Goal: Information Seeking & Learning: Learn about a topic

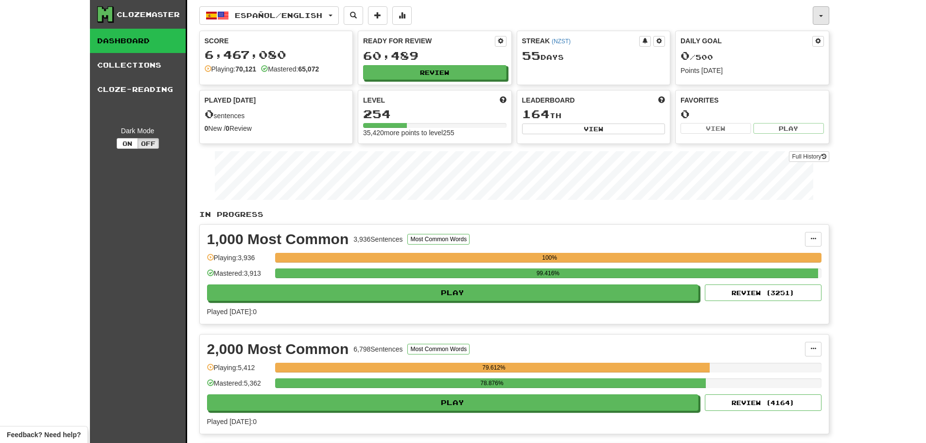
click at [825, 14] on button "button" at bounding box center [821, 15] width 17 height 18
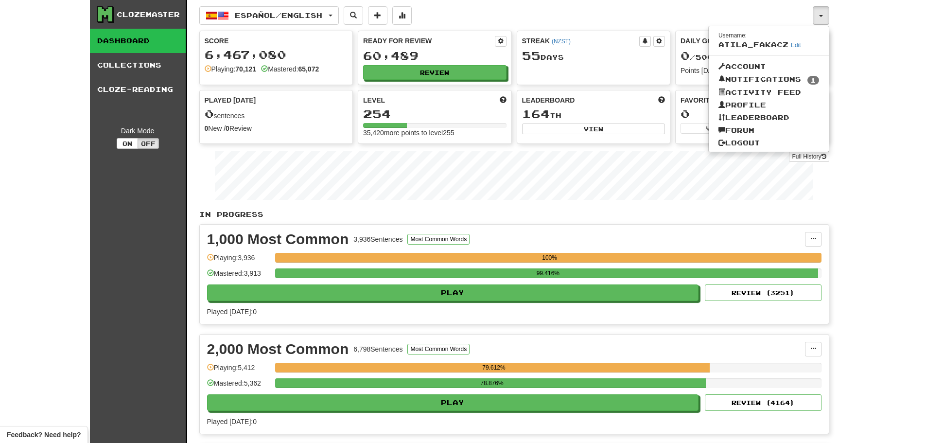
click at [433, 64] on div "Ready for Review 60,489 Review" at bounding box center [434, 57] width 153 height 53
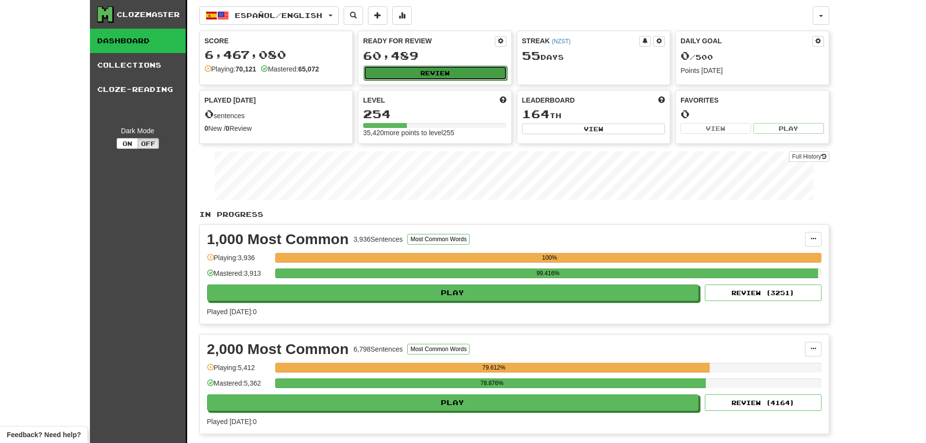
click at [436, 70] on button "Review" at bounding box center [435, 73] width 143 height 15
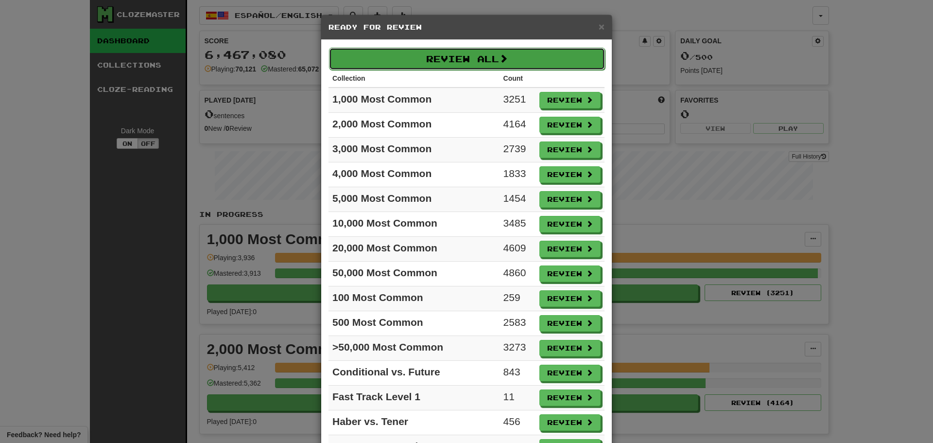
click at [475, 63] on button "Review All" at bounding box center [467, 59] width 276 height 22
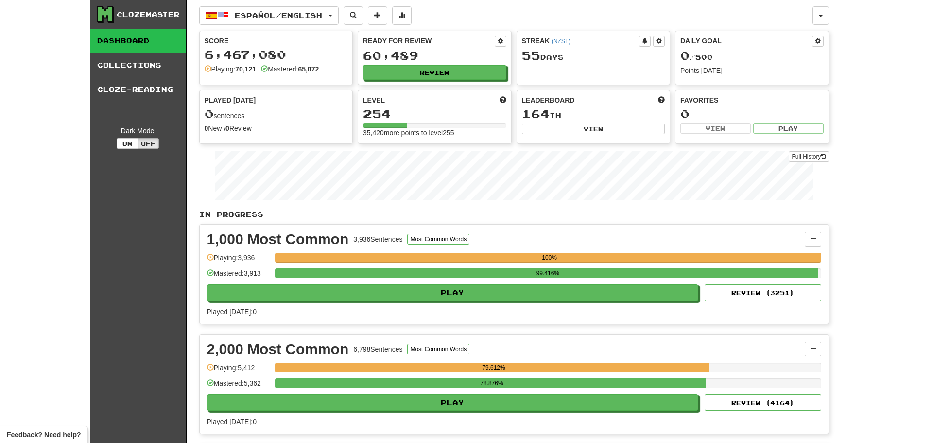
select select "********"
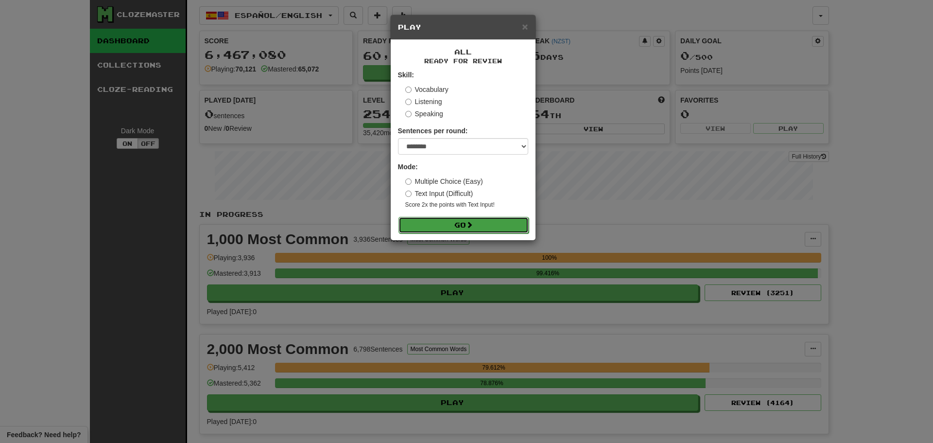
click at [470, 228] on span at bounding box center [469, 224] width 7 height 7
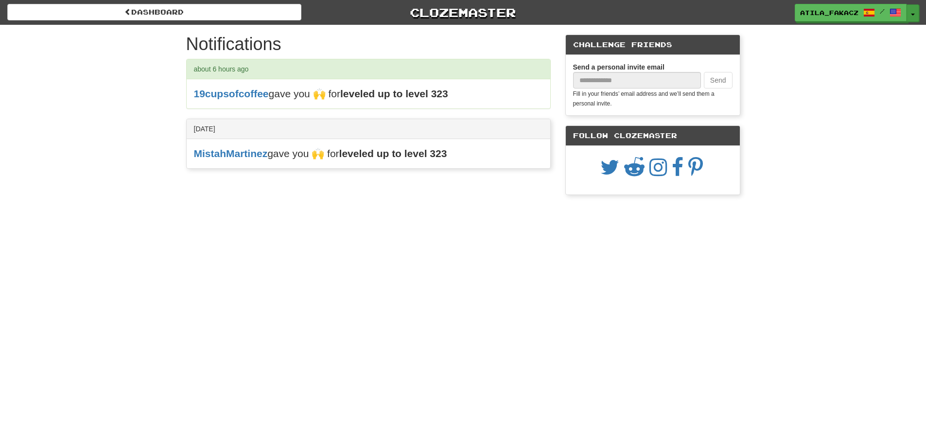
click at [910, 15] on button "Toggle Dropdown" at bounding box center [912, 12] width 13 height 17
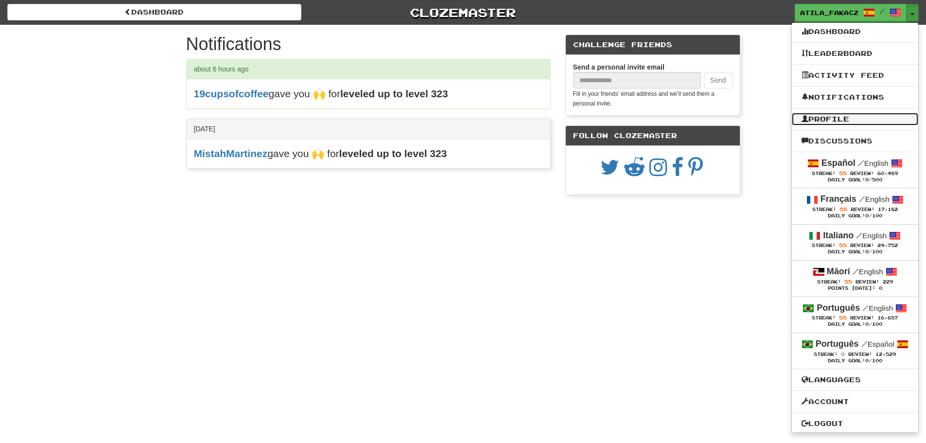
click at [828, 118] on link "Profile" at bounding box center [855, 119] width 126 height 13
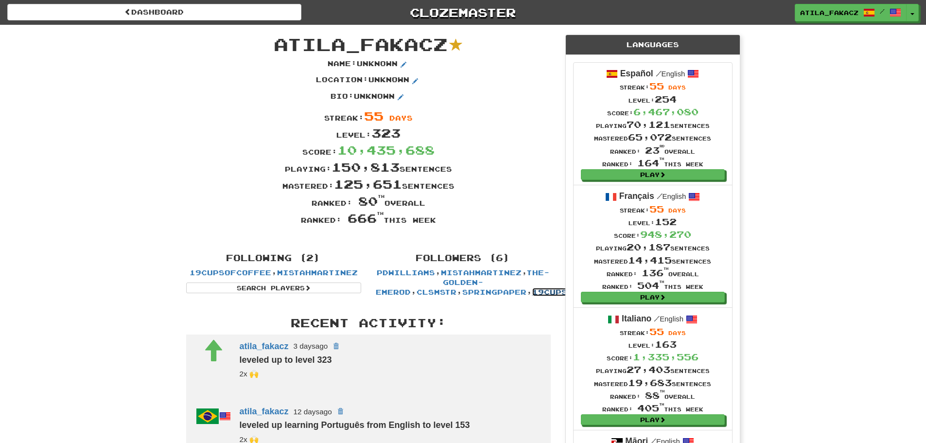
click at [532, 293] on link "19cupsofcoffee" at bounding box center [573, 292] width 82 height 8
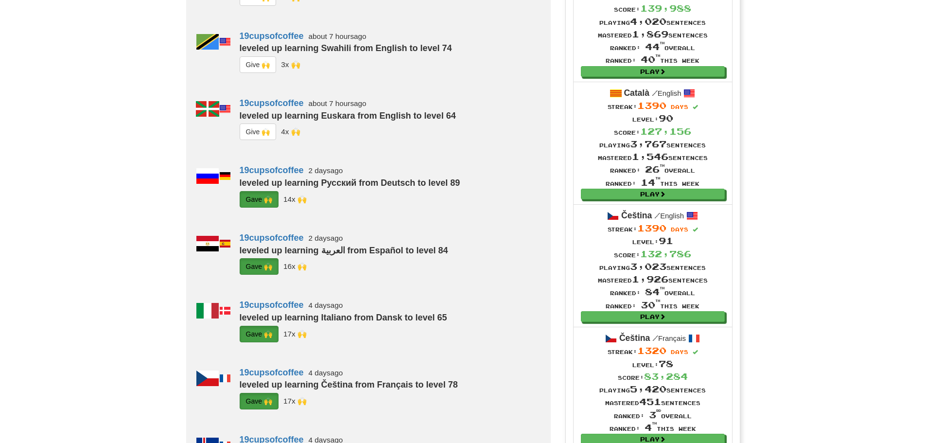
scroll to position [680, 0]
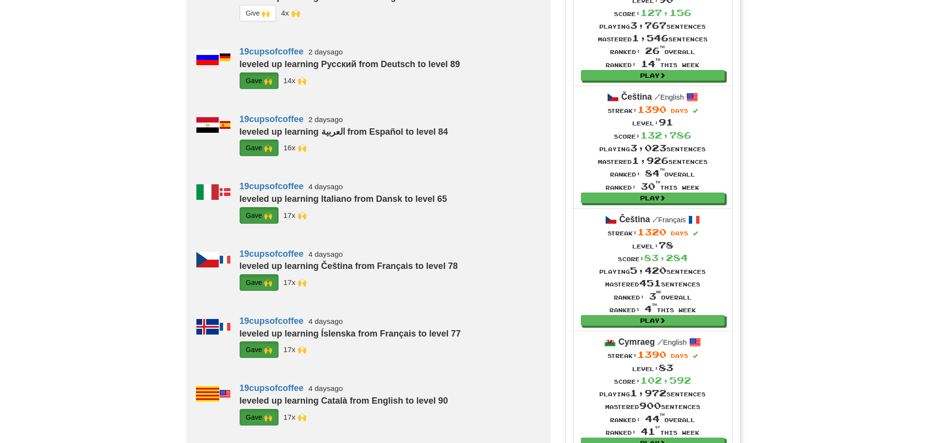
scroll to position [729, 0]
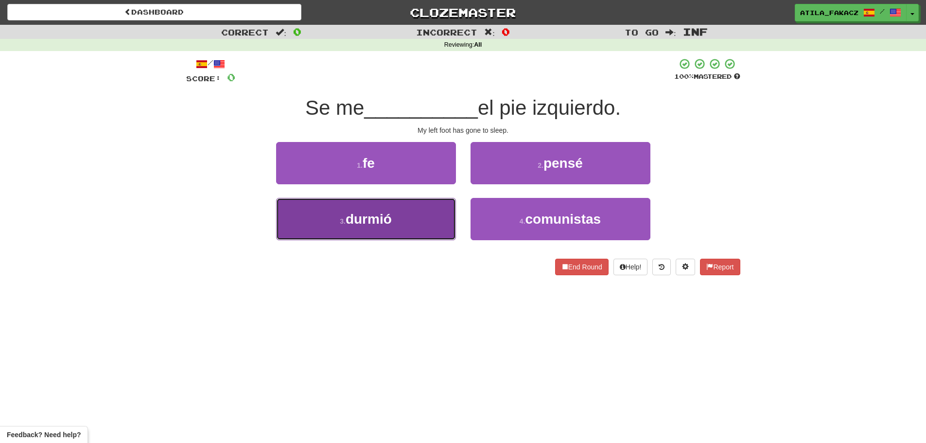
click at [433, 208] on button "3 . [GEOGRAPHIC_DATA]" at bounding box center [366, 219] width 180 height 42
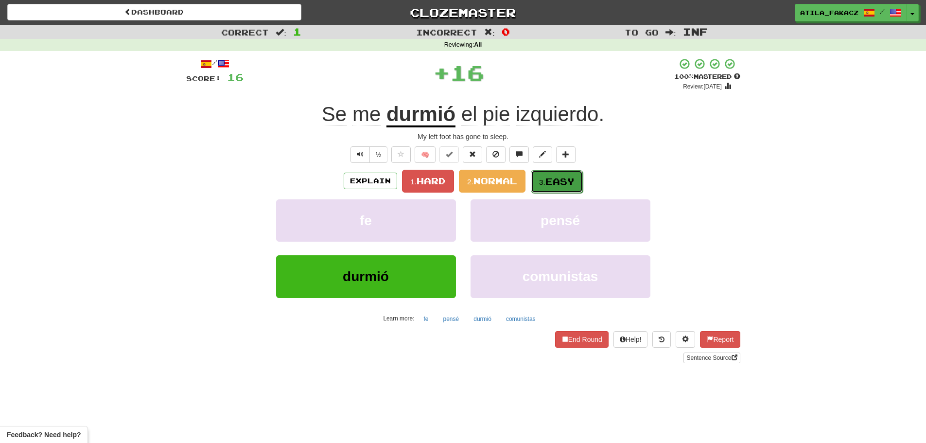
click at [559, 181] on span "Easy" at bounding box center [559, 181] width 29 height 11
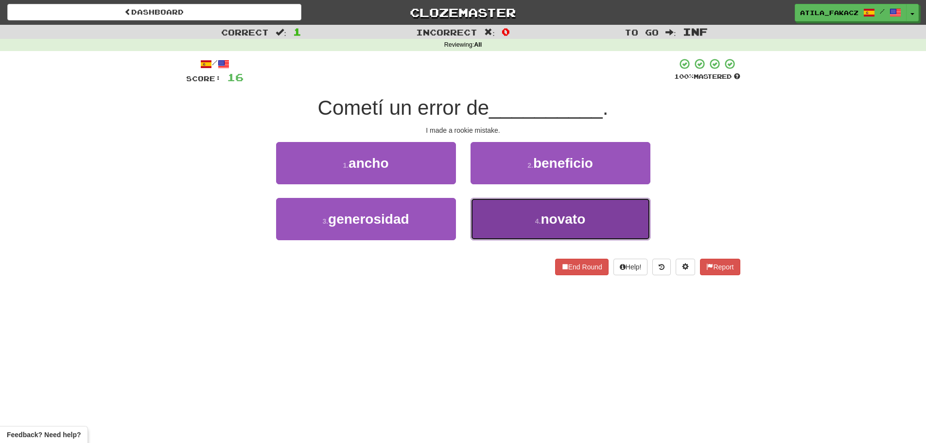
click at [523, 209] on button "4 . novato" at bounding box center [560, 219] width 180 height 42
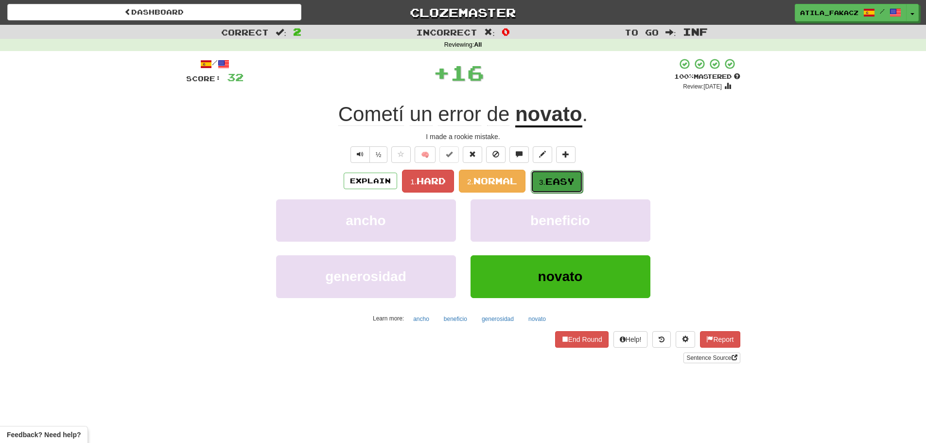
click at [543, 176] on button "3. Easy" at bounding box center [557, 181] width 52 height 23
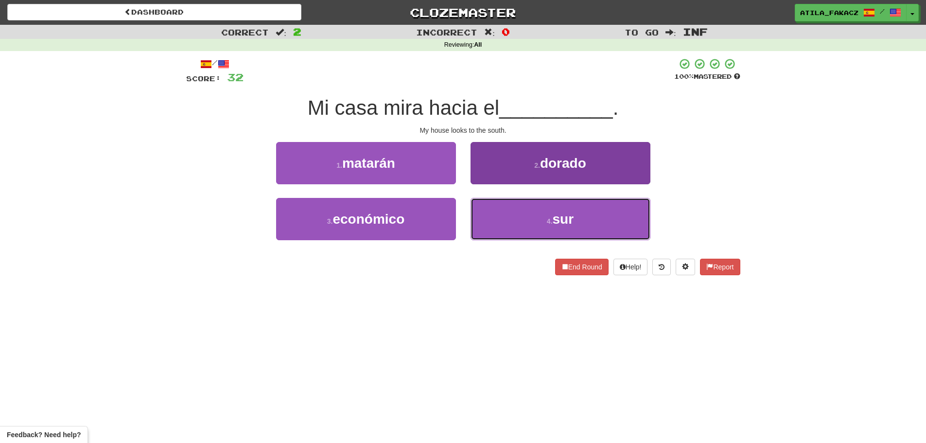
click at [489, 218] on button "4 . sur" at bounding box center [560, 219] width 180 height 42
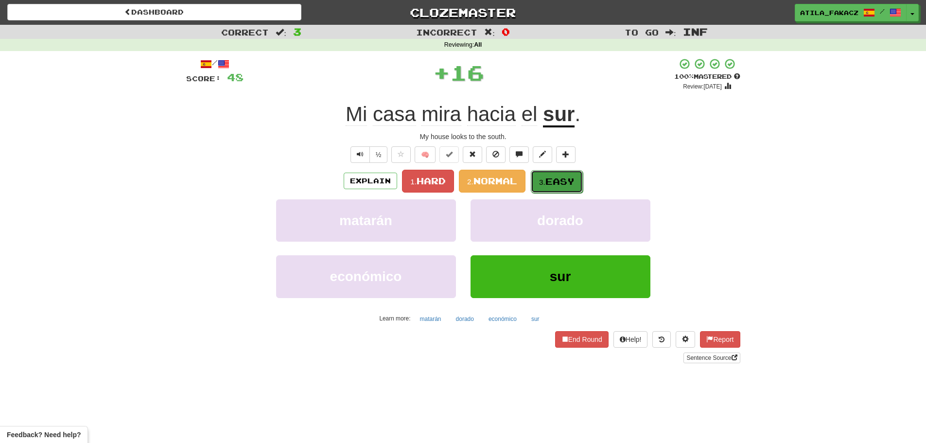
click at [559, 176] on span "Easy" at bounding box center [559, 181] width 29 height 11
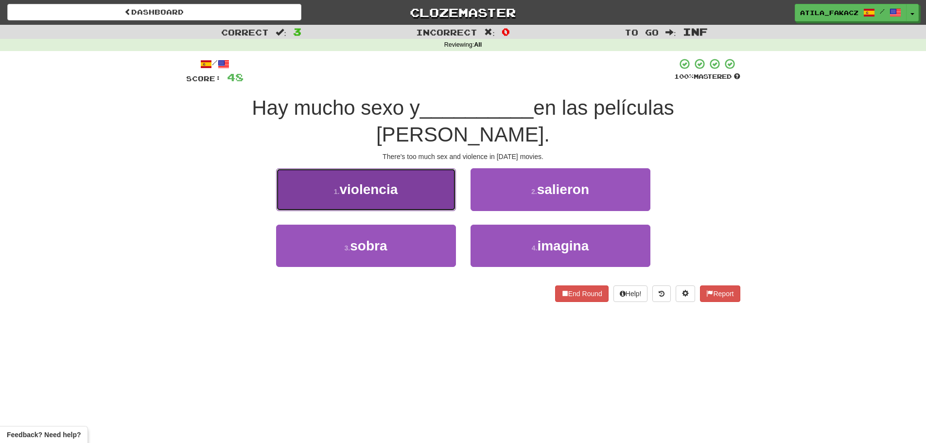
drag, startPoint x: 434, startPoint y: 163, endPoint x: 446, endPoint y: 168, distance: 13.3
click at [435, 168] on button "1 . violencia" at bounding box center [366, 189] width 180 height 42
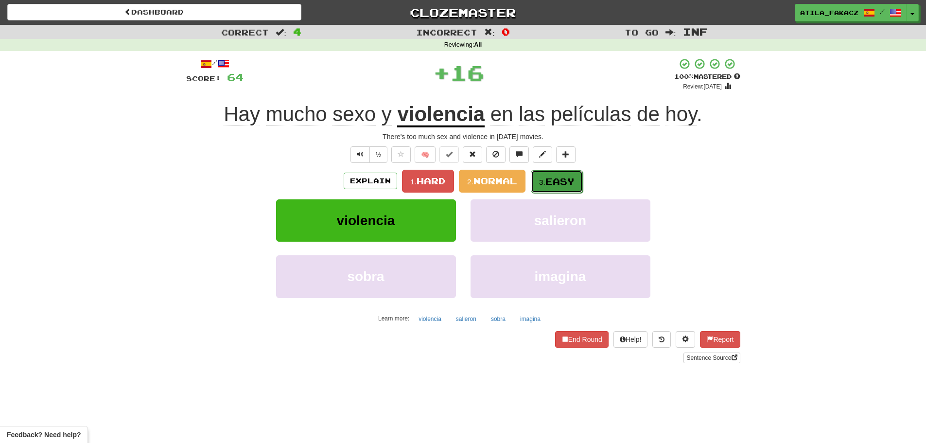
click at [543, 181] on small "3." at bounding box center [542, 182] width 6 height 8
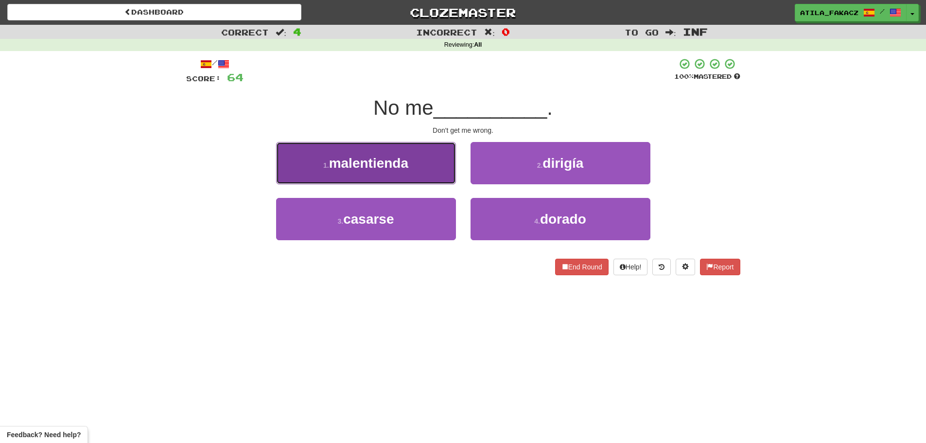
click at [430, 182] on button "1 . malentienda" at bounding box center [366, 163] width 180 height 42
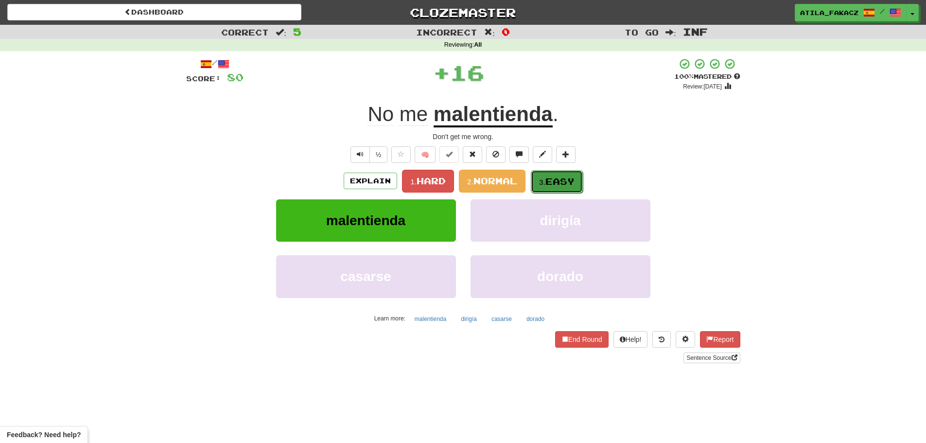
click at [545, 186] on small "3." at bounding box center [542, 182] width 6 height 8
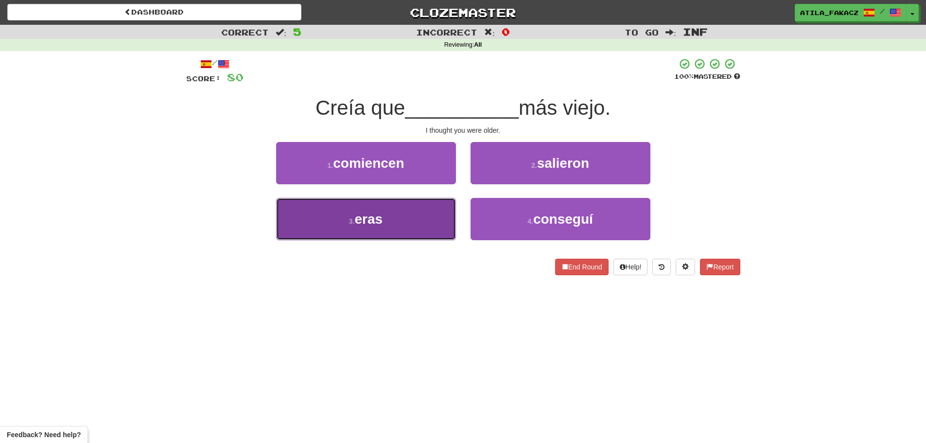
click at [426, 214] on button "3 . eras" at bounding box center [366, 219] width 180 height 42
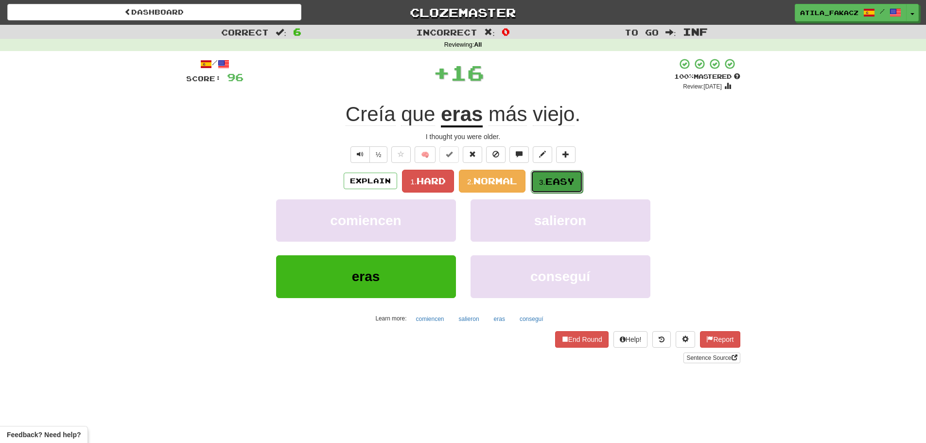
click at [563, 179] on span "Easy" at bounding box center [559, 181] width 29 height 11
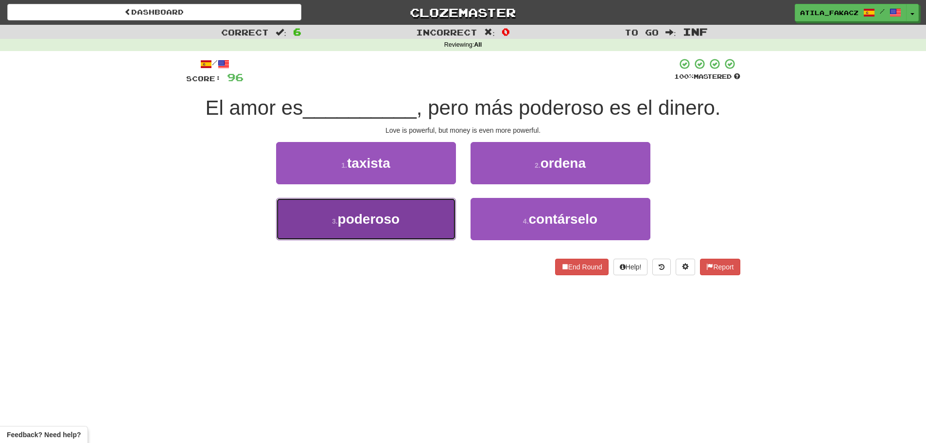
click at [434, 228] on button "3 . poderoso" at bounding box center [366, 219] width 180 height 42
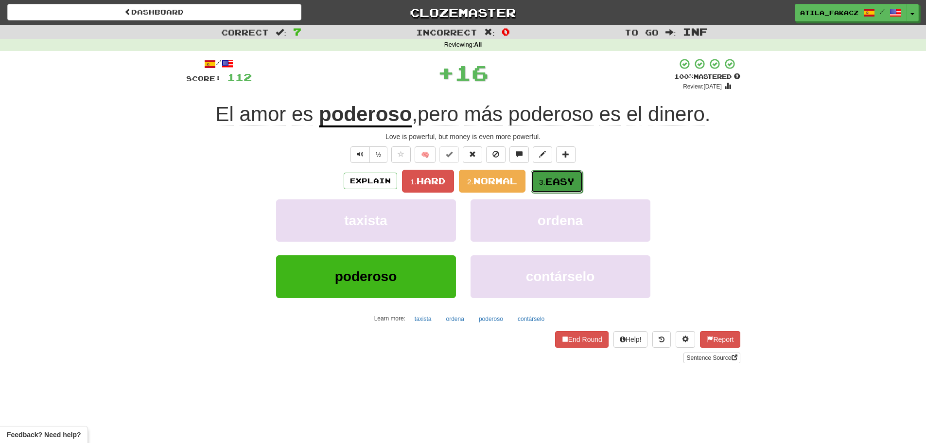
click at [556, 172] on button "3. Easy" at bounding box center [557, 181] width 52 height 23
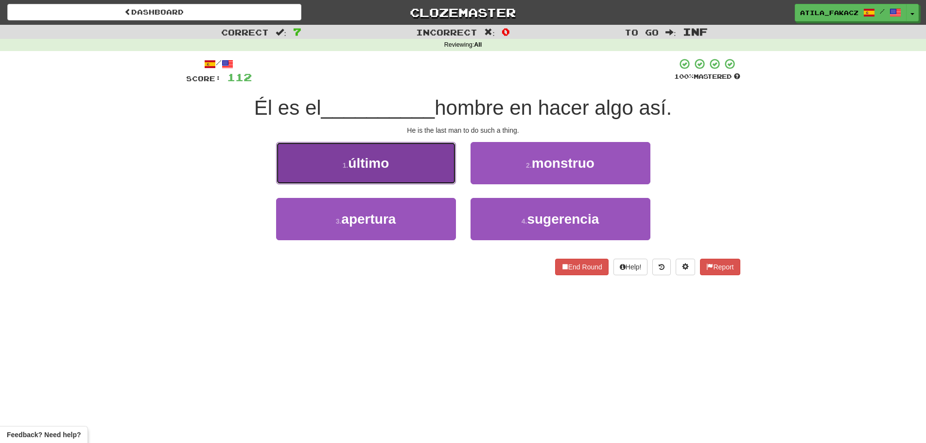
click at [432, 170] on button "1 . último" at bounding box center [366, 163] width 180 height 42
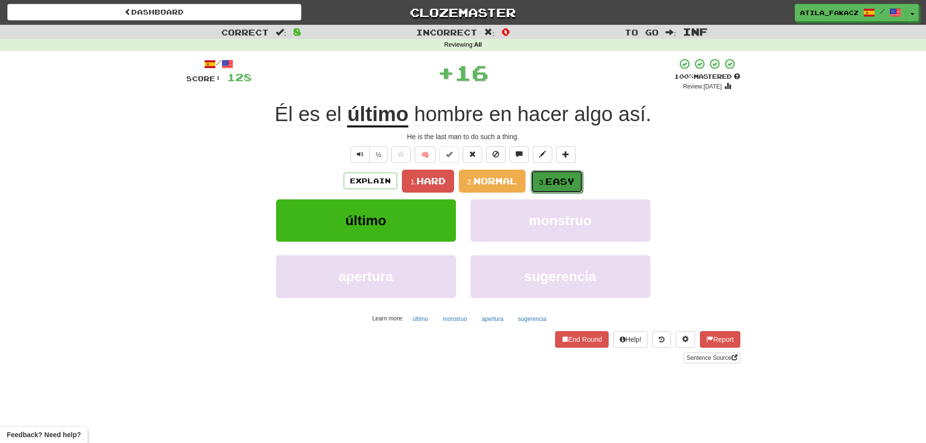
click at [558, 188] on button "3. Easy" at bounding box center [557, 181] width 52 height 23
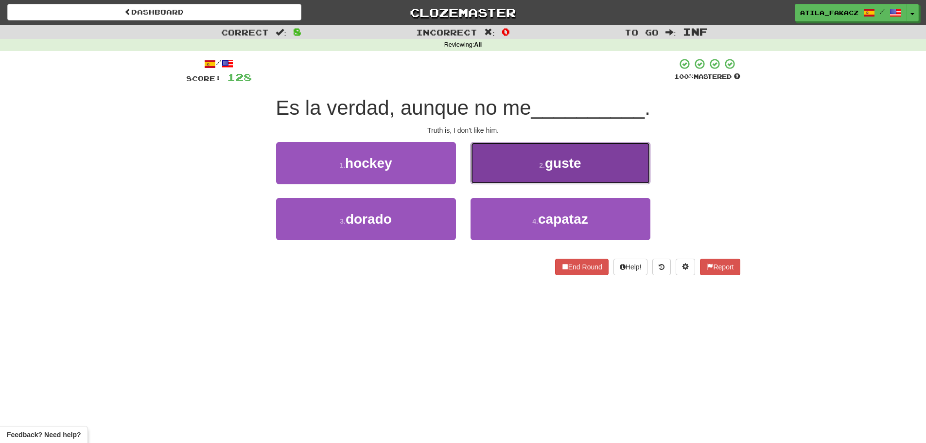
click at [551, 154] on button "2 . guste" at bounding box center [560, 163] width 180 height 42
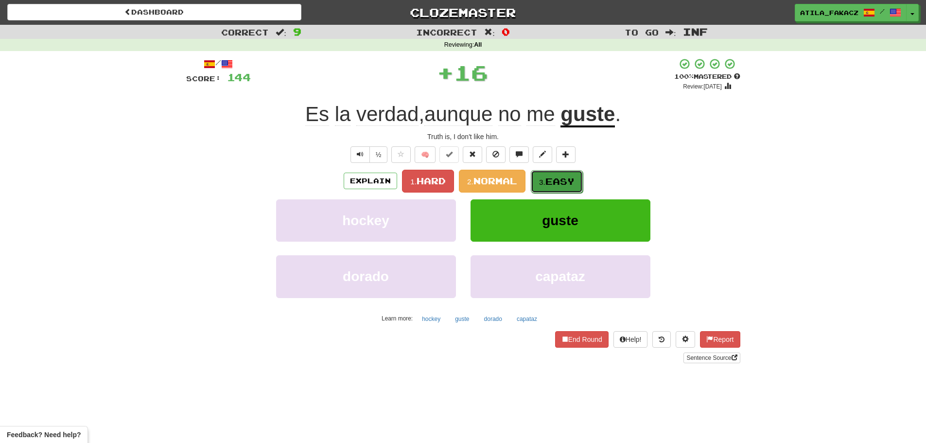
click at [559, 179] on span "Easy" at bounding box center [559, 181] width 29 height 11
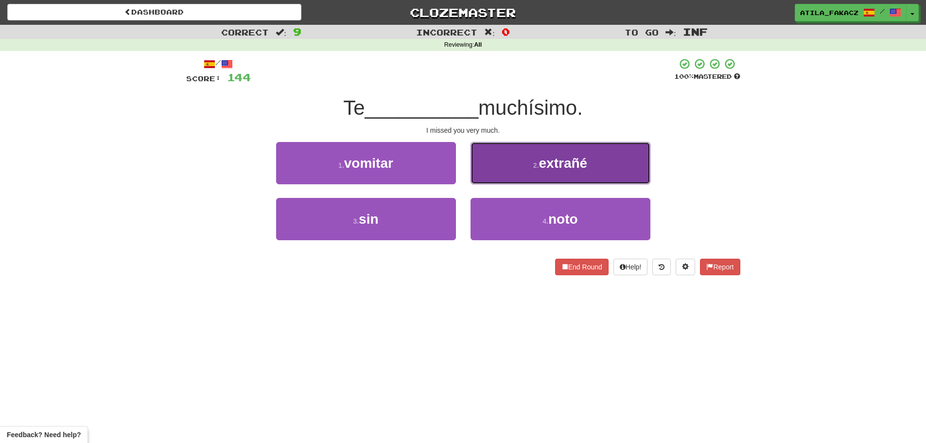
click at [510, 170] on button "2 . extrañé" at bounding box center [560, 163] width 180 height 42
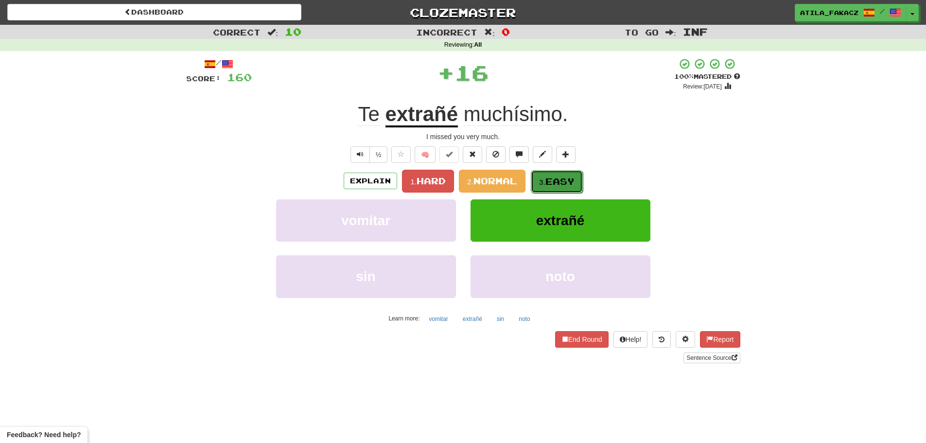
click at [565, 184] on span "Easy" at bounding box center [559, 181] width 29 height 11
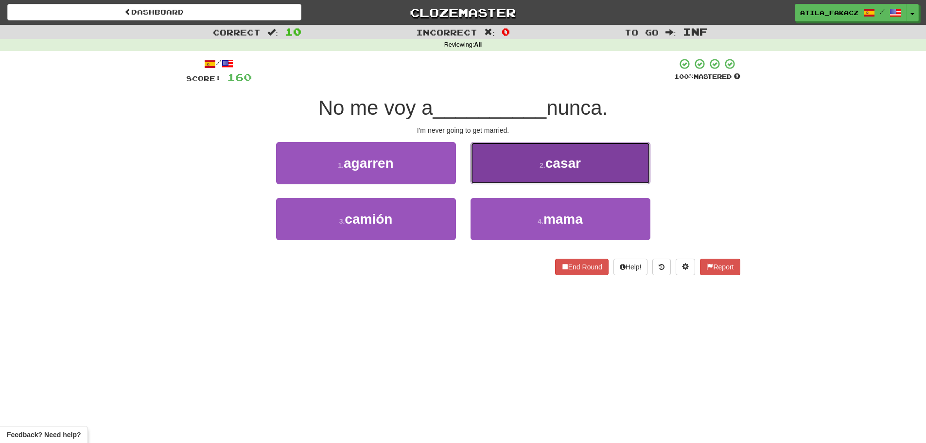
click at [515, 167] on button "2 . casar" at bounding box center [560, 163] width 180 height 42
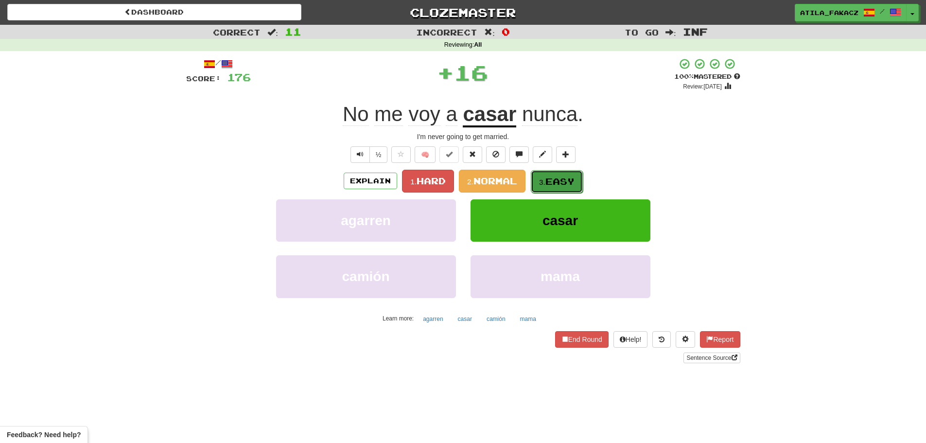
click at [556, 174] on button "3. Easy" at bounding box center [557, 181] width 52 height 23
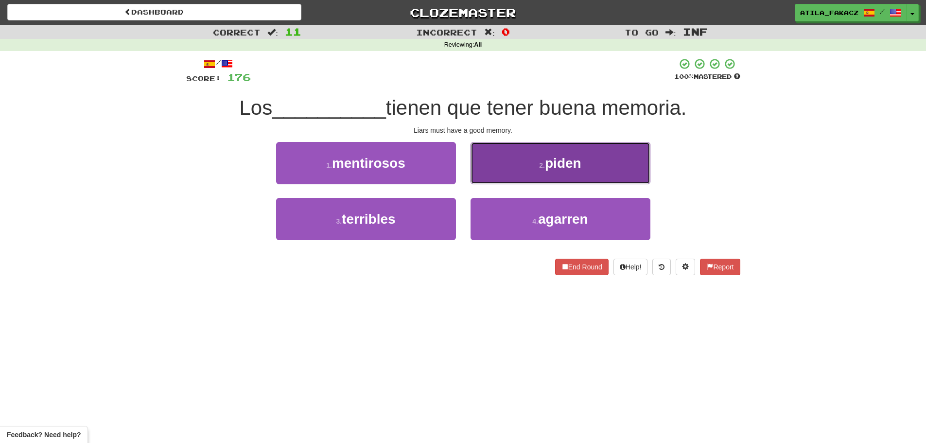
click at [513, 164] on button "2 . piden" at bounding box center [560, 163] width 180 height 42
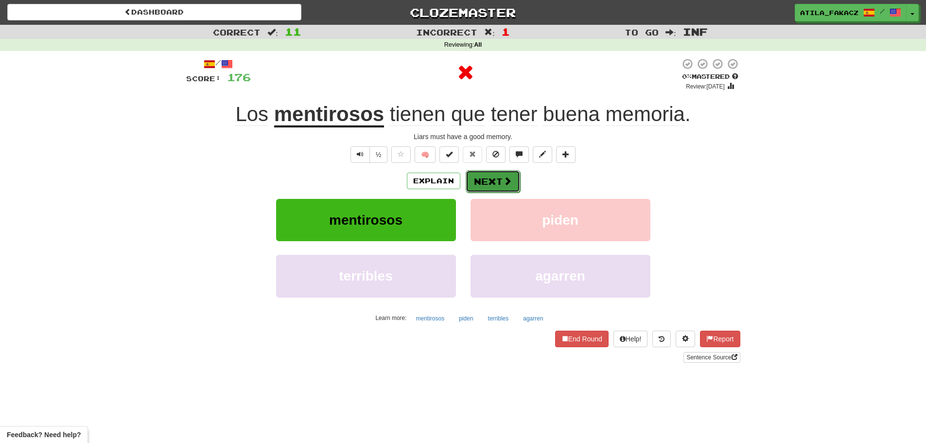
click at [513, 180] on button "Next" at bounding box center [493, 181] width 54 height 22
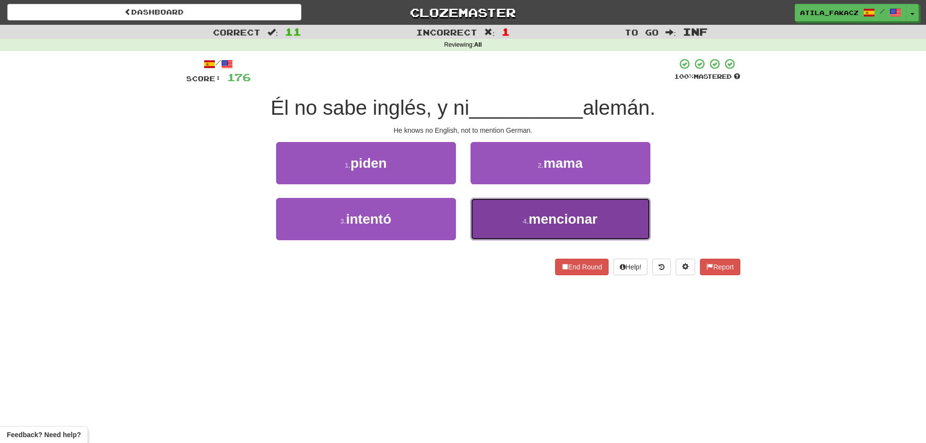
click at [491, 208] on button "4 . mencionar" at bounding box center [560, 219] width 180 height 42
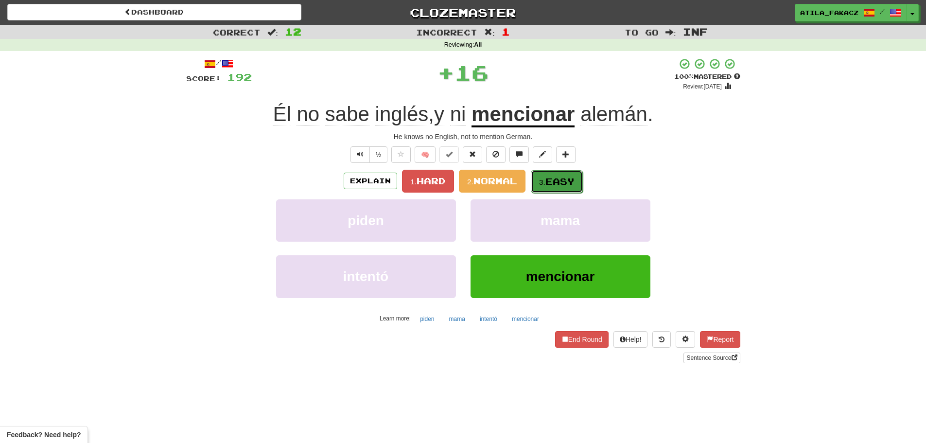
click at [545, 181] on small "3." at bounding box center [542, 182] width 6 height 8
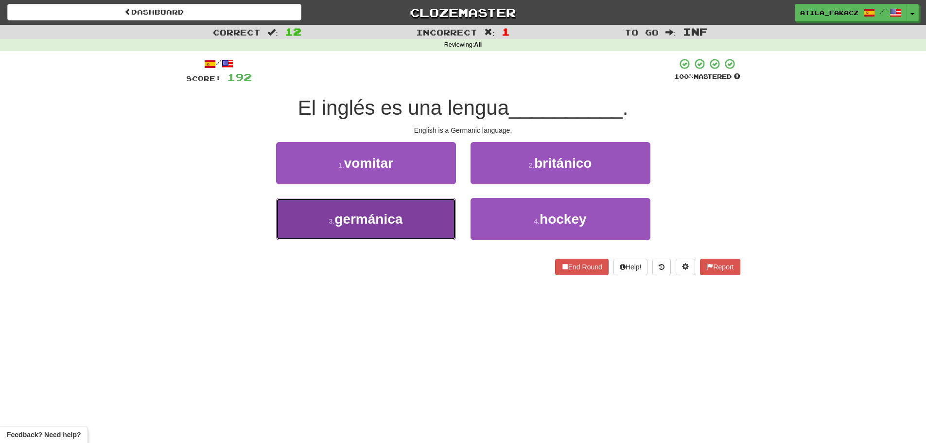
click at [418, 224] on button "3 . germánica" at bounding box center [366, 219] width 180 height 42
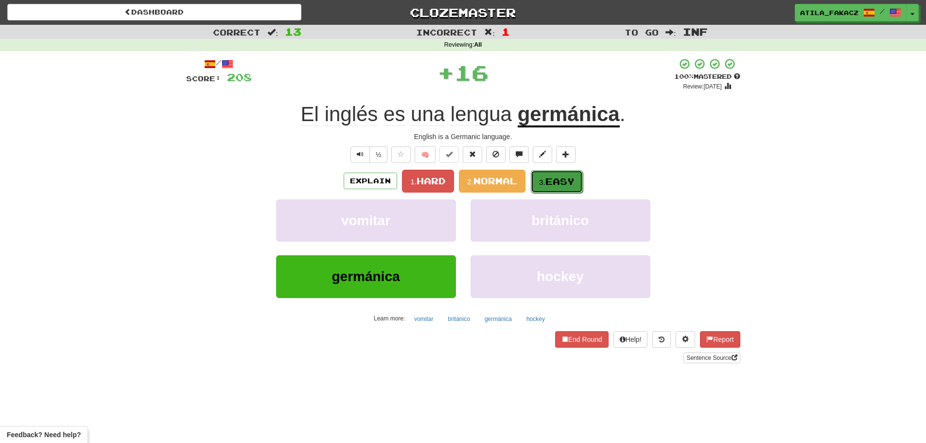
click at [561, 173] on button "3. Easy" at bounding box center [557, 181] width 52 height 23
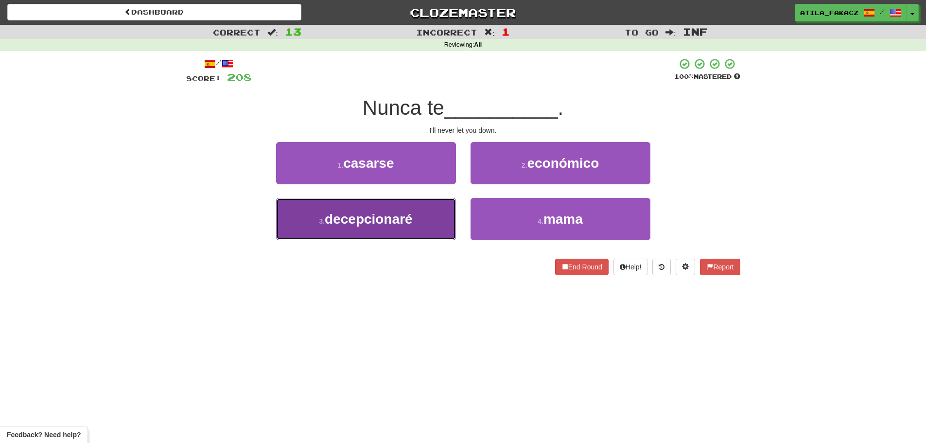
click at [431, 218] on button "3 . decepcionaré" at bounding box center [366, 219] width 180 height 42
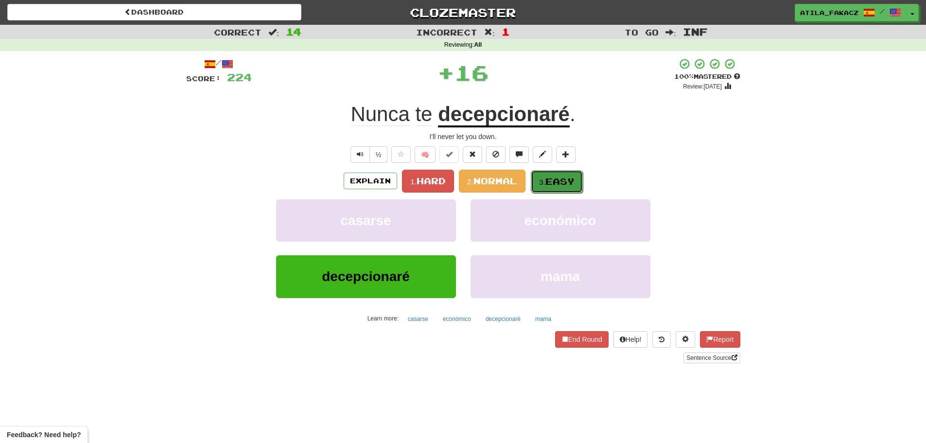
click at [538, 179] on button "3. Easy" at bounding box center [557, 181] width 52 height 23
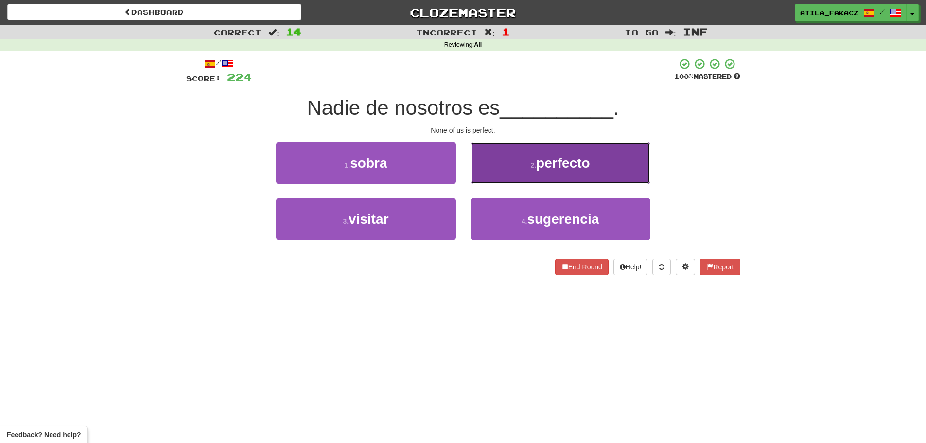
click at [522, 174] on button "2 . perfecto" at bounding box center [560, 163] width 180 height 42
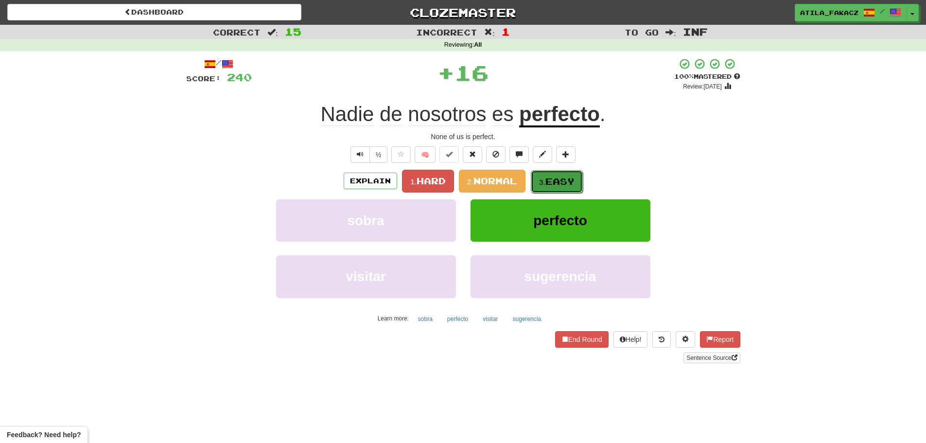
click at [550, 179] on span "Easy" at bounding box center [559, 181] width 29 height 11
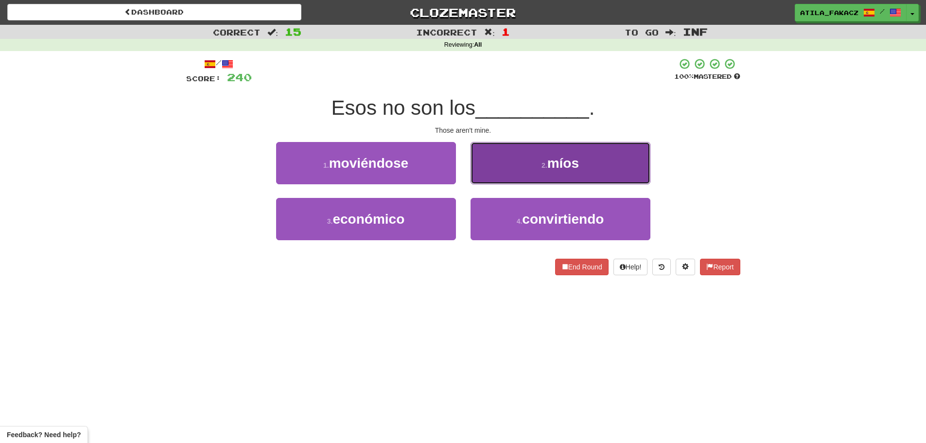
click at [507, 166] on button "2 . míos" at bounding box center [560, 163] width 180 height 42
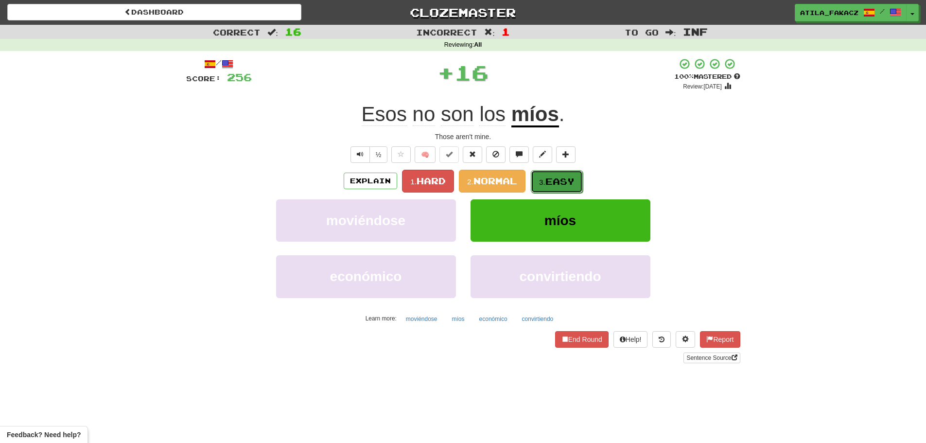
click at [559, 178] on span "Easy" at bounding box center [559, 181] width 29 height 11
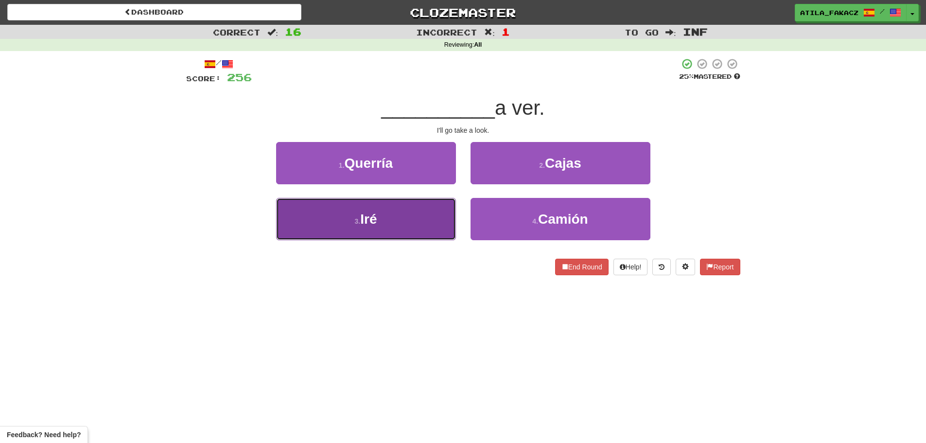
click at [377, 224] on span "Iré" at bounding box center [368, 218] width 17 height 15
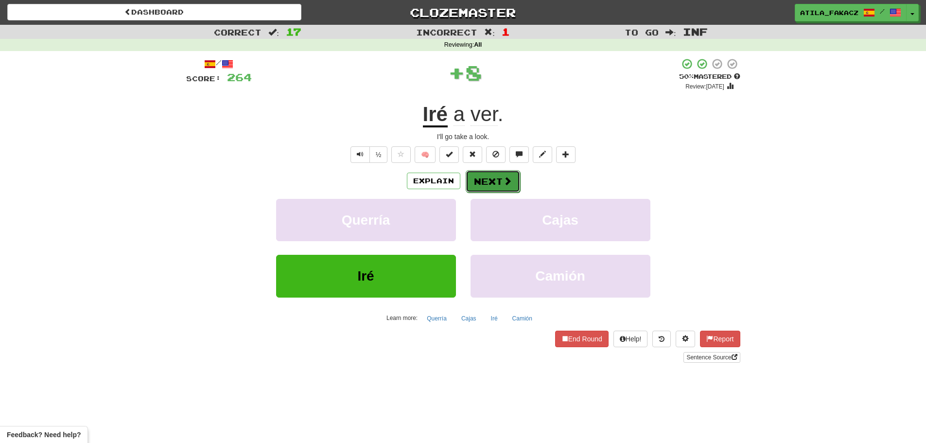
click at [504, 188] on button "Next" at bounding box center [493, 181] width 54 height 22
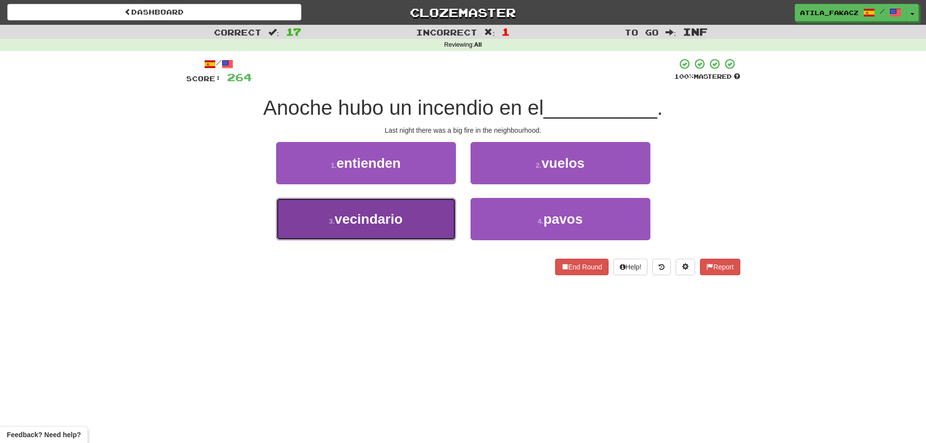
click at [415, 209] on button "3 . vecindario" at bounding box center [366, 219] width 180 height 42
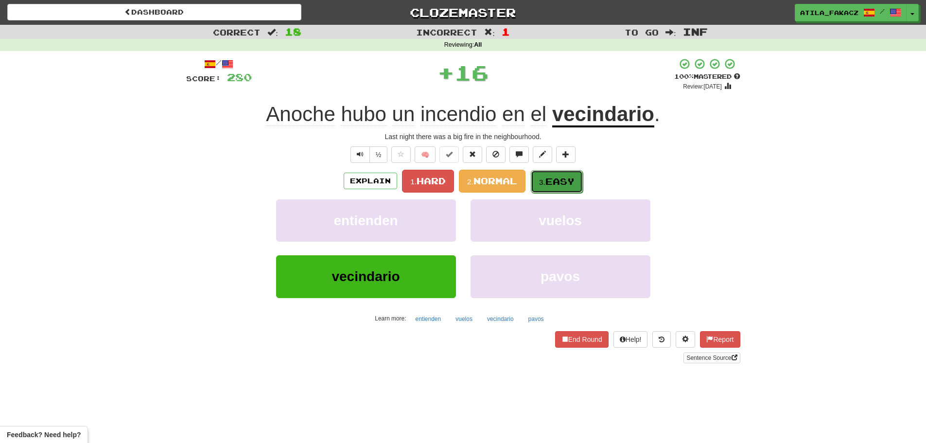
click at [545, 179] on small "3." at bounding box center [542, 182] width 6 height 8
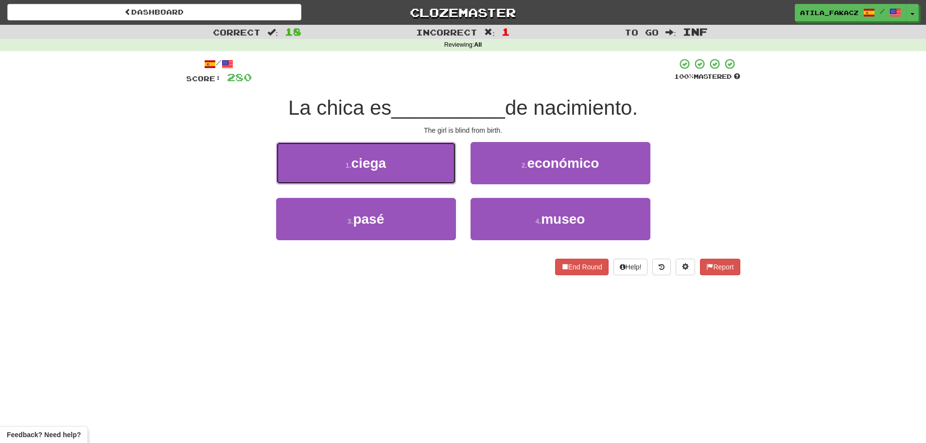
click at [436, 164] on button "1 . ciega" at bounding box center [366, 163] width 180 height 42
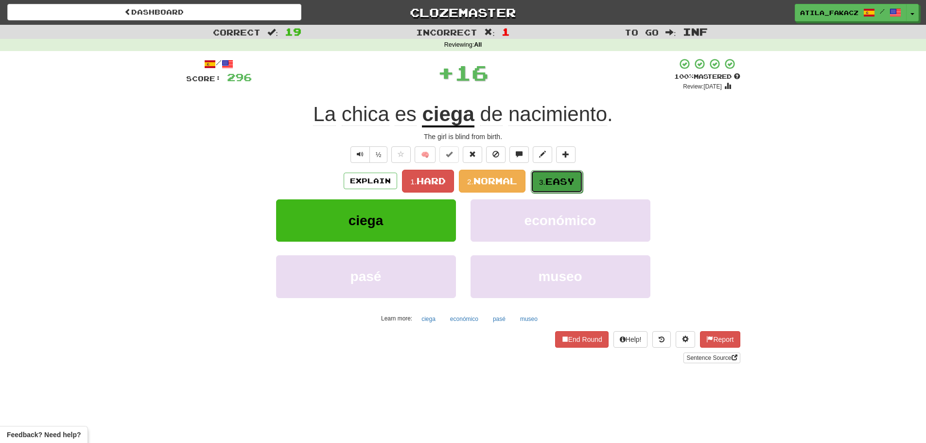
click at [550, 176] on span "Easy" at bounding box center [559, 181] width 29 height 11
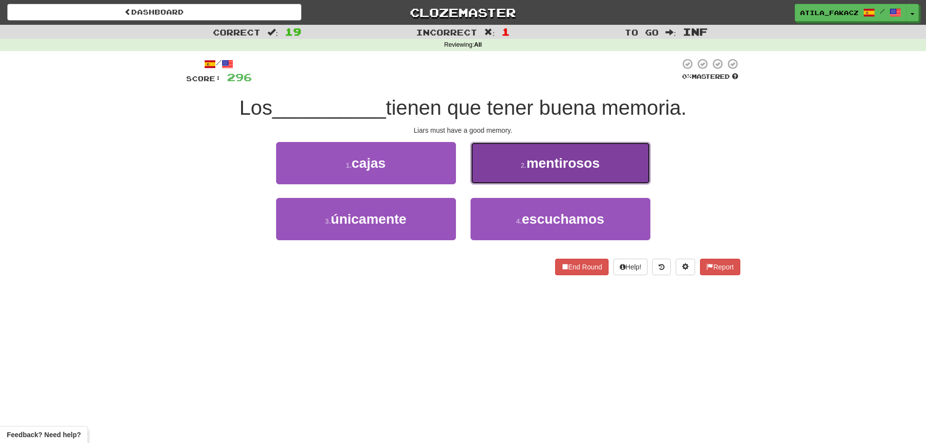
click at [522, 172] on button "2 . mentirosos" at bounding box center [560, 163] width 180 height 42
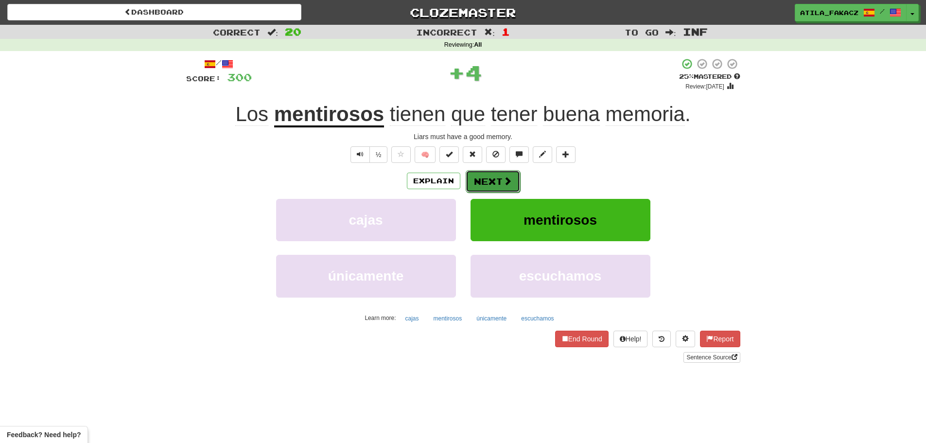
click at [516, 182] on button "Next" at bounding box center [493, 181] width 54 height 22
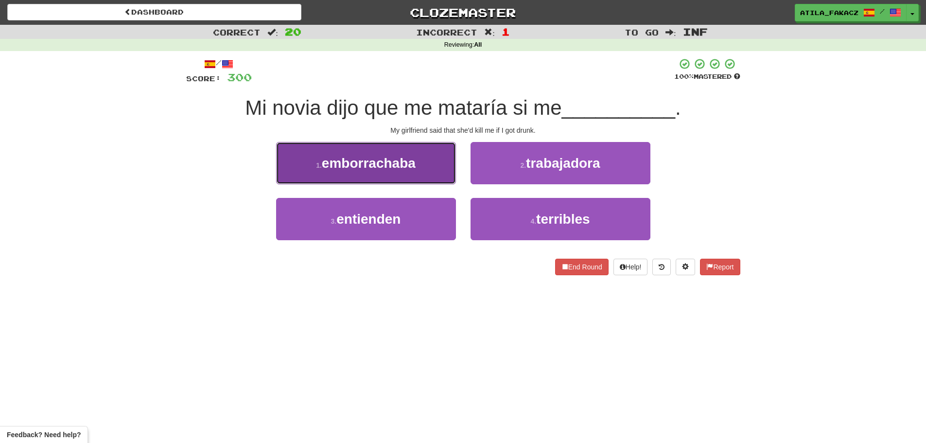
click at [425, 167] on button "1 . emborrachaba" at bounding box center [366, 163] width 180 height 42
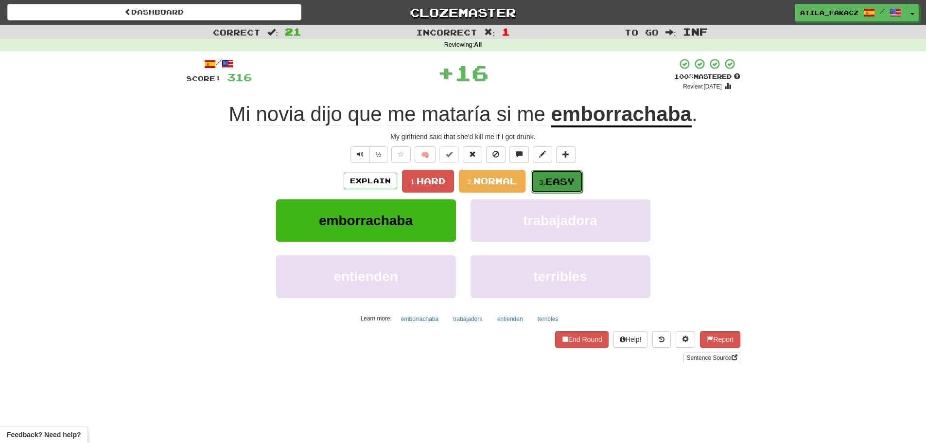
click at [550, 183] on span "Easy" at bounding box center [559, 181] width 29 height 11
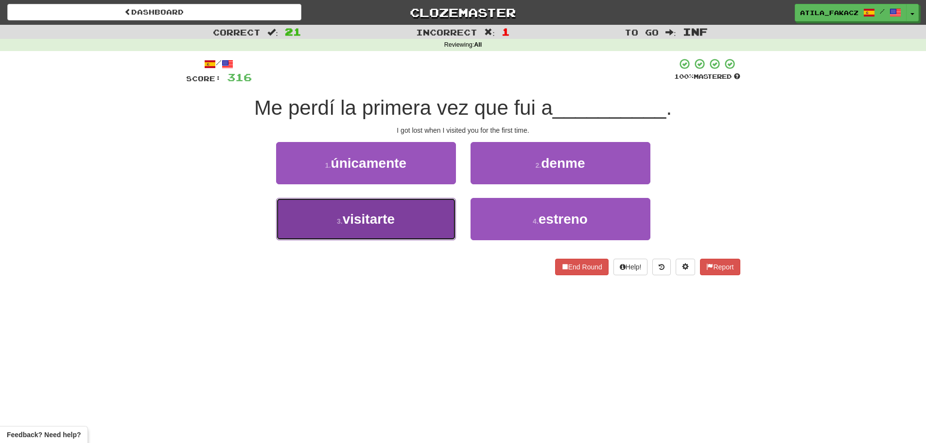
click at [414, 213] on button "3 . visitarte" at bounding box center [366, 219] width 180 height 42
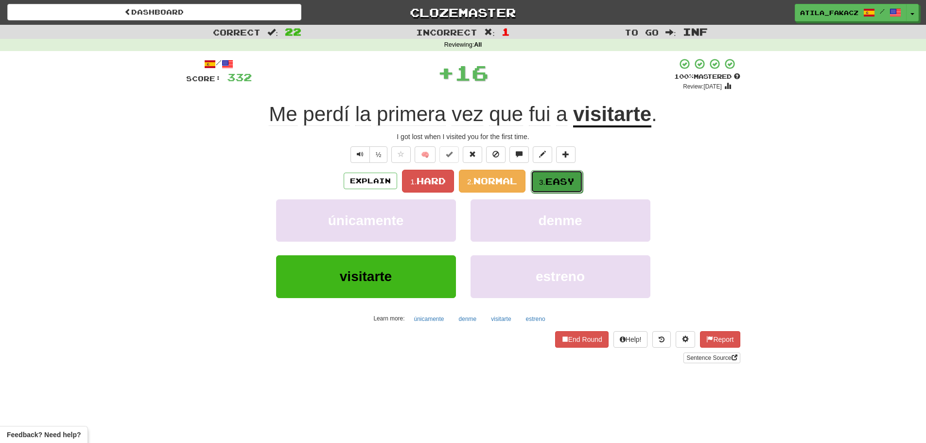
click at [543, 177] on button "3. Easy" at bounding box center [557, 181] width 52 height 23
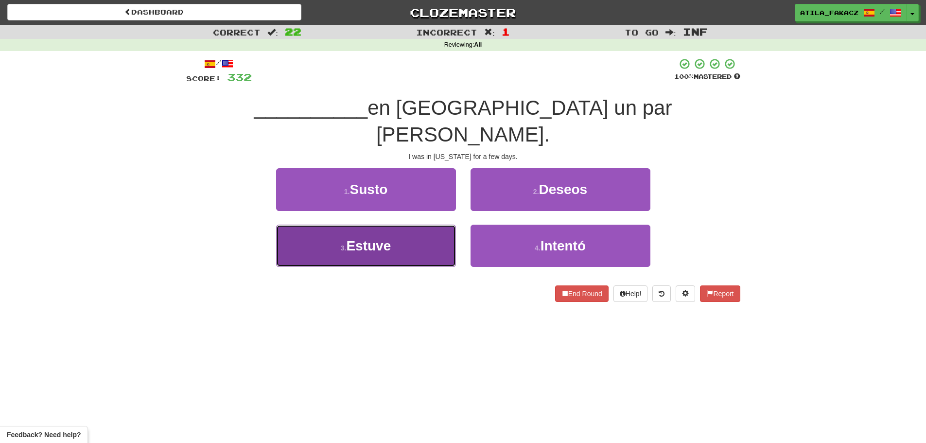
click at [417, 226] on button "3 . Estuve" at bounding box center [366, 246] width 180 height 42
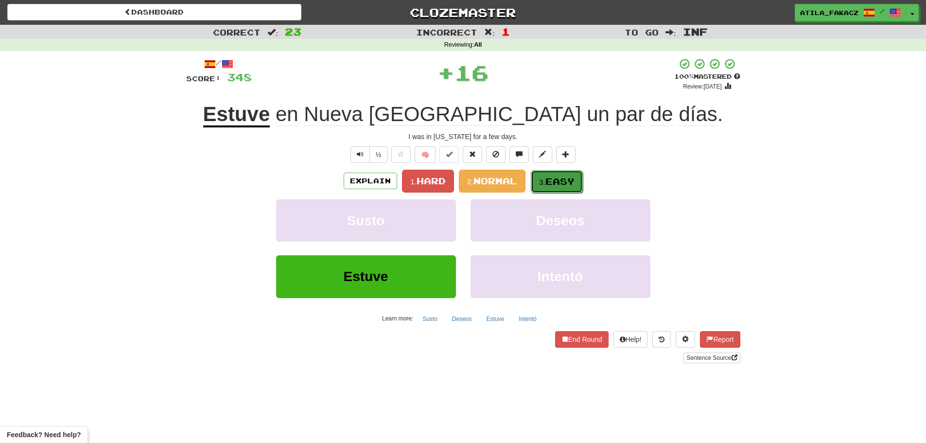
click at [564, 182] on span "Easy" at bounding box center [559, 181] width 29 height 11
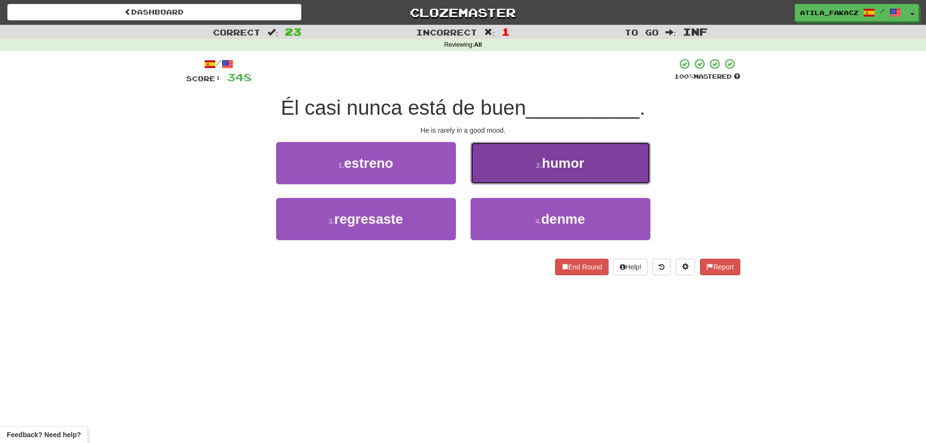
click at [515, 172] on button "2 . humor" at bounding box center [560, 163] width 180 height 42
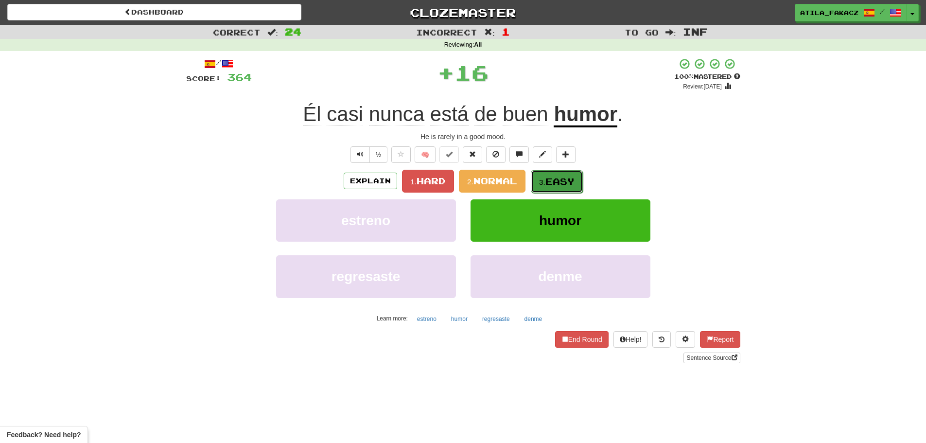
click at [542, 176] on button "3. Easy" at bounding box center [557, 181] width 52 height 23
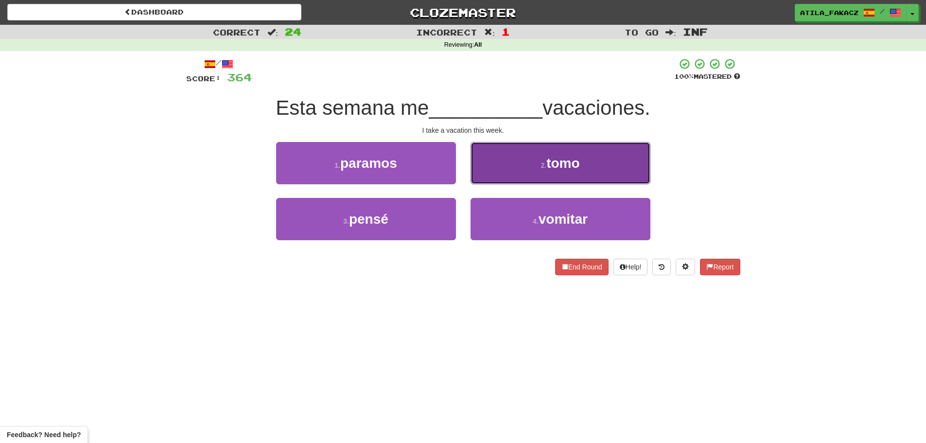
click at [529, 168] on button "2 . tomo" at bounding box center [560, 163] width 180 height 42
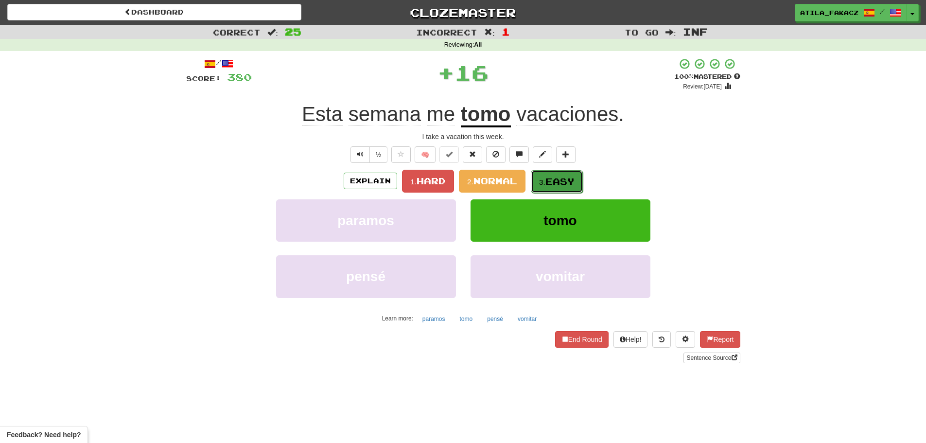
click at [560, 174] on button "3. Easy" at bounding box center [557, 181] width 52 height 23
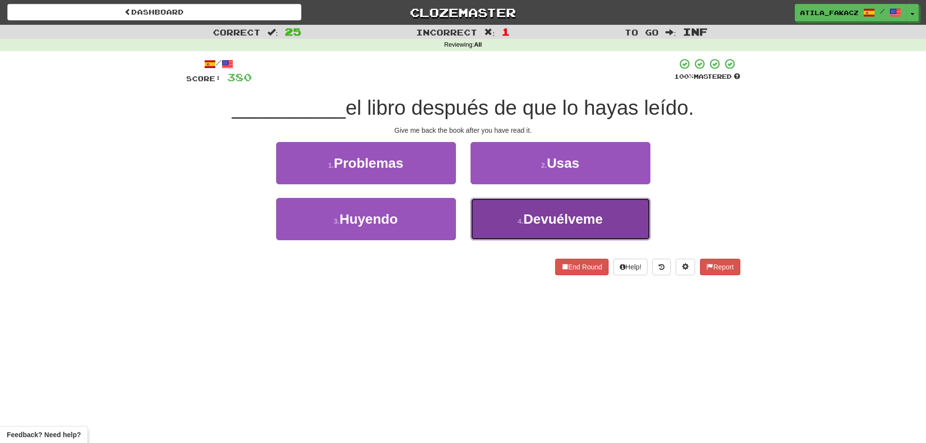
click at [513, 216] on button "4 . Devuélveme" at bounding box center [560, 219] width 180 height 42
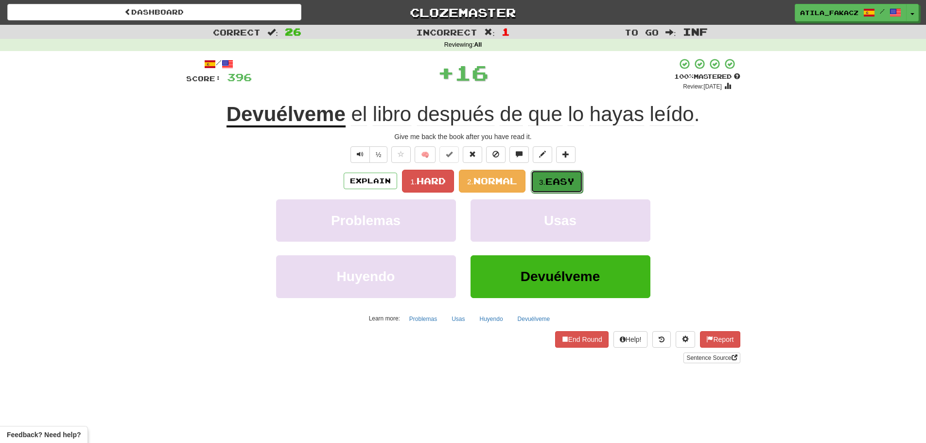
click at [556, 180] on span "Easy" at bounding box center [559, 181] width 29 height 11
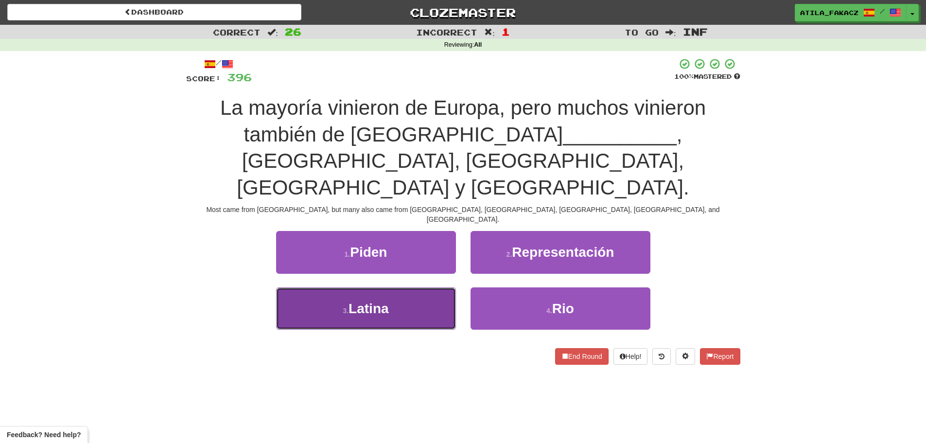
click at [394, 287] on button "3 . Latina" at bounding box center [366, 308] width 180 height 42
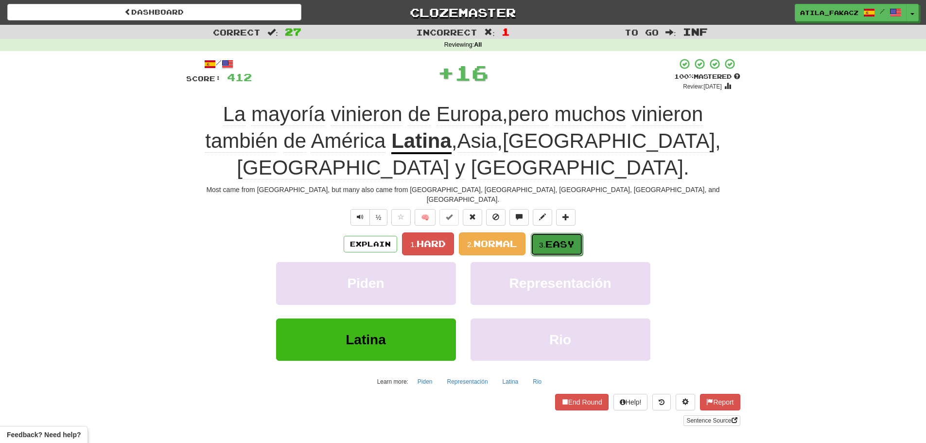
click at [575, 239] on span "Easy" at bounding box center [559, 244] width 29 height 11
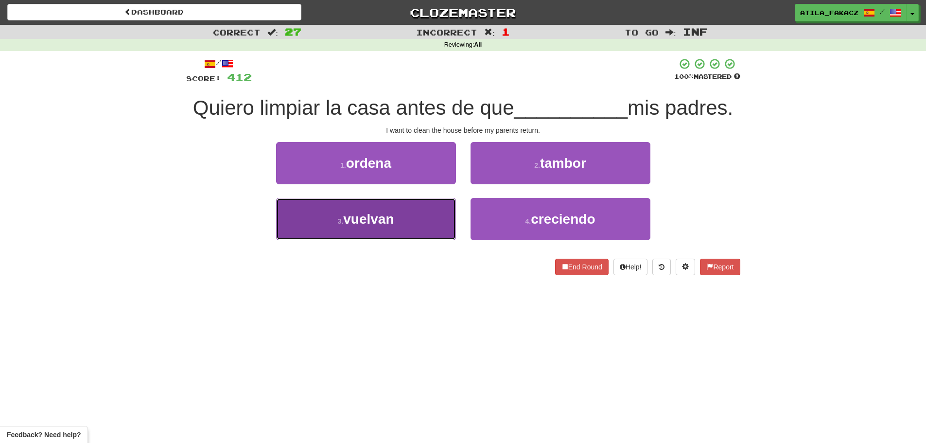
click at [400, 217] on button "3 . vuelvan" at bounding box center [366, 219] width 180 height 42
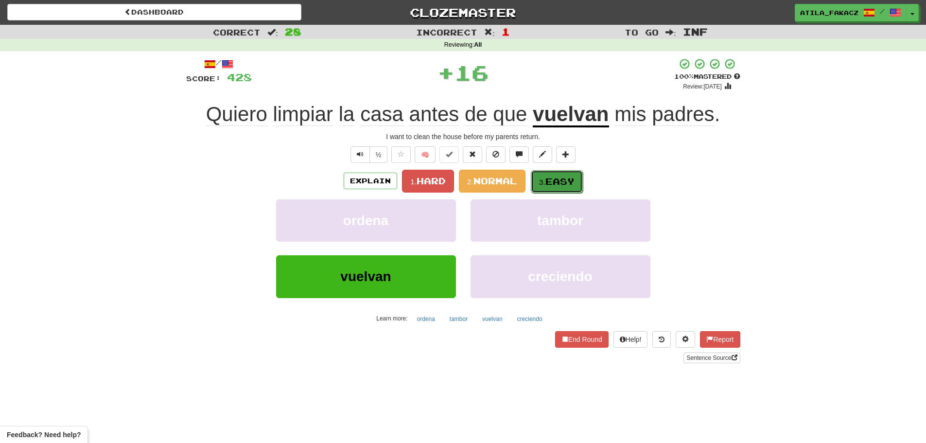
click at [562, 178] on span "Easy" at bounding box center [559, 181] width 29 height 11
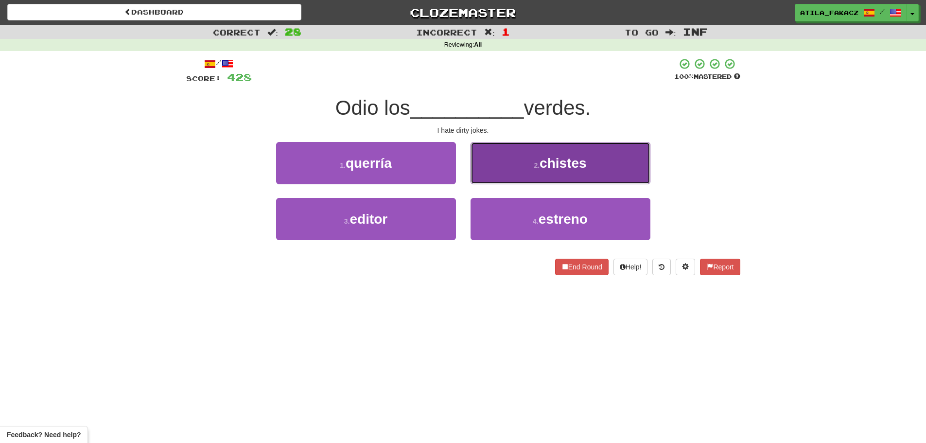
click at [531, 170] on button "2 . chistes" at bounding box center [560, 163] width 180 height 42
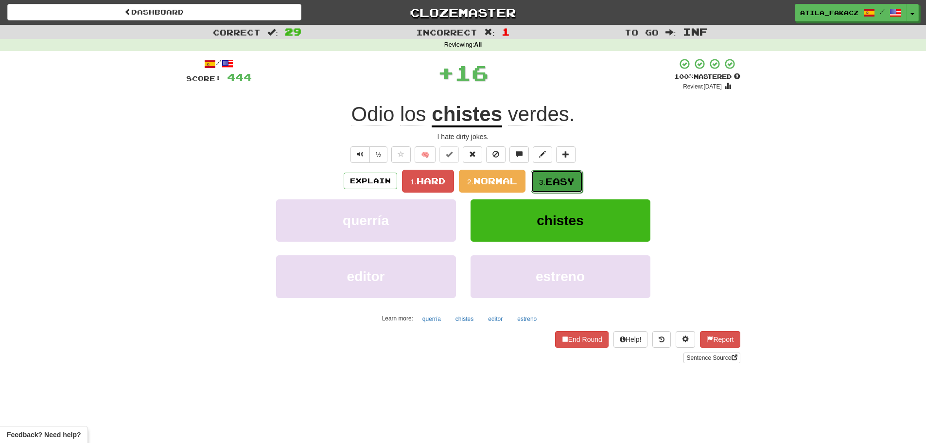
click at [561, 174] on button "3. Easy" at bounding box center [557, 181] width 52 height 23
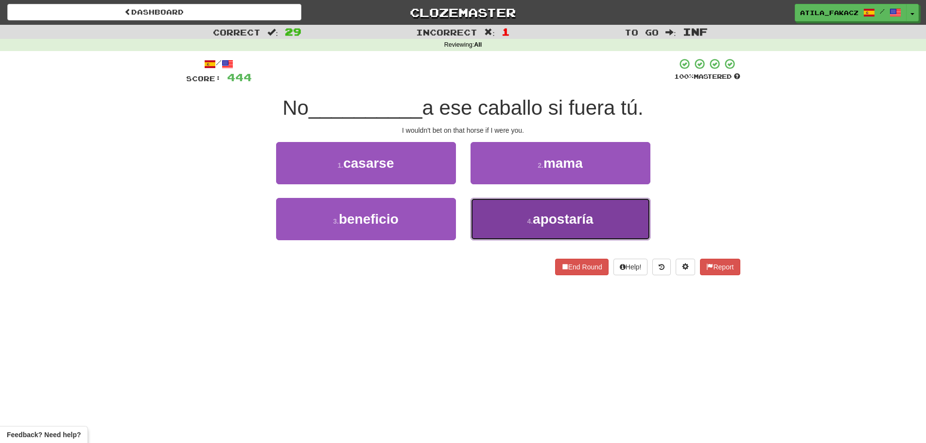
click at [507, 216] on button "4 . apostaría" at bounding box center [560, 219] width 180 height 42
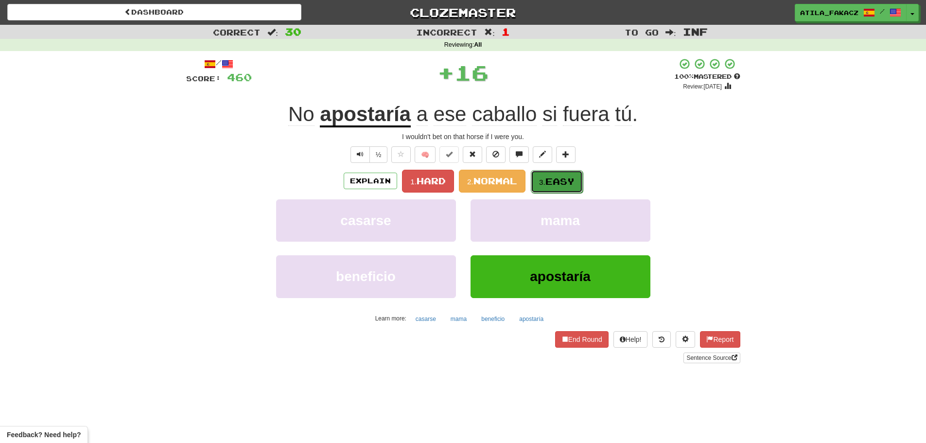
click at [567, 181] on span "Easy" at bounding box center [559, 181] width 29 height 11
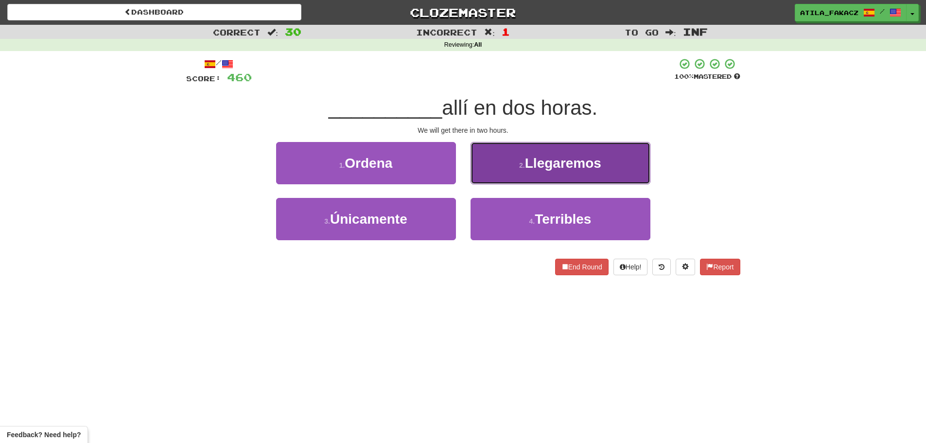
click at [512, 171] on button "2 . Llegaremos" at bounding box center [560, 163] width 180 height 42
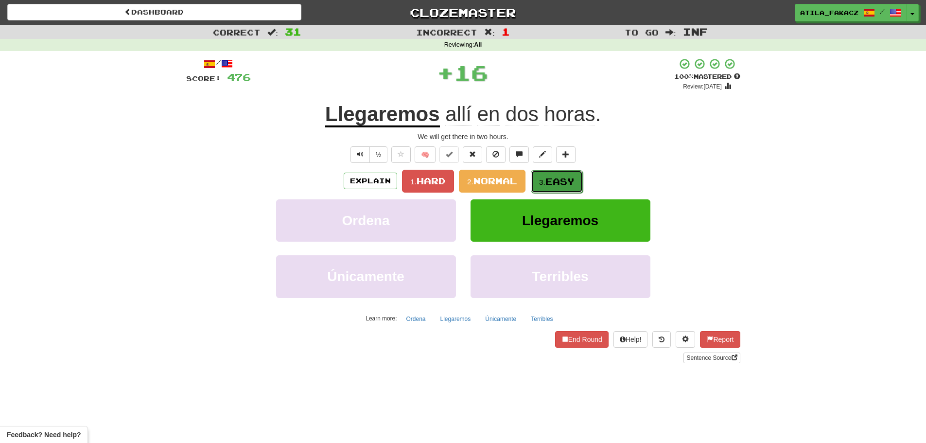
click at [554, 181] on span "Easy" at bounding box center [559, 181] width 29 height 11
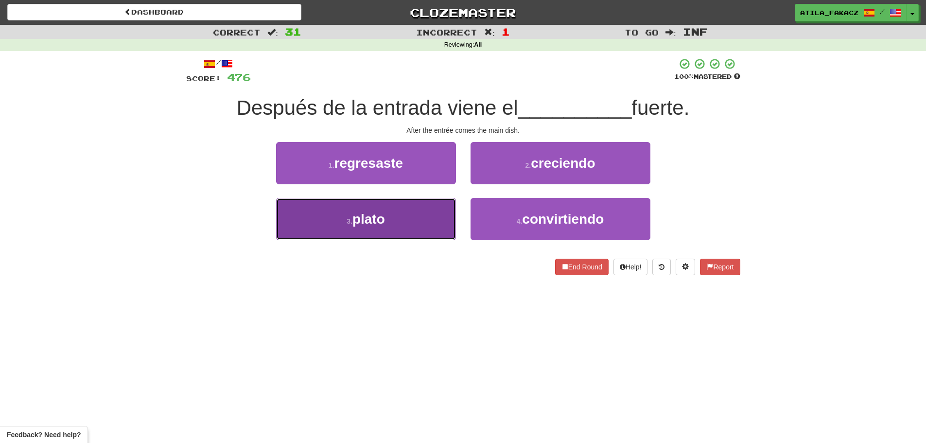
drag, startPoint x: 428, startPoint y: 223, endPoint x: 458, endPoint y: 214, distance: 31.8
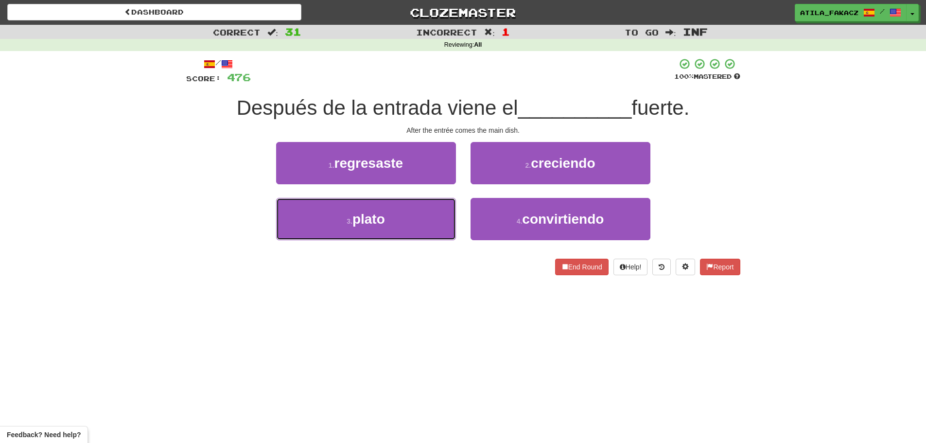
click at [428, 223] on button "3 . plato" at bounding box center [366, 219] width 180 height 42
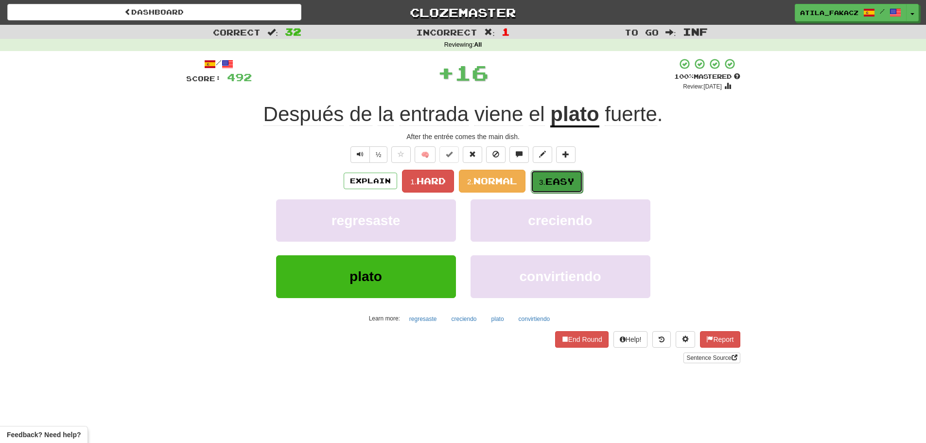
click at [555, 183] on span "Easy" at bounding box center [559, 181] width 29 height 11
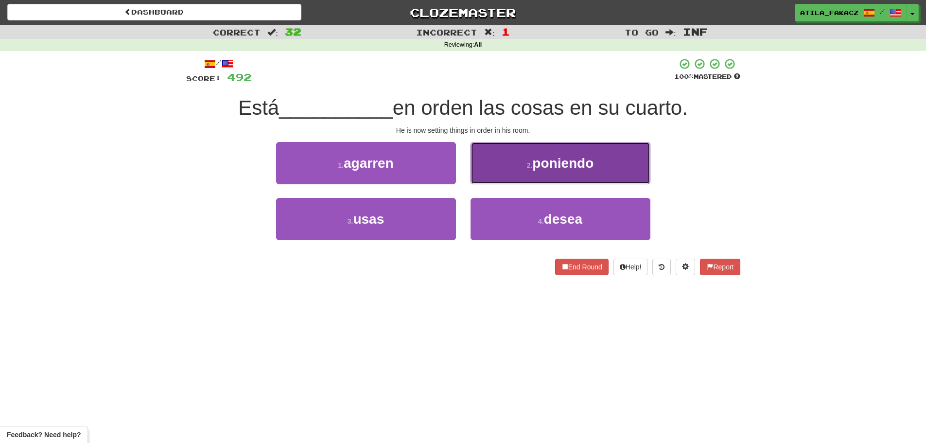
click at [527, 167] on small "2 ." at bounding box center [530, 165] width 6 height 8
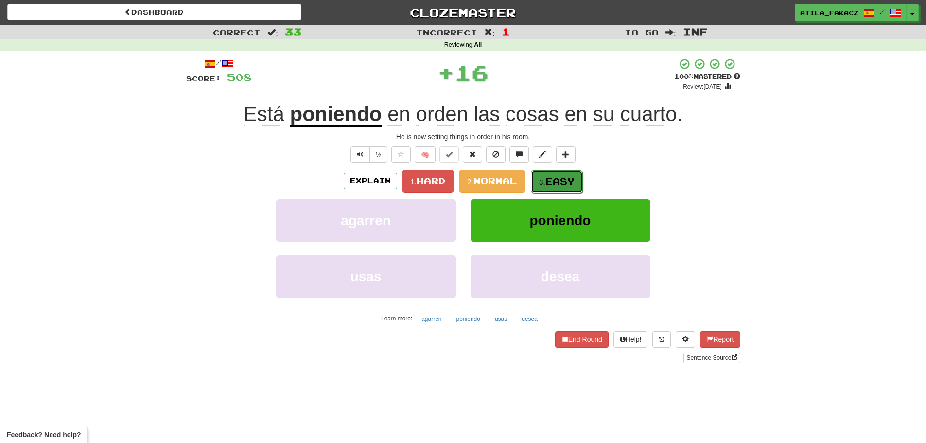
click at [550, 173] on button "3. Easy" at bounding box center [557, 181] width 52 height 23
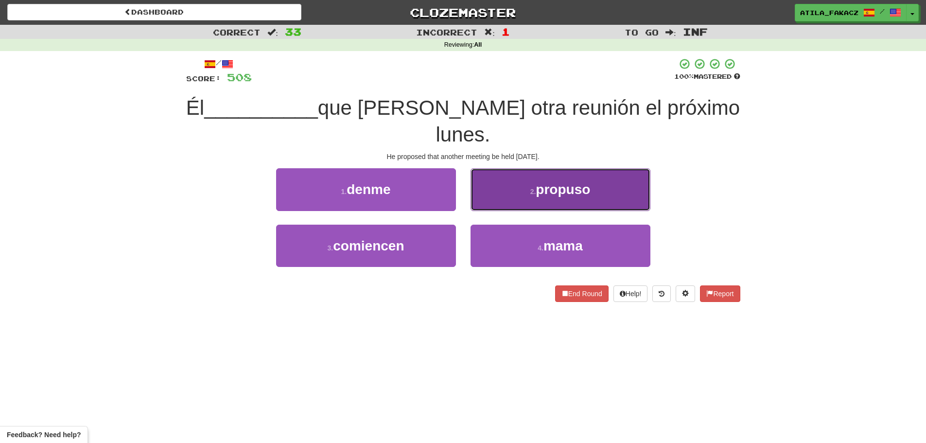
click at [511, 168] on button "2 . propuso" at bounding box center [560, 189] width 180 height 42
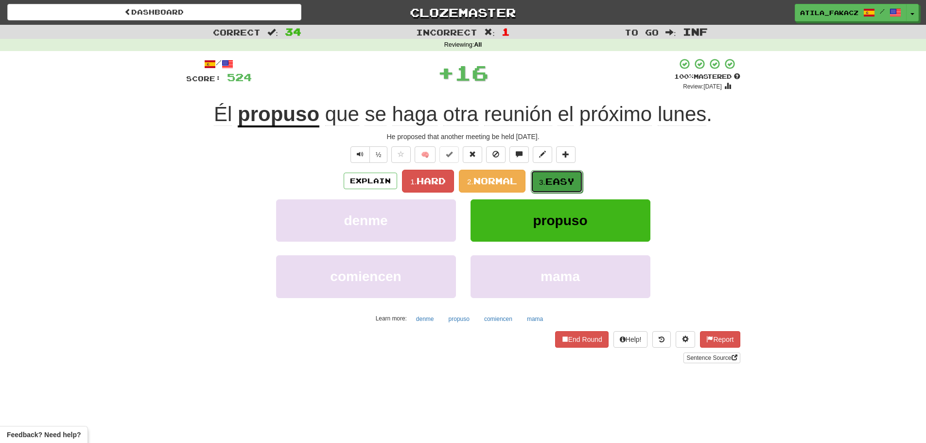
click at [544, 185] on small "3." at bounding box center [542, 182] width 6 height 8
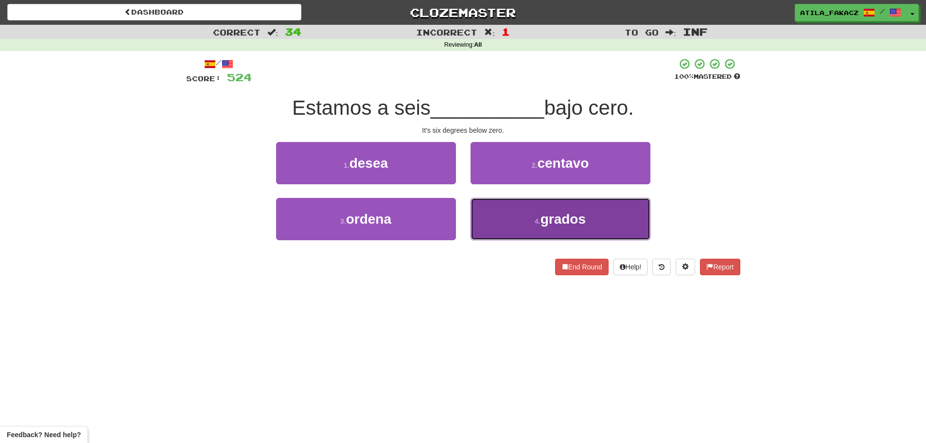
click at [512, 217] on button "4 . grados" at bounding box center [560, 219] width 180 height 42
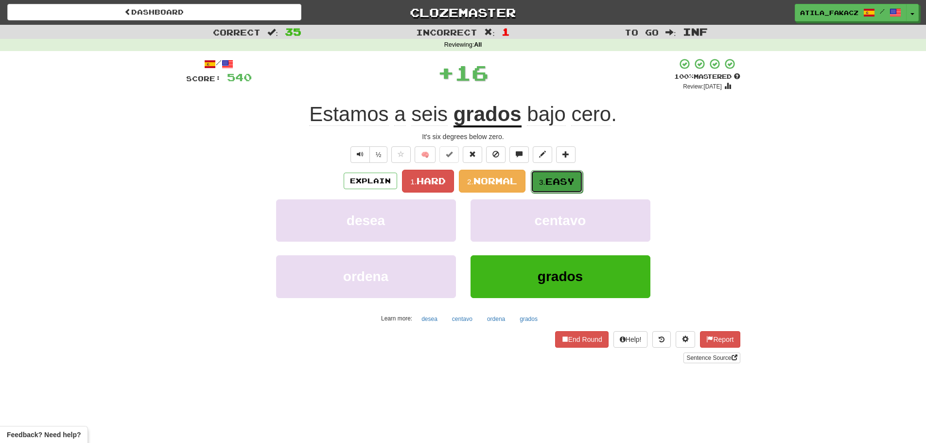
click at [550, 178] on span "Easy" at bounding box center [559, 181] width 29 height 11
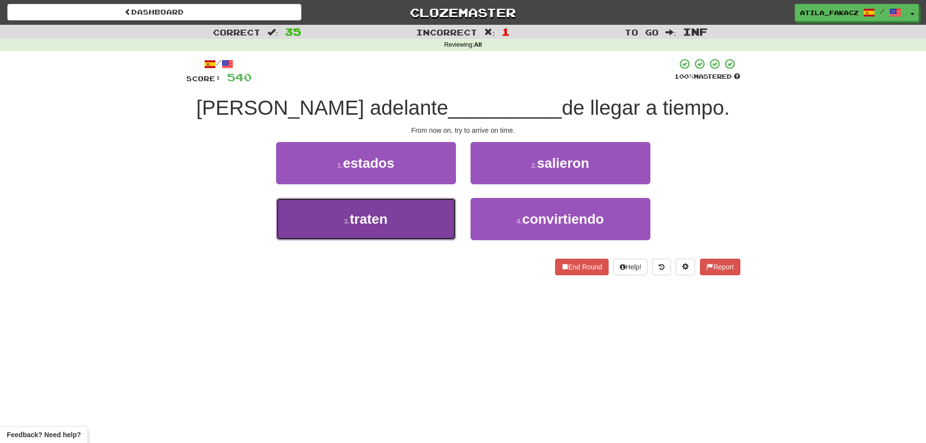
click at [416, 215] on button "3 . traten" at bounding box center [366, 219] width 180 height 42
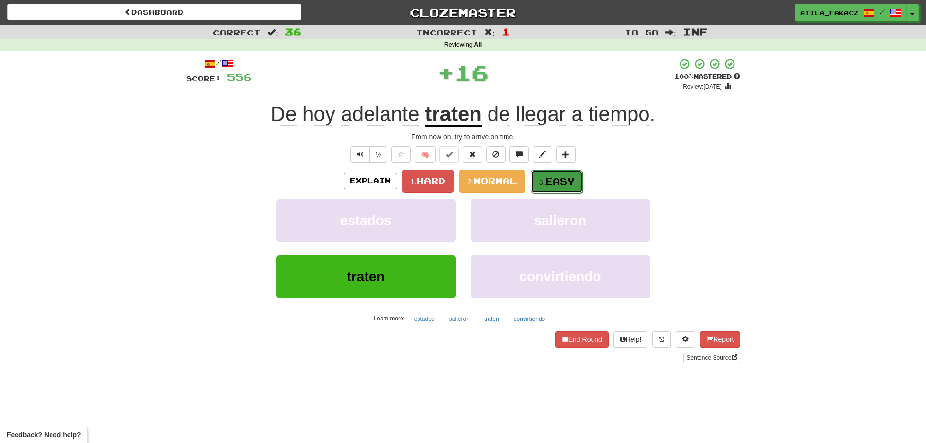
click at [560, 187] on button "3. Easy" at bounding box center [557, 181] width 52 height 23
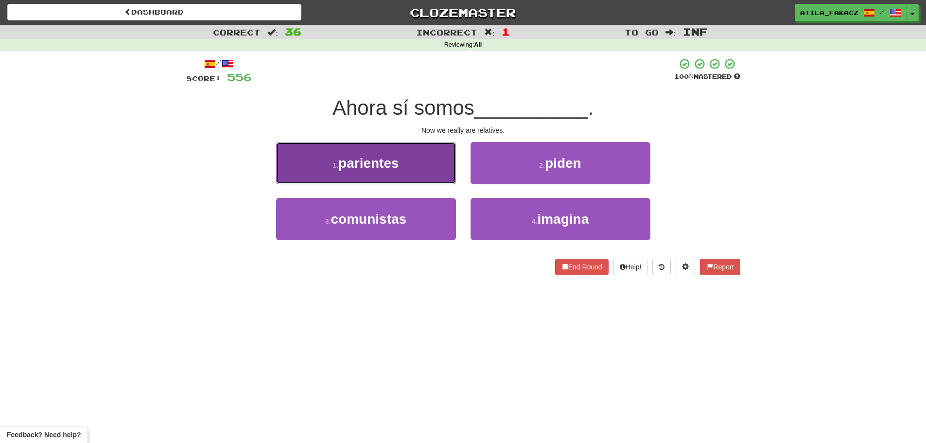
click at [442, 174] on button "1 . parientes" at bounding box center [366, 163] width 180 height 42
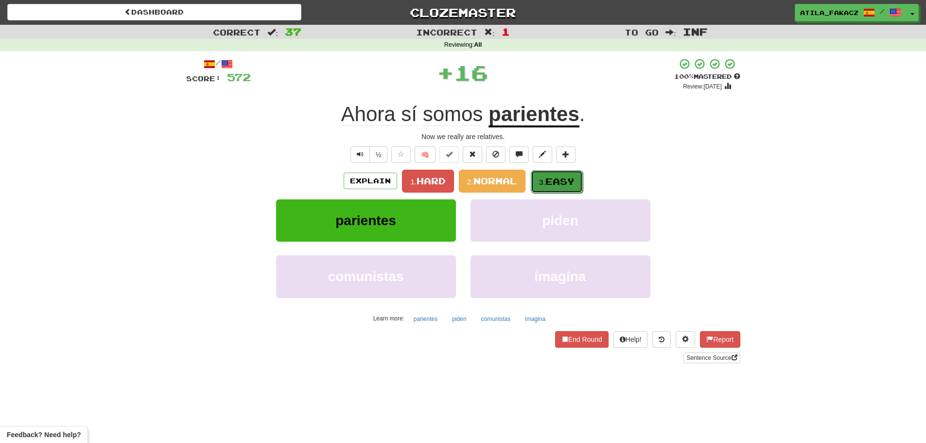
click at [574, 188] on button "3. Easy" at bounding box center [557, 181] width 52 height 23
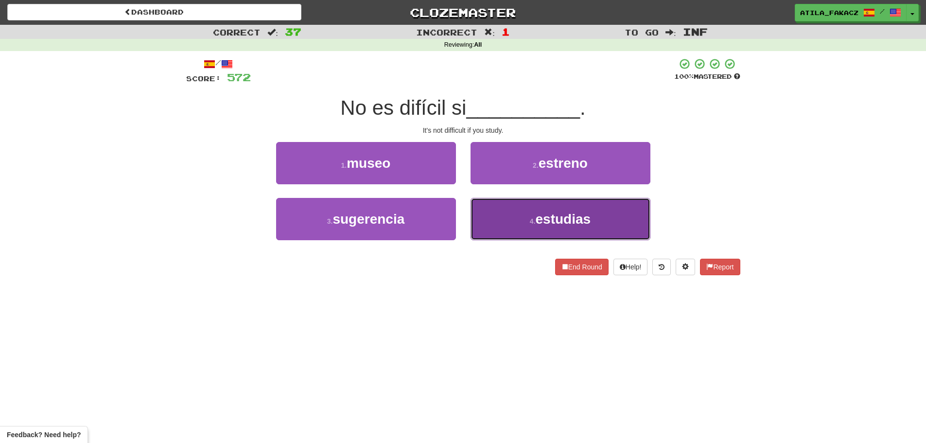
click at [520, 217] on button "4 . estudias" at bounding box center [560, 219] width 180 height 42
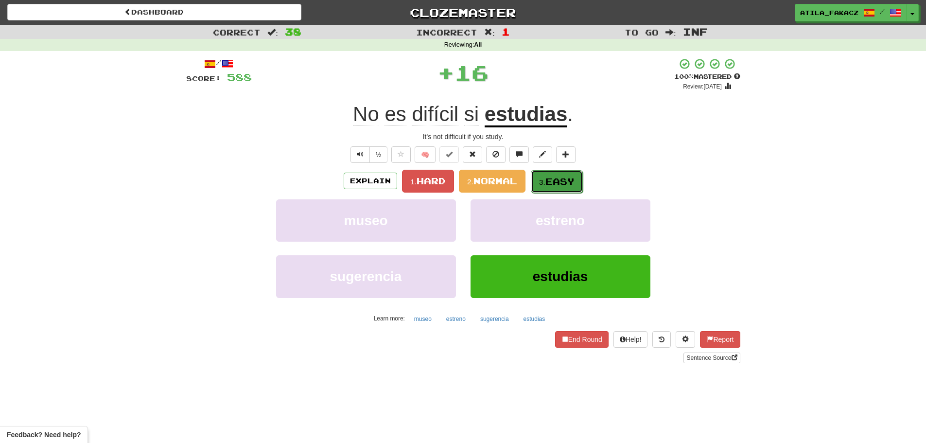
click at [557, 183] on span "Easy" at bounding box center [559, 181] width 29 height 11
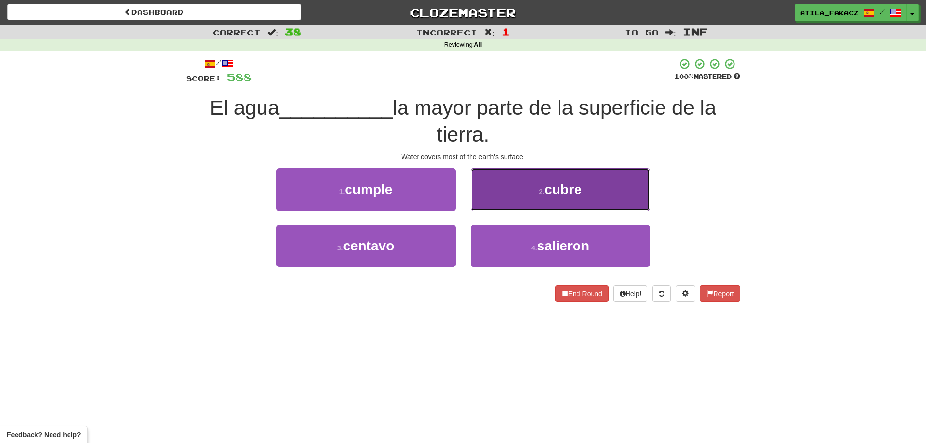
click at [562, 197] on button "2 . cubre" at bounding box center [560, 189] width 180 height 42
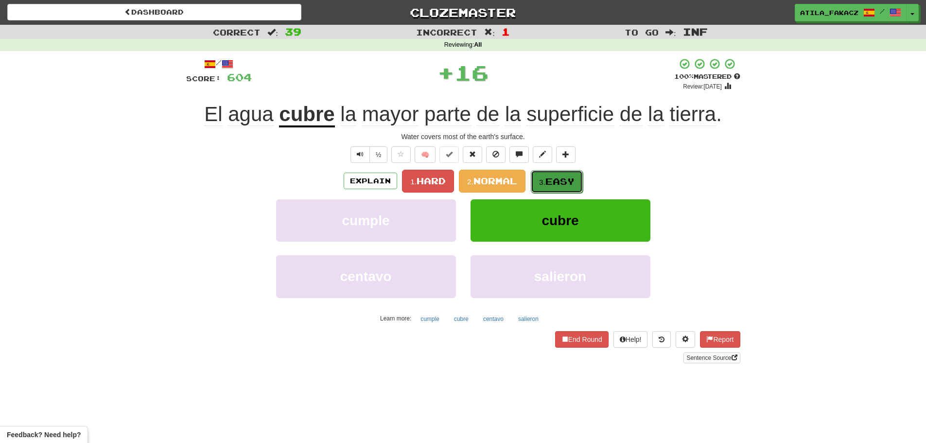
click at [572, 176] on span "Easy" at bounding box center [559, 181] width 29 height 11
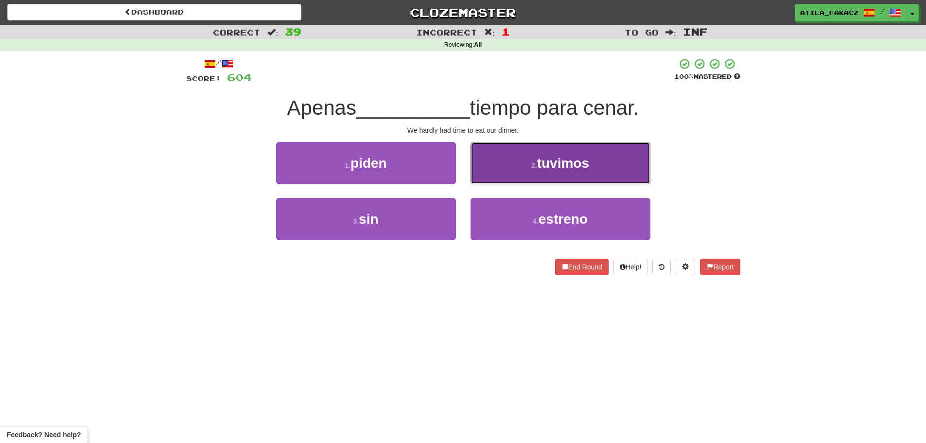
click at [512, 164] on button "2 . tuvimos" at bounding box center [560, 163] width 180 height 42
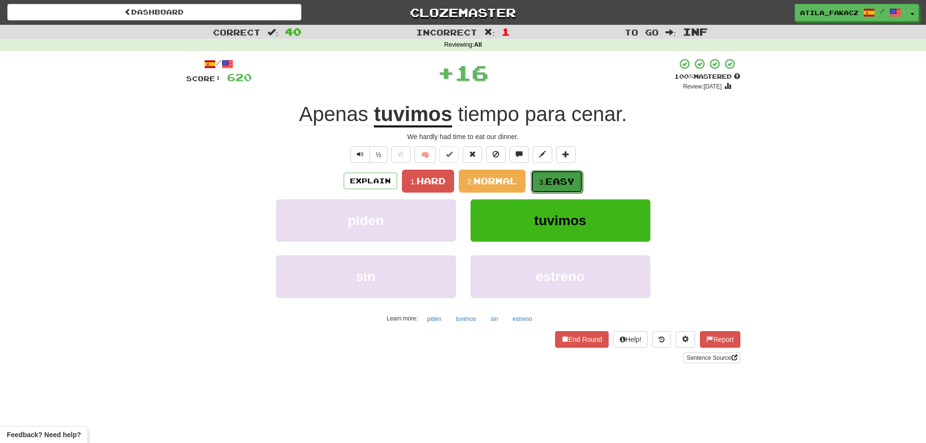
click at [548, 175] on button "3. Easy" at bounding box center [557, 181] width 52 height 23
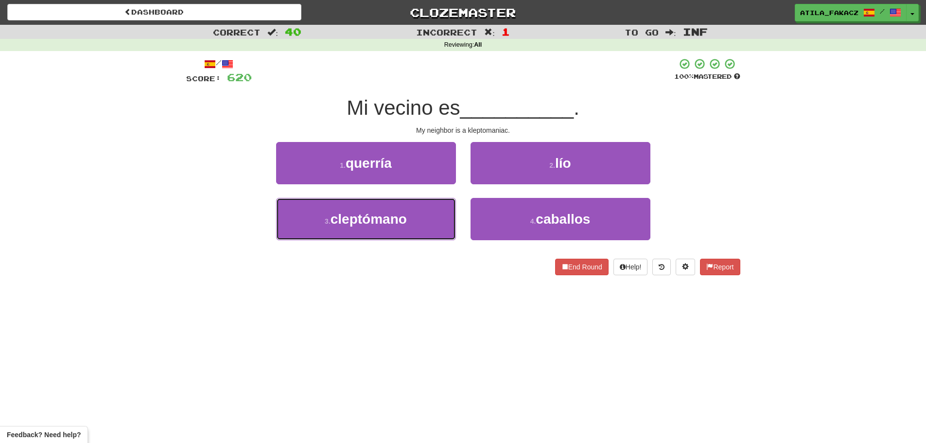
drag, startPoint x: 412, startPoint y: 221, endPoint x: 468, endPoint y: 197, distance: 60.6
click at [413, 221] on button "3 . cleptómano" at bounding box center [366, 219] width 180 height 42
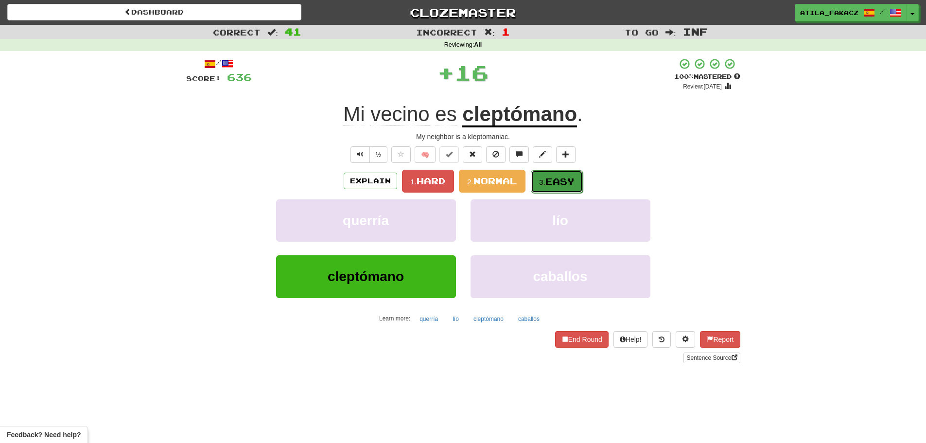
click at [540, 179] on small "3." at bounding box center [542, 182] width 6 height 8
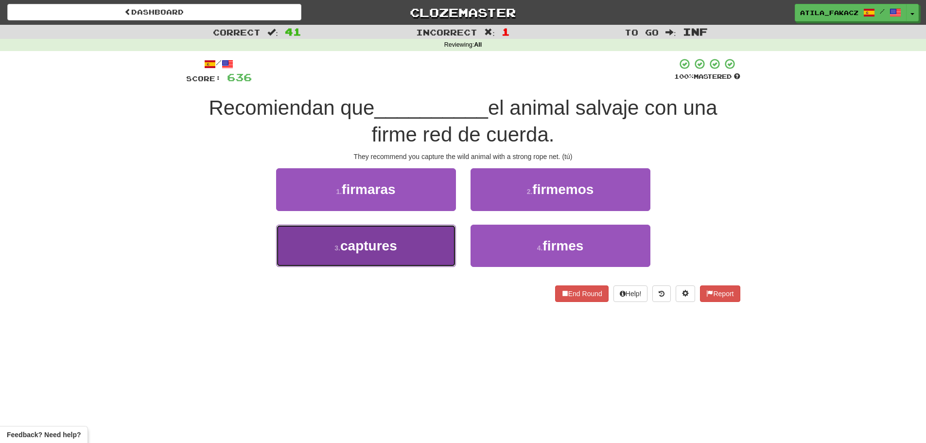
click at [429, 242] on button "3 . captures" at bounding box center [366, 246] width 180 height 42
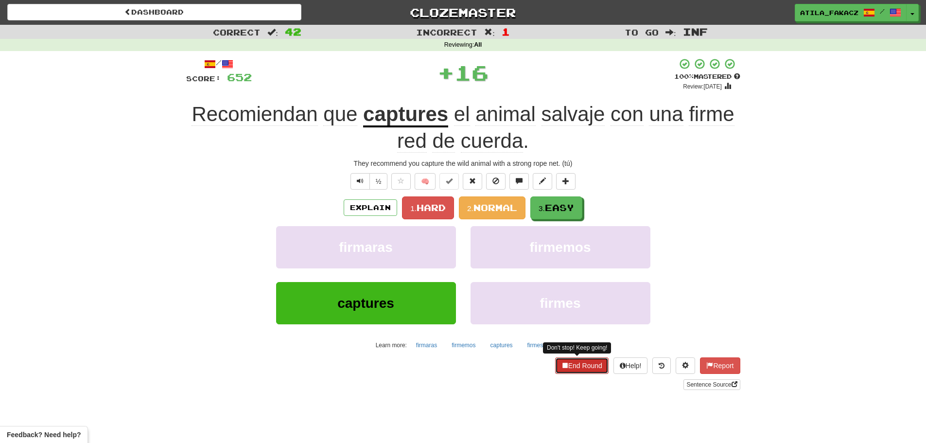
click at [573, 367] on button "End Round" at bounding box center [581, 365] width 53 height 17
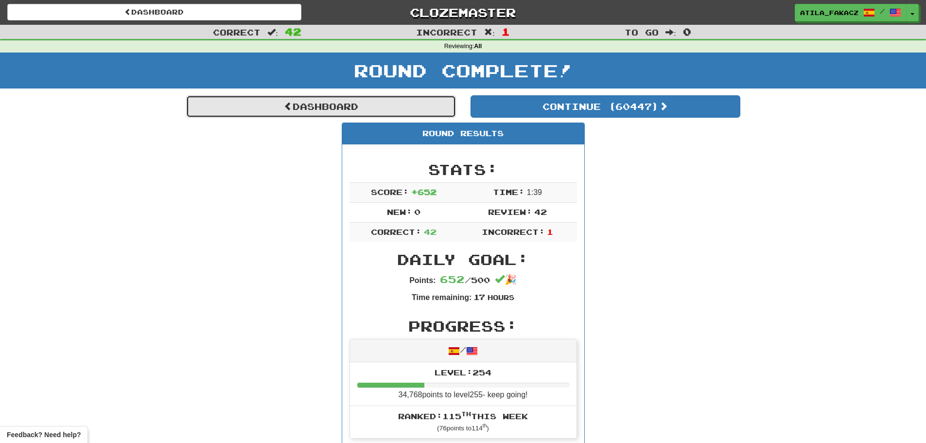
click at [324, 101] on link "Dashboard" at bounding box center [321, 106] width 270 height 22
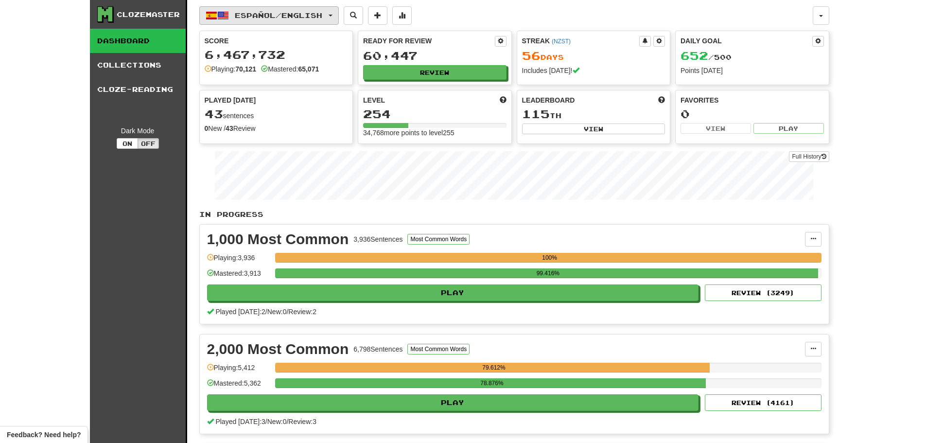
click at [303, 15] on span "Español / English" at bounding box center [278, 15] width 87 height 8
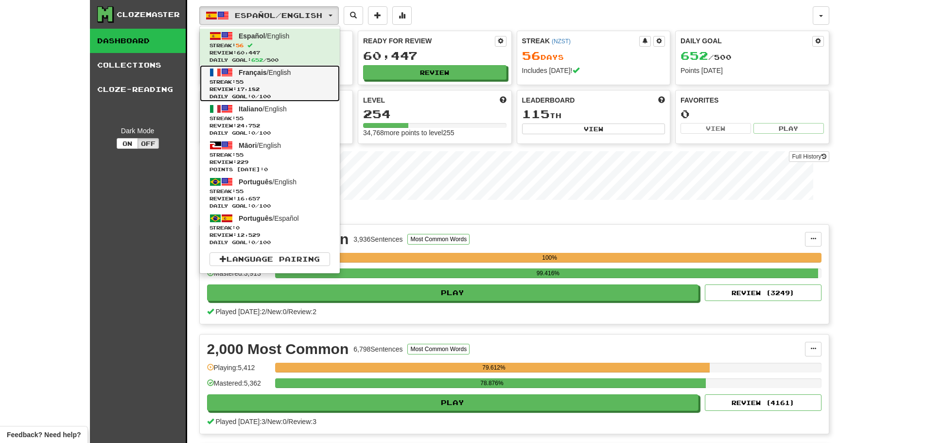
click at [277, 84] on span "Streak: 55" at bounding box center [269, 81] width 121 height 7
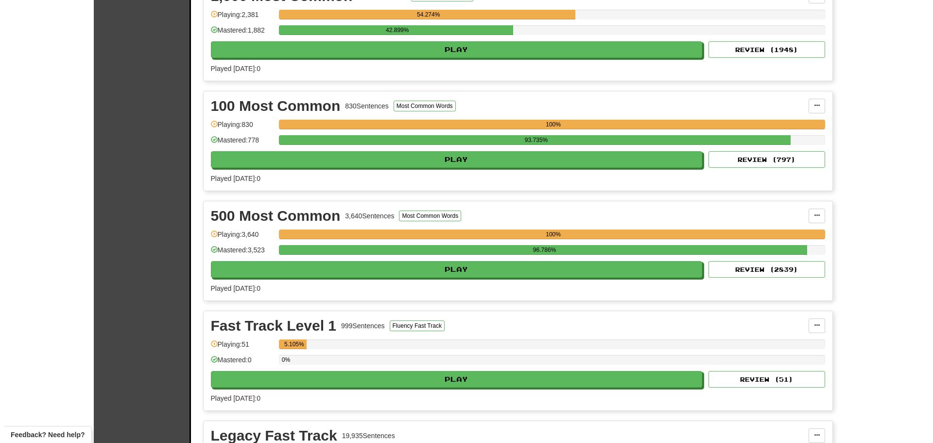
scroll to position [535, 0]
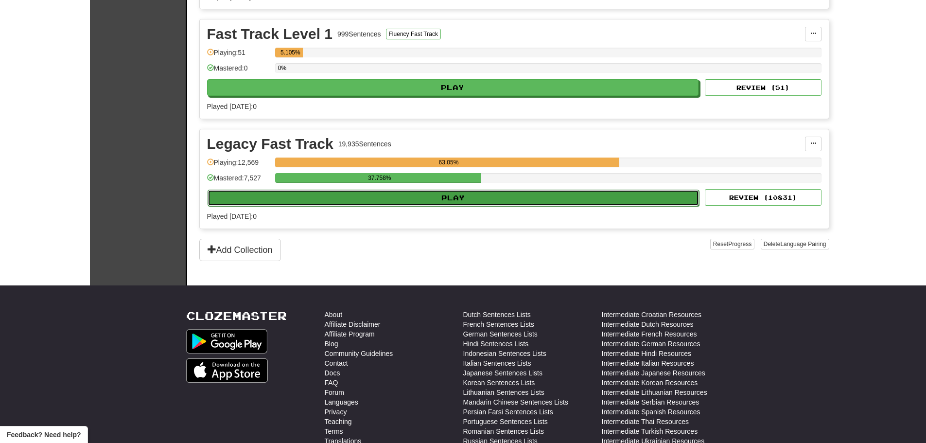
click at [394, 199] on button "Play" at bounding box center [454, 198] width 492 height 17
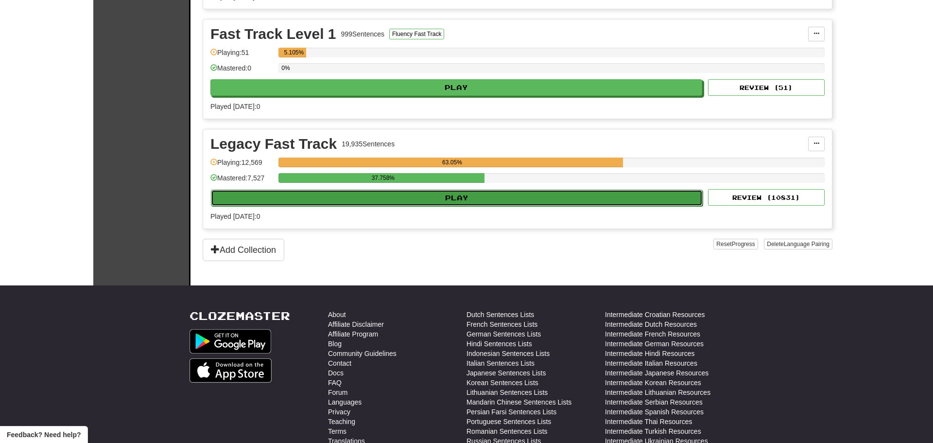
select select "********"
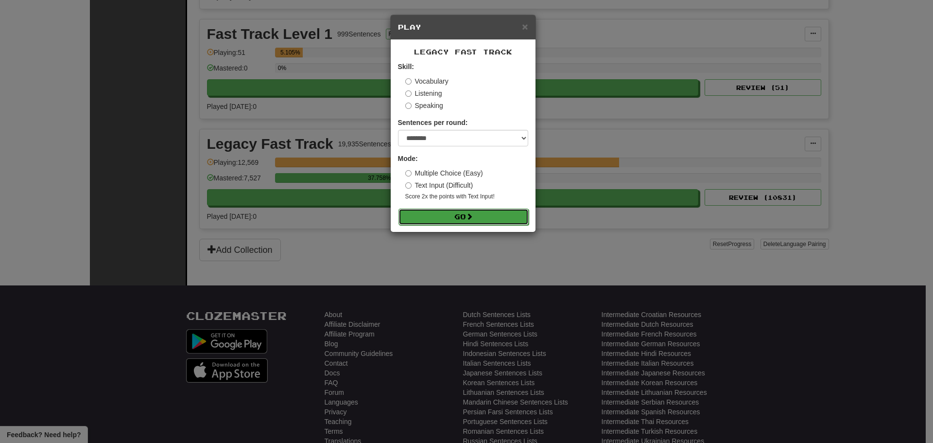
click at [459, 220] on button "Go" at bounding box center [464, 217] width 130 height 17
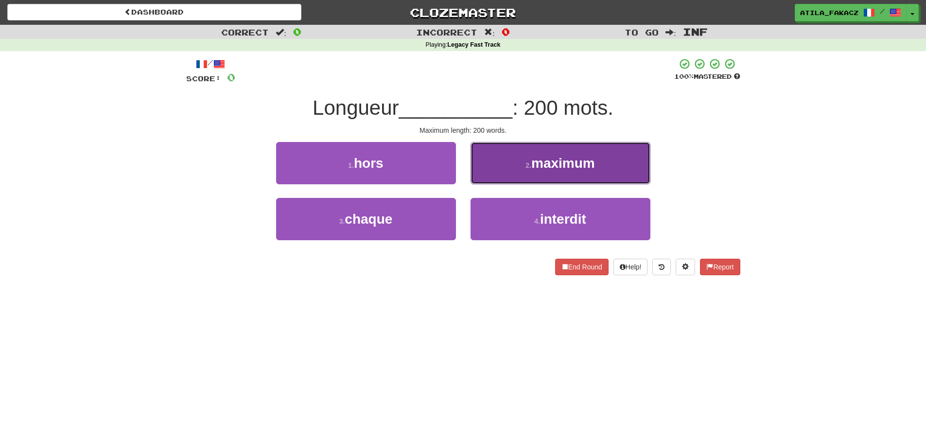
drag, startPoint x: 535, startPoint y: 154, endPoint x: 525, endPoint y: 163, distance: 13.1
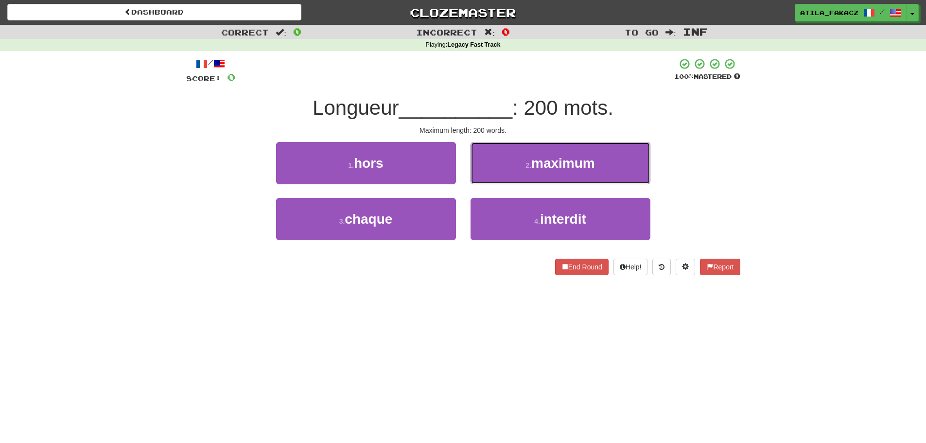
click at [534, 154] on button "2 . maximum" at bounding box center [560, 163] width 180 height 42
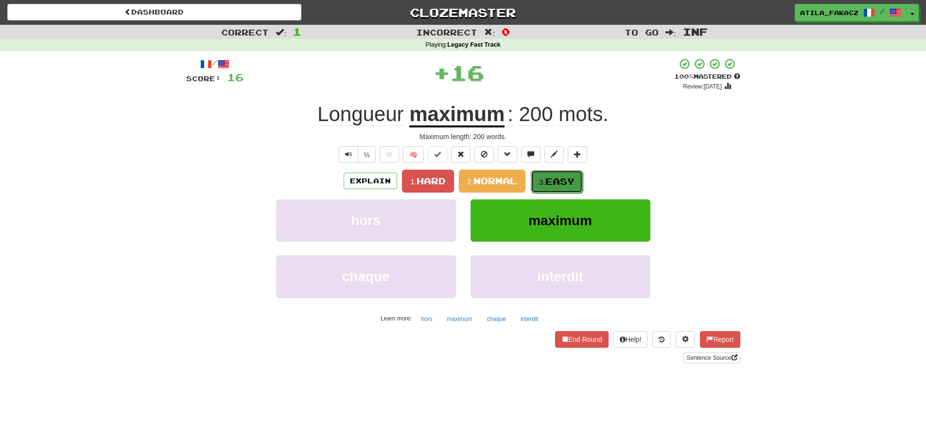
click at [558, 178] on span "Easy" at bounding box center [559, 181] width 29 height 11
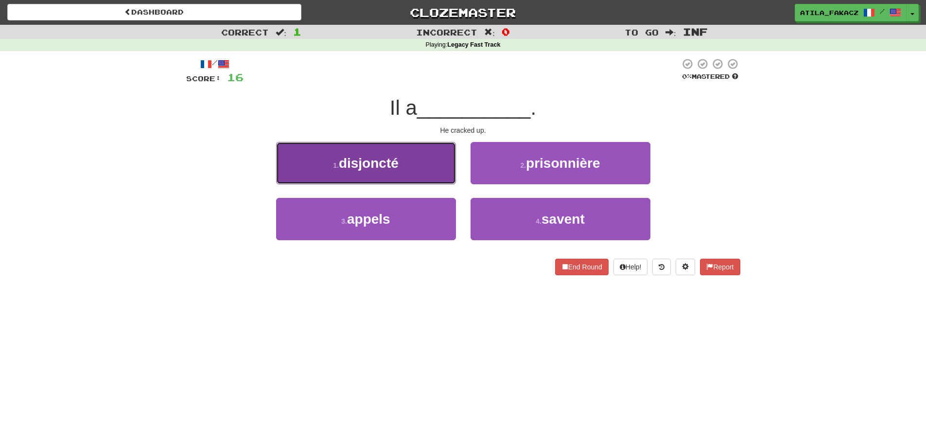
click at [430, 173] on button "1 . disjoncté" at bounding box center [366, 163] width 180 height 42
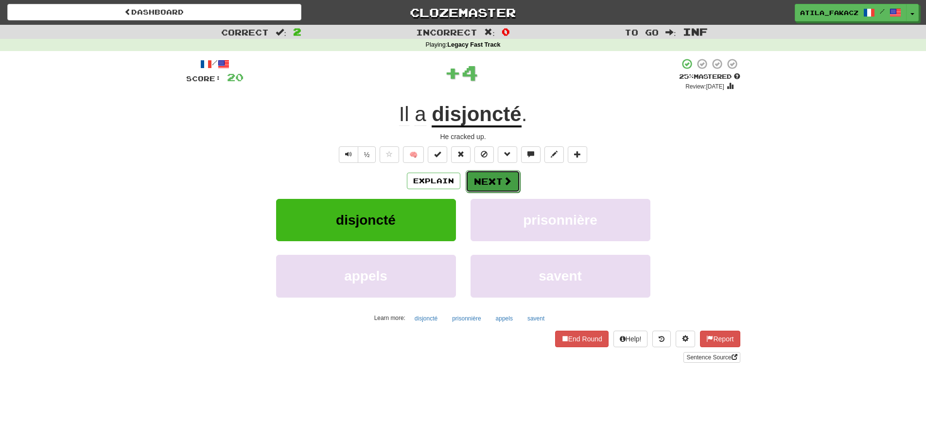
click at [505, 182] on span at bounding box center [507, 180] width 9 height 9
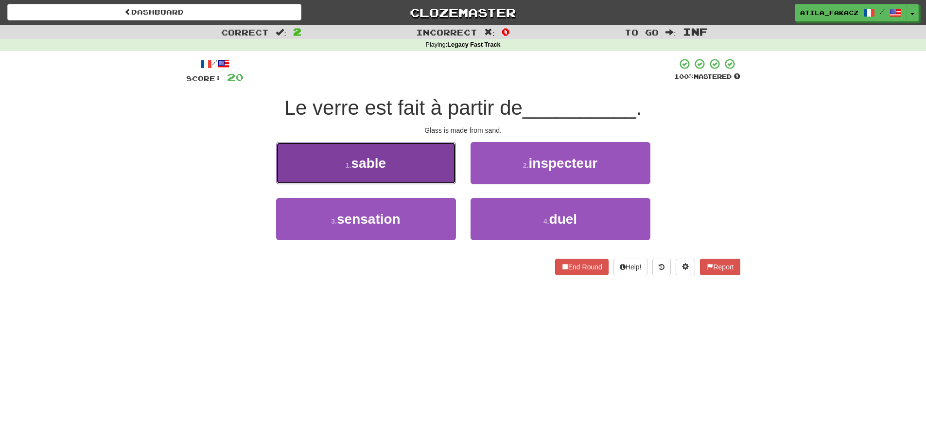
click at [413, 158] on button "1 . sable" at bounding box center [366, 163] width 180 height 42
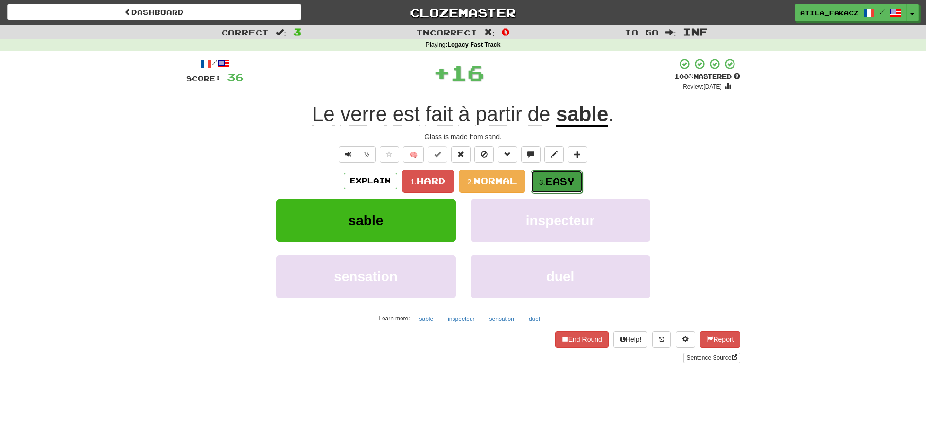
click at [541, 180] on small "3." at bounding box center [542, 182] width 6 height 8
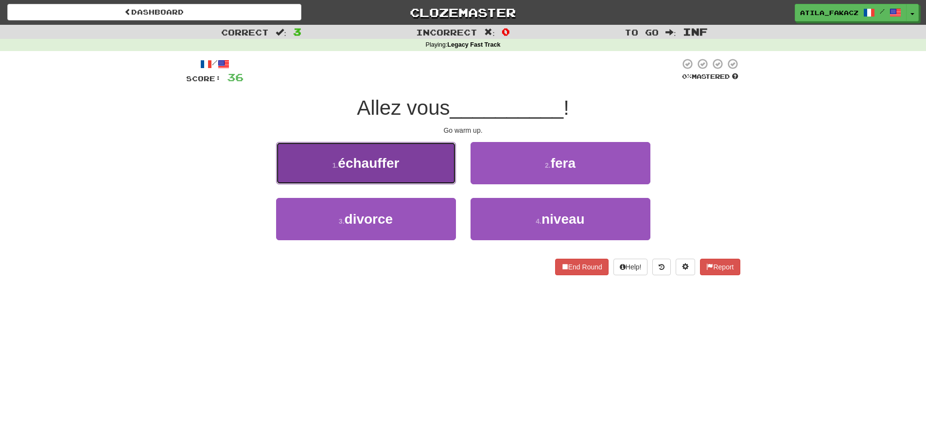
click at [428, 171] on button "1 . échauffer" at bounding box center [366, 163] width 180 height 42
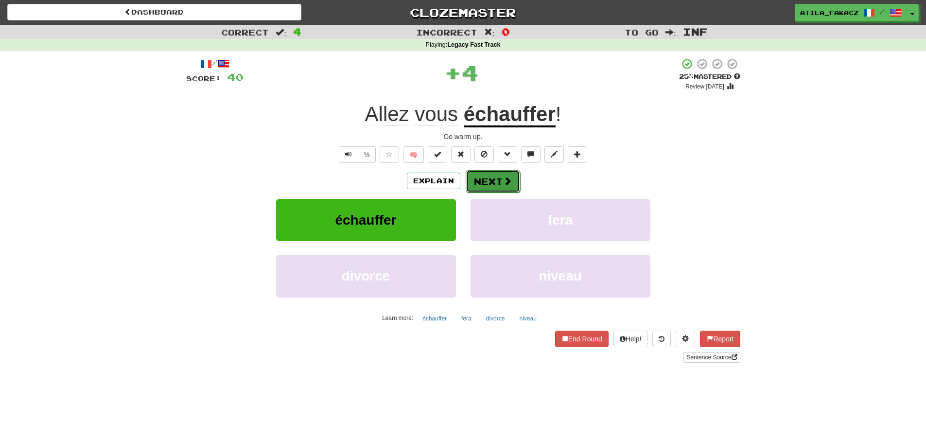
click at [506, 181] on span at bounding box center [507, 180] width 9 height 9
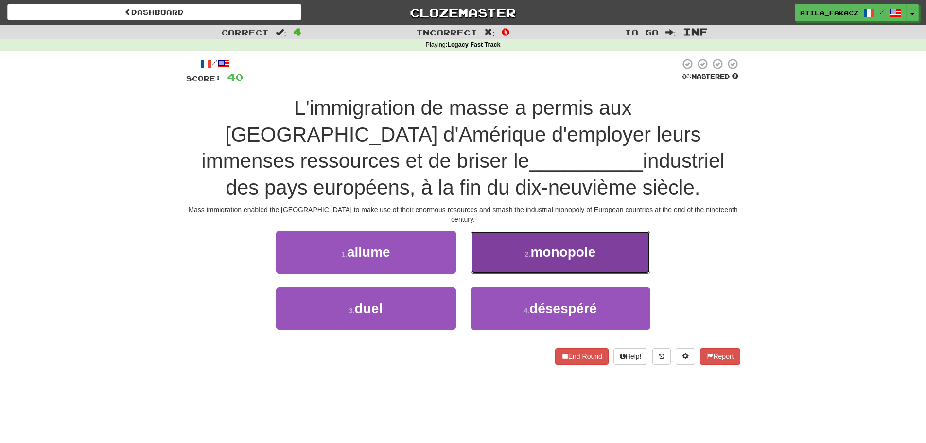
click at [553, 244] on span "monopole" at bounding box center [562, 251] width 65 height 15
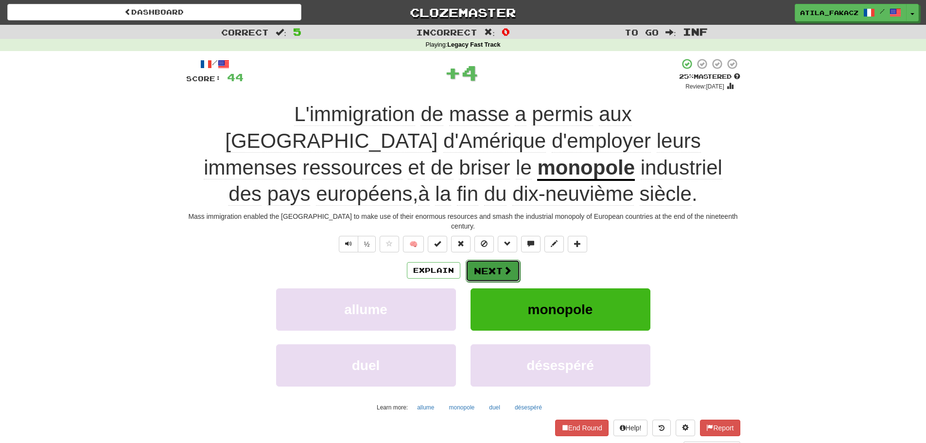
click at [508, 266] on span at bounding box center [507, 270] width 9 height 9
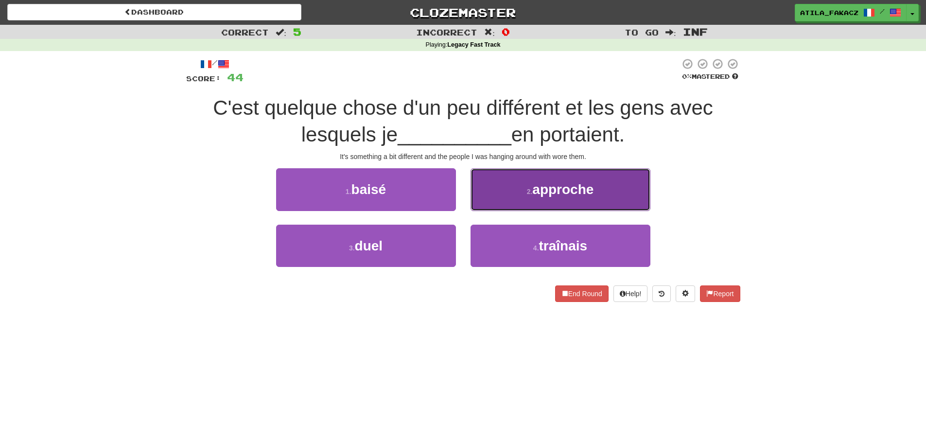
click at [501, 198] on button "2 . approche" at bounding box center [560, 189] width 180 height 42
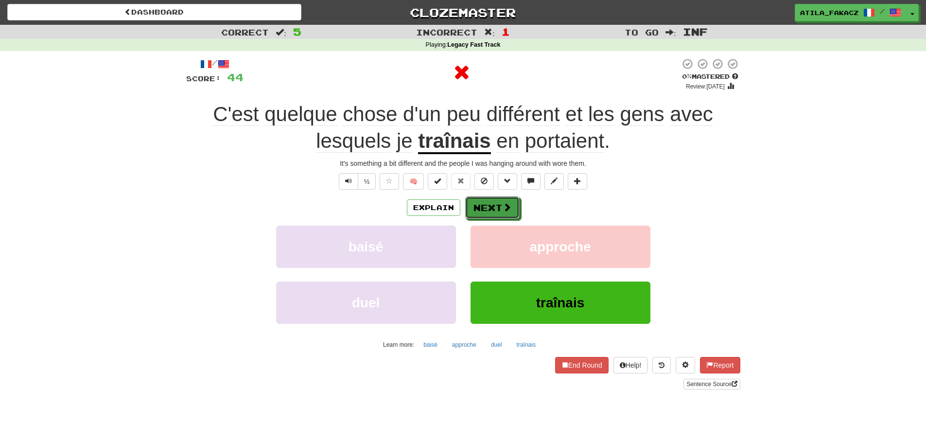
click at [501, 198] on button "Next" at bounding box center [492, 207] width 54 height 22
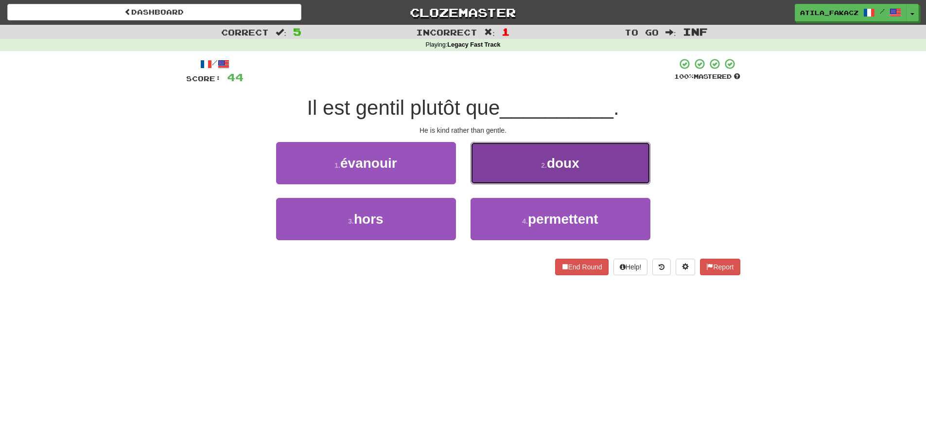
click at [495, 177] on button "2 . doux" at bounding box center [560, 163] width 180 height 42
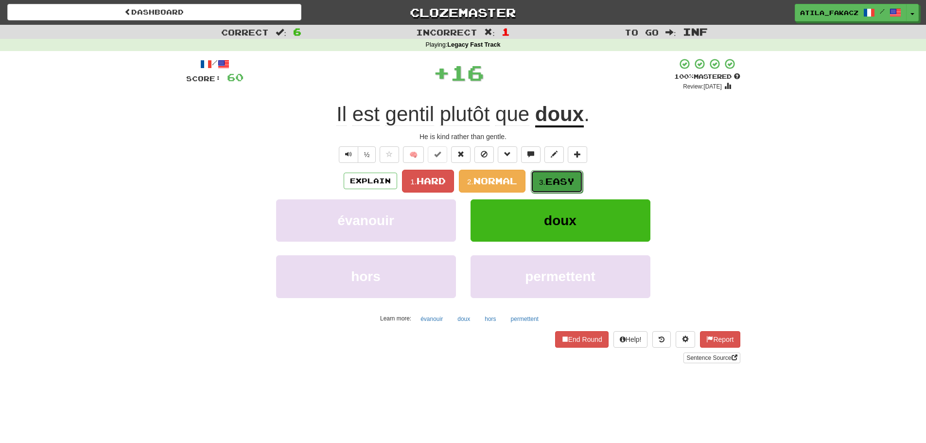
click at [552, 174] on button "3. Easy" at bounding box center [557, 181] width 52 height 23
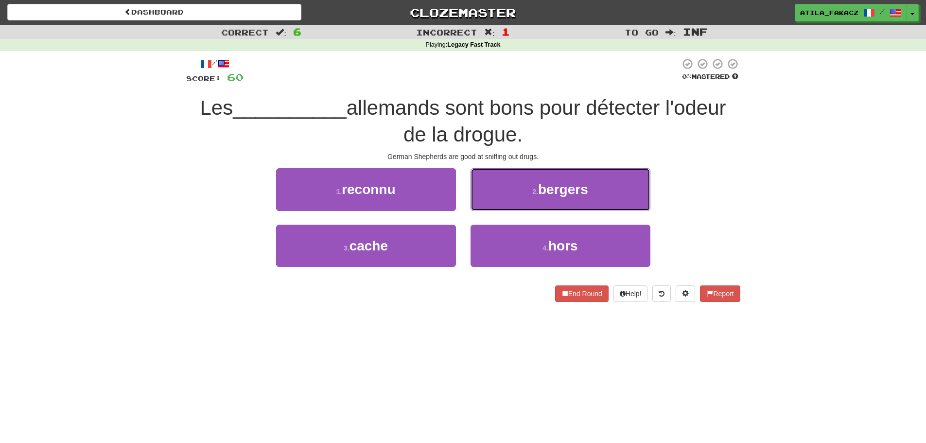
click at [547, 193] on span "bergers" at bounding box center [563, 189] width 50 height 15
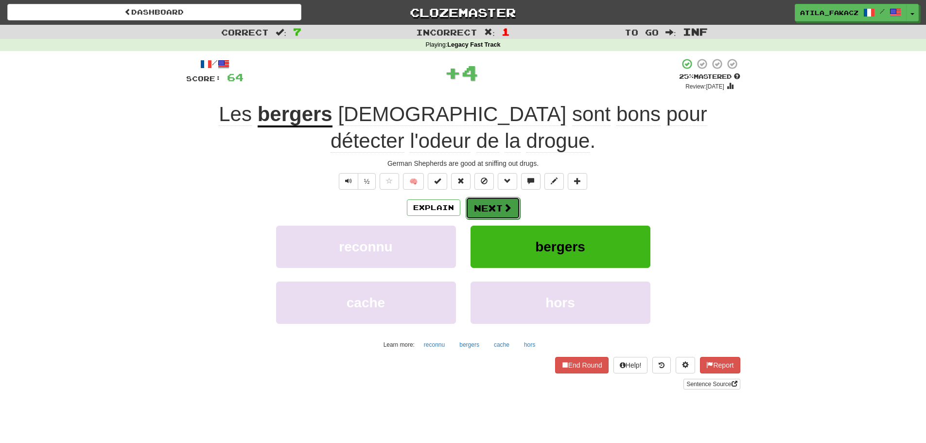
click at [508, 200] on button "Next" at bounding box center [493, 208] width 54 height 22
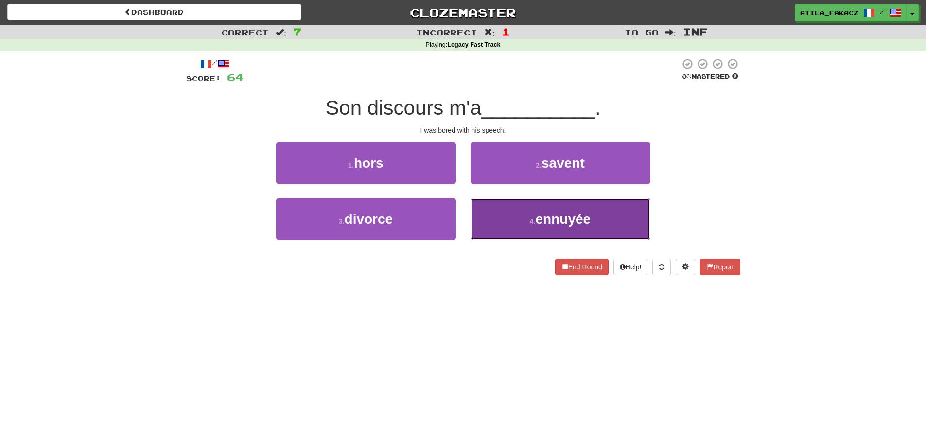
click at [515, 224] on button "4 . ennuyée" at bounding box center [560, 219] width 180 height 42
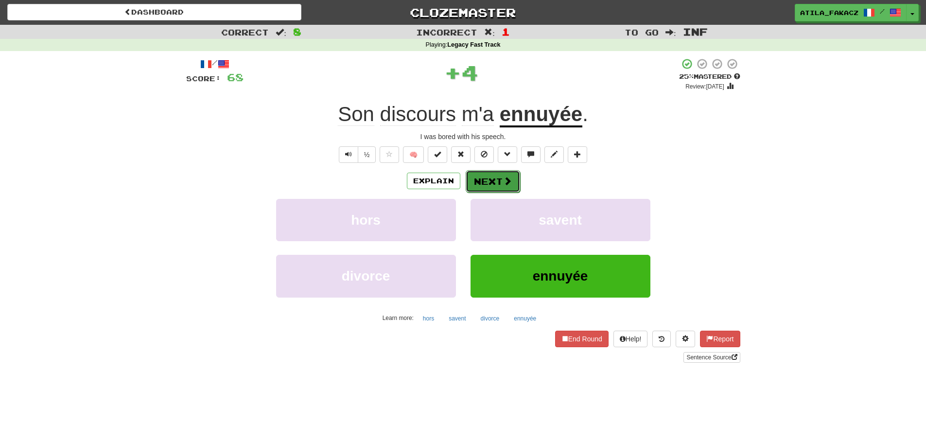
click at [510, 181] on span at bounding box center [507, 180] width 9 height 9
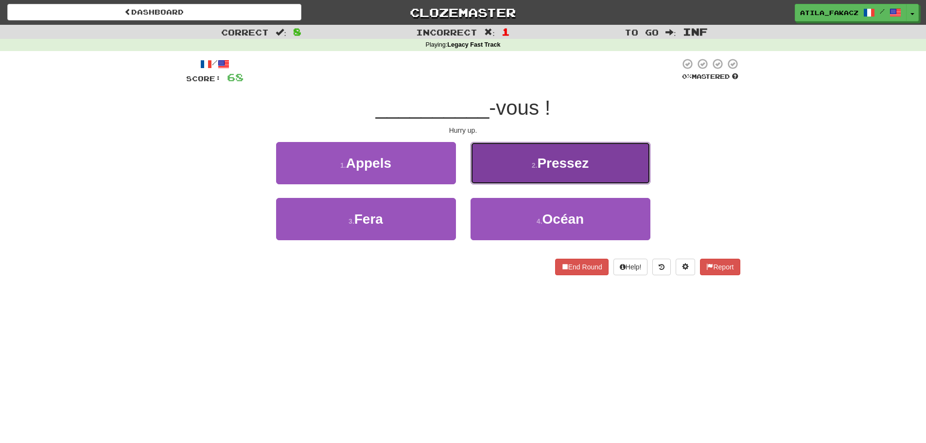
click at [498, 159] on button "2 . Pressez" at bounding box center [560, 163] width 180 height 42
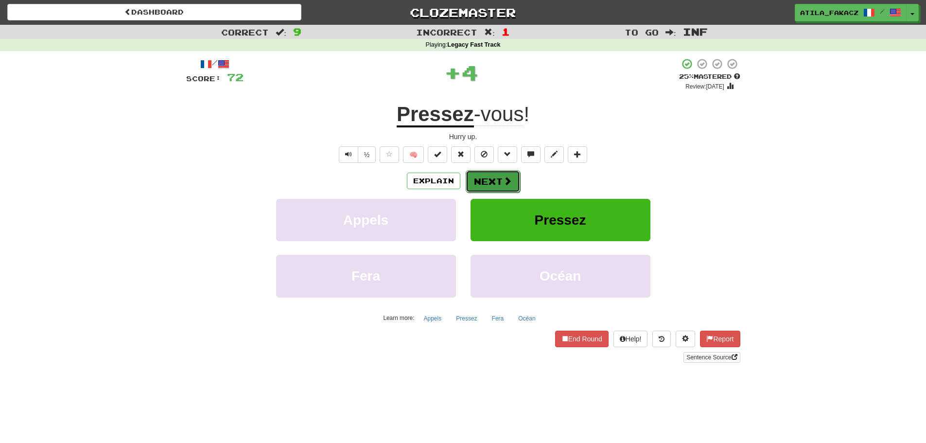
click at [507, 184] on span at bounding box center [507, 180] width 9 height 9
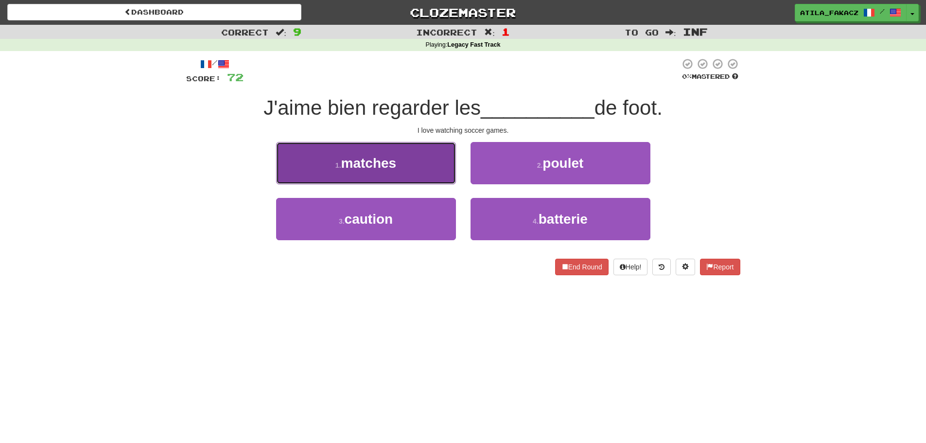
click at [417, 169] on button "1 . matches" at bounding box center [366, 163] width 180 height 42
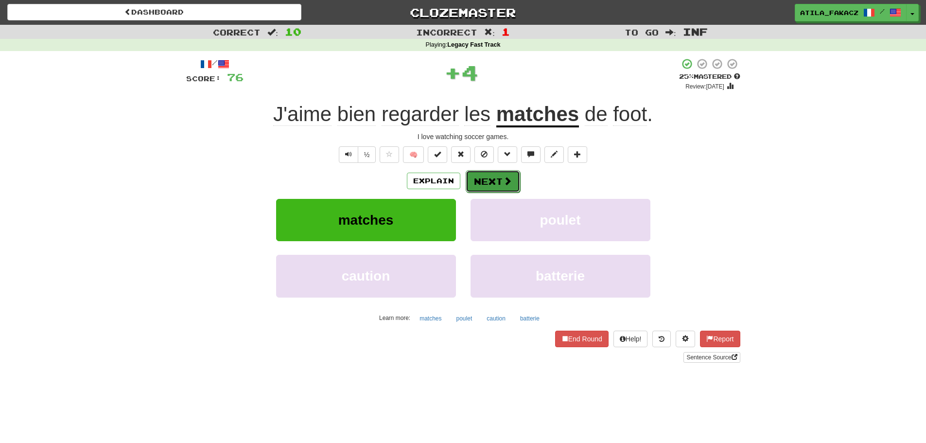
click at [509, 177] on span at bounding box center [507, 180] width 9 height 9
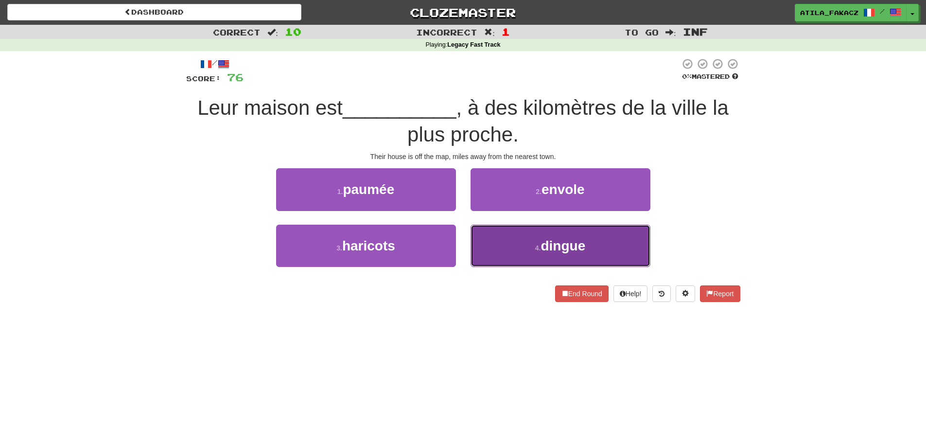
click at [506, 246] on button "4 . dingue" at bounding box center [560, 246] width 180 height 42
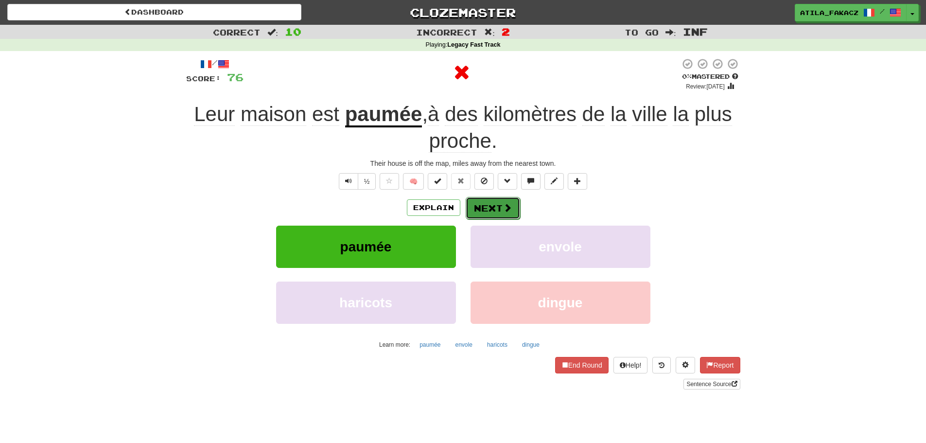
click at [499, 218] on button "Next" at bounding box center [493, 208] width 54 height 22
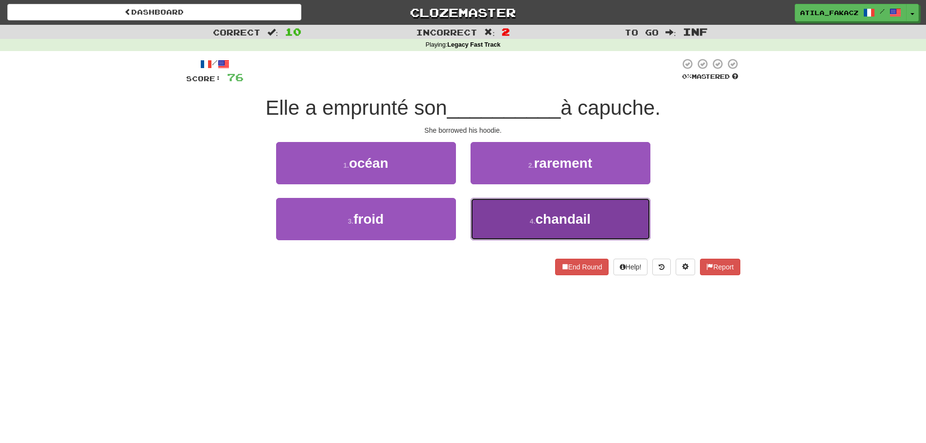
click at [506, 216] on button "4 . chandail" at bounding box center [560, 219] width 180 height 42
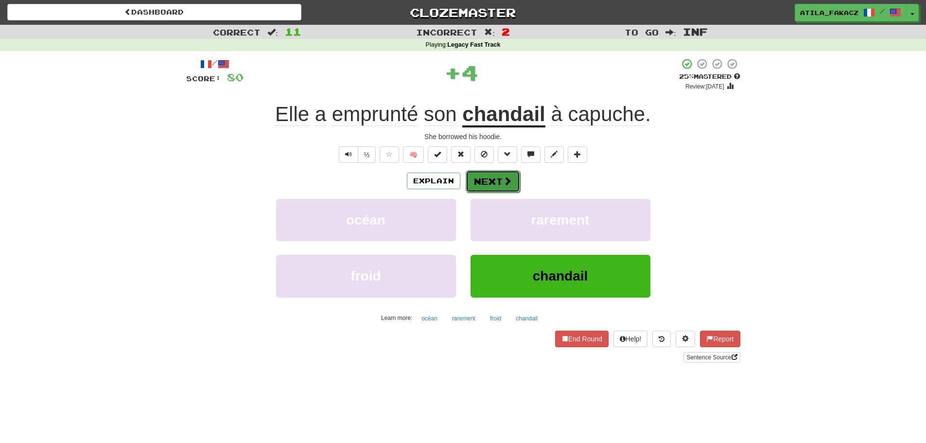
click at [503, 171] on button "Next" at bounding box center [493, 181] width 54 height 22
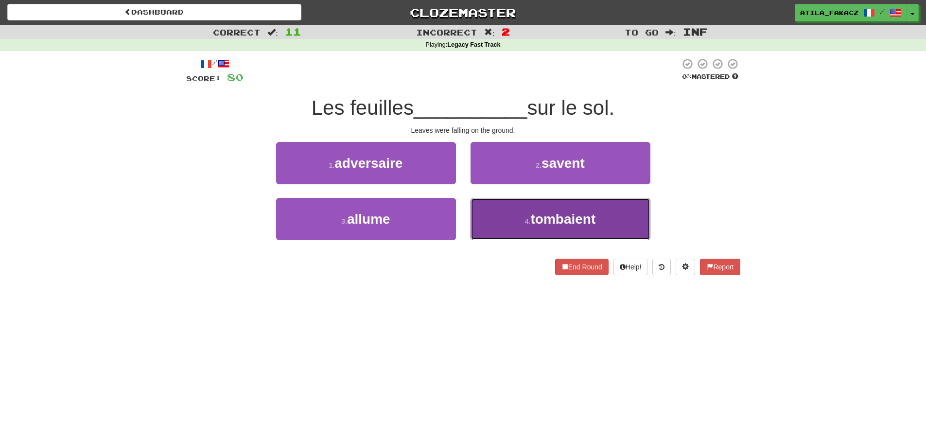
click at [511, 209] on button "4 . tombaient" at bounding box center [560, 219] width 180 height 42
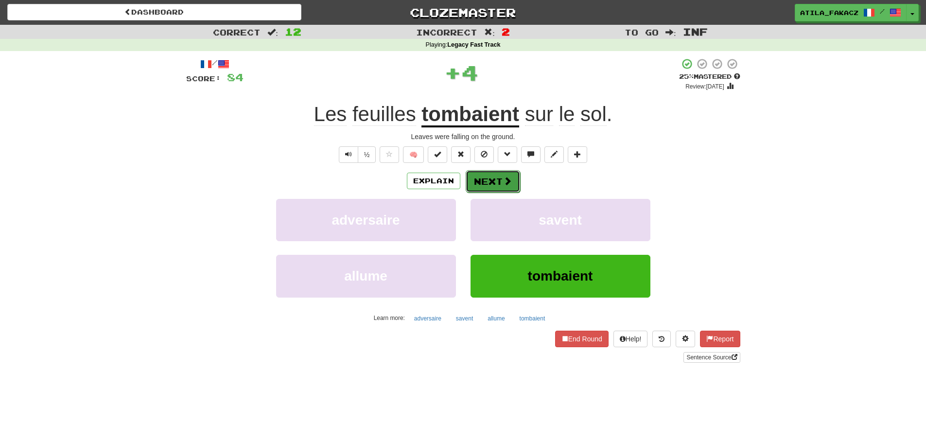
click at [493, 177] on button "Next" at bounding box center [493, 181] width 54 height 22
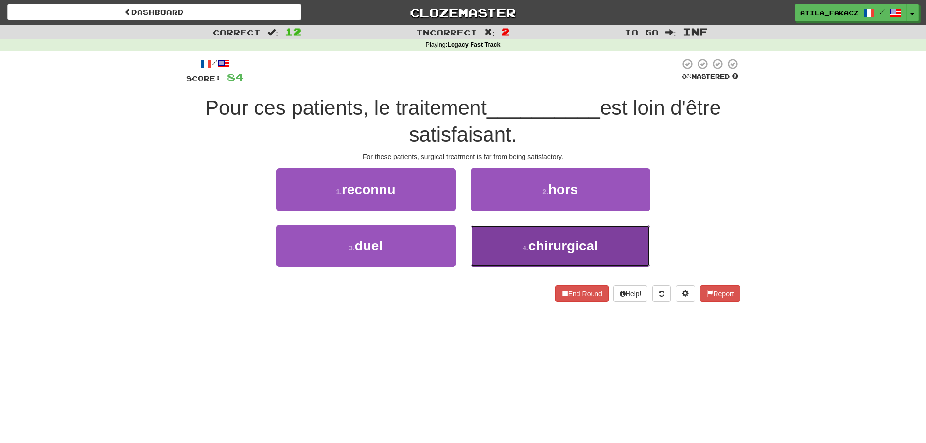
click at [498, 235] on button "4 . chirurgical" at bounding box center [560, 246] width 180 height 42
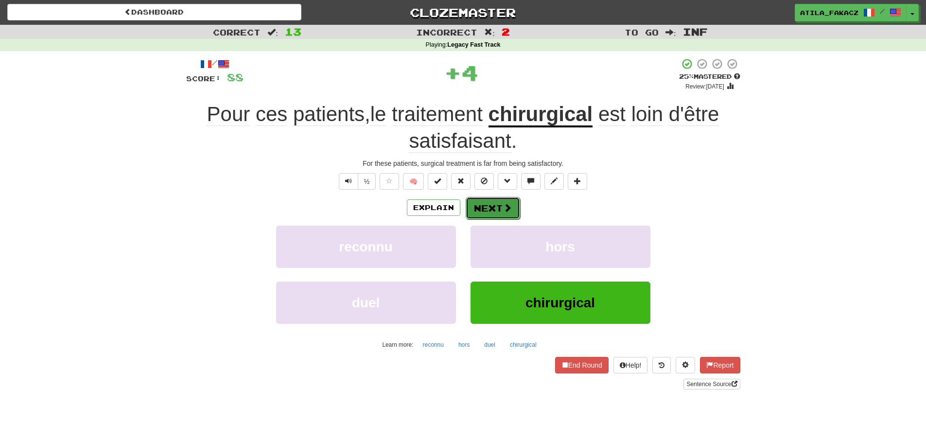
click at [501, 206] on button "Next" at bounding box center [493, 208] width 54 height 22
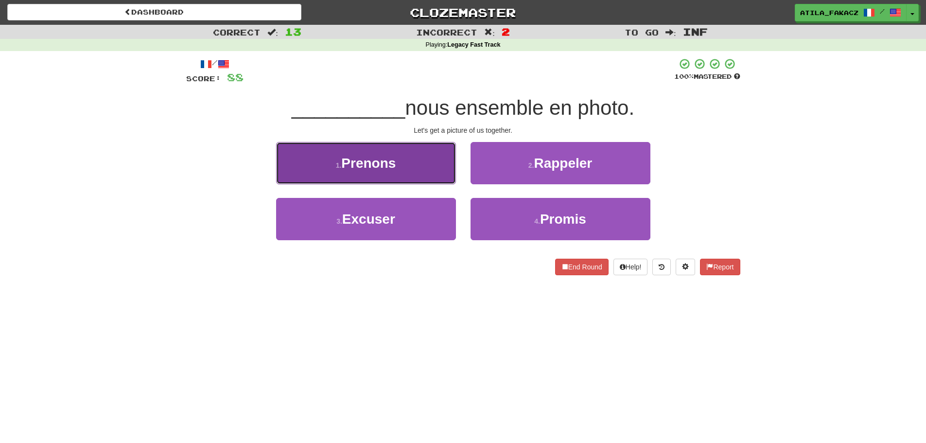
click at [418, 168] on button "1 . Prenons" at bounding box center [366, 163] width 180 height 42
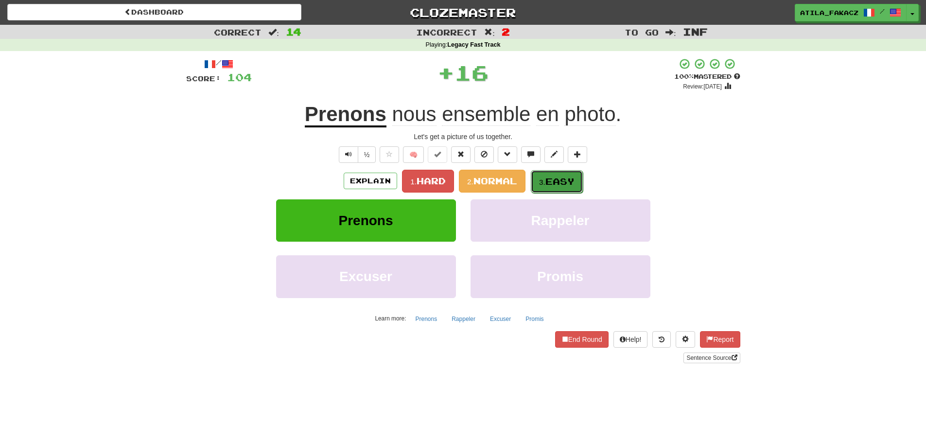
click at [550, 181] on span "Easy" at bounding box center [559, 181] width 29 height 11
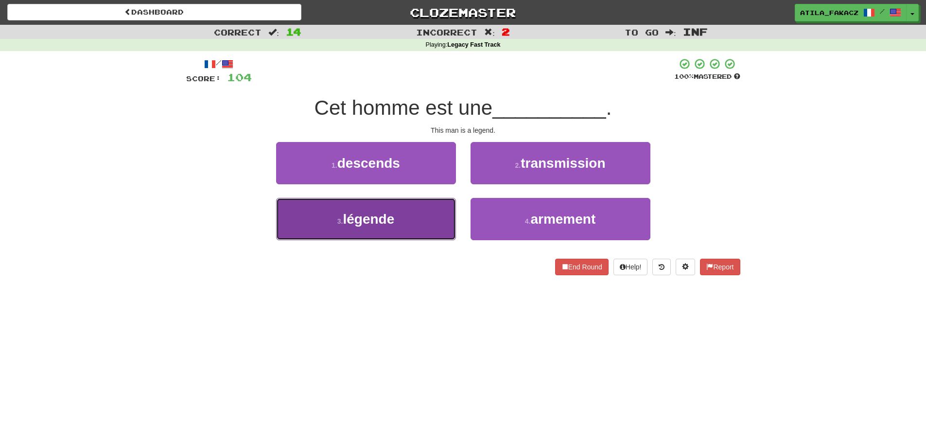
click at [412, 225] on button "3 . légende" at bounding box center [366, 219] width 180 height 42
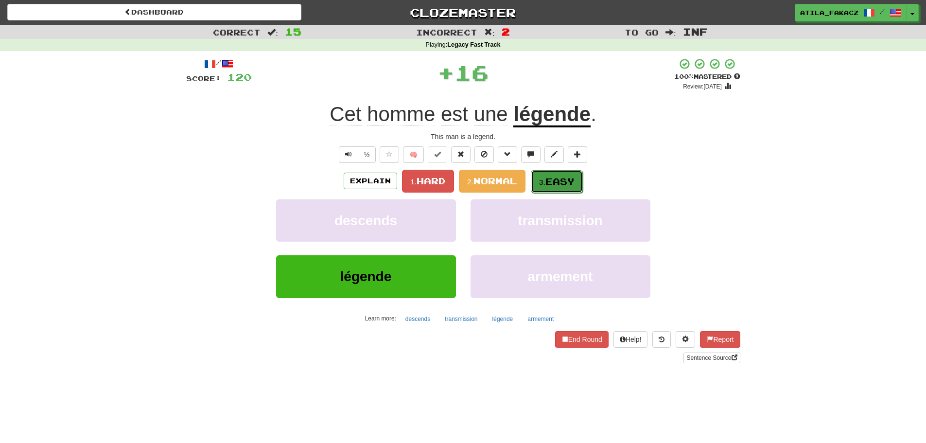
click at [540, 182] on small "3." at bounding box center [542, 182] width 6 height 8
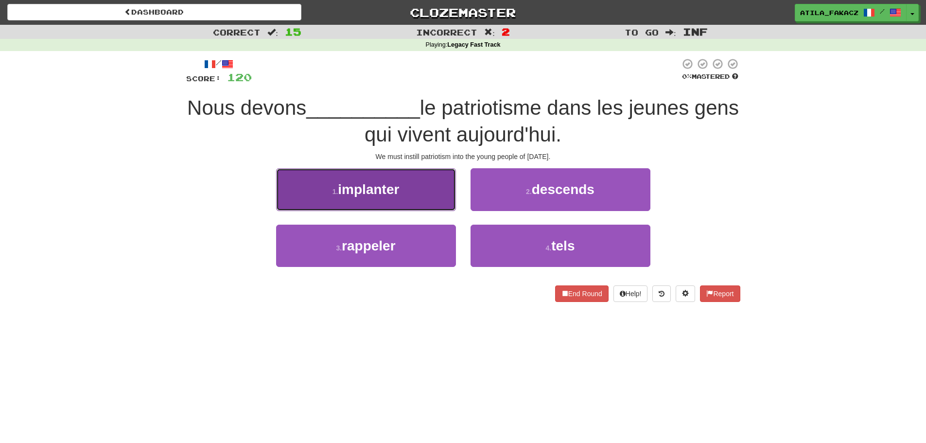
click at [429, 197] on button "1 . implanter" at bounding box center [366, 189] width 180 height 42
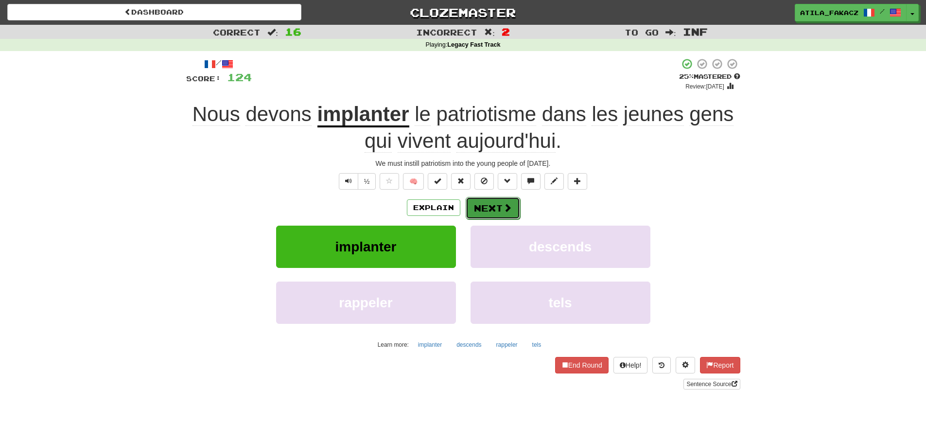
click at [503, 209] on span at bounding box center [507, 207] width 9 height 9
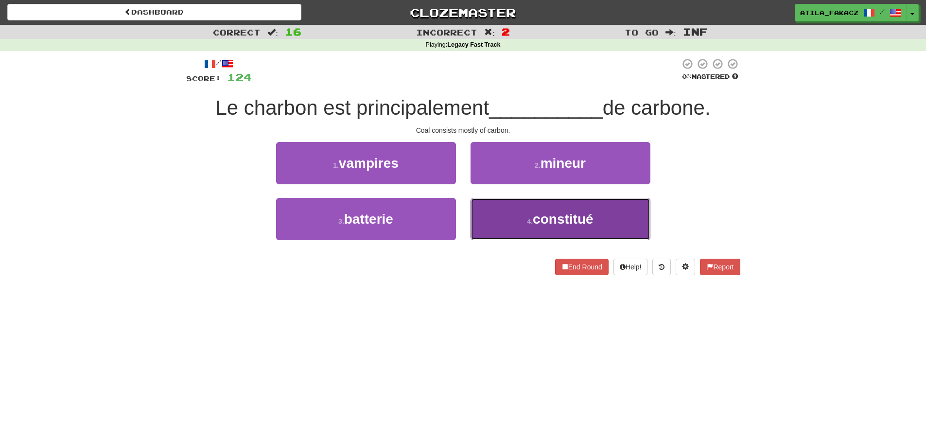
click at [515, 209] on button "4 . constitué" at bounding box center [560, 219] width 180 height 42
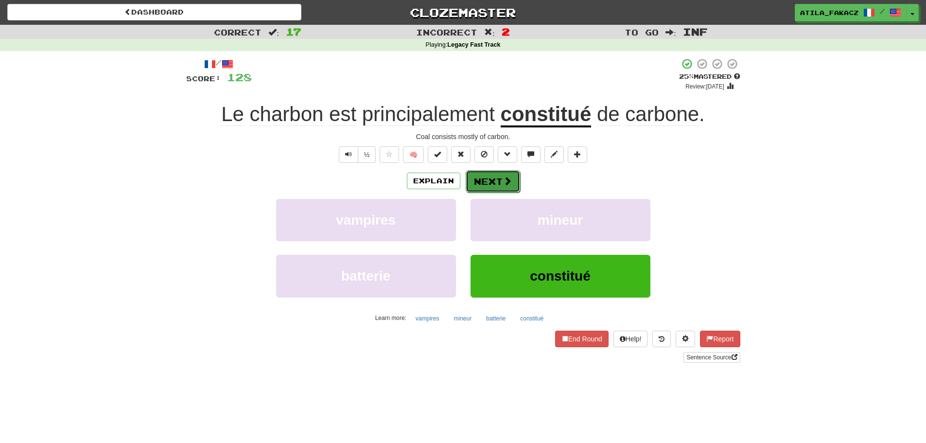
click at [497, 176] on button "Next" at bounding box center [493, 181] width 54 height 22
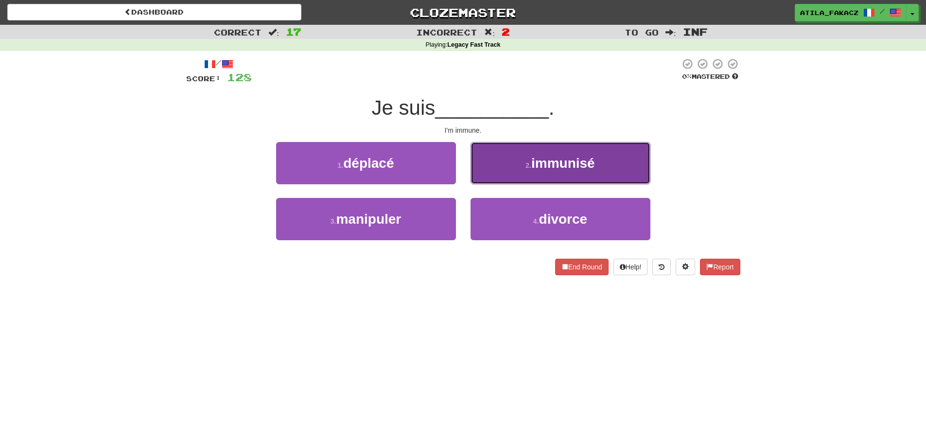
click at [494, 164] on button "2 . immunisé" at bounding box center [560, 163] width 180 height 42
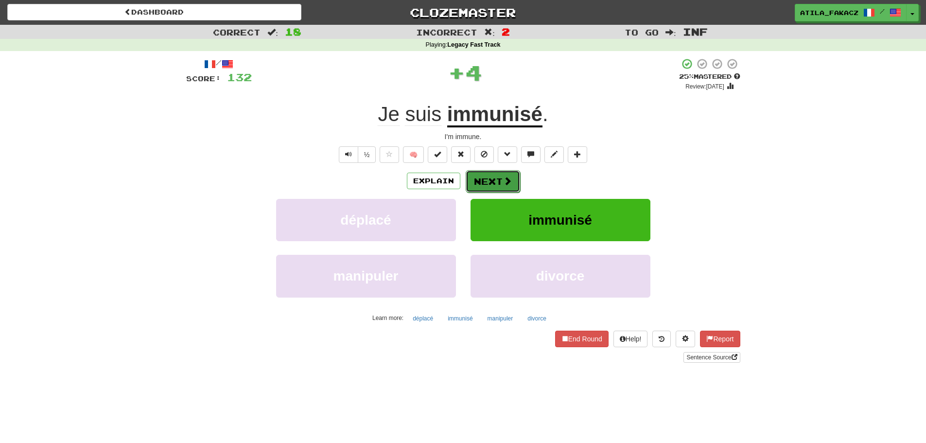
click at [493, 178] on button "Next" at bounding box center [493, 181] width 54 height 22
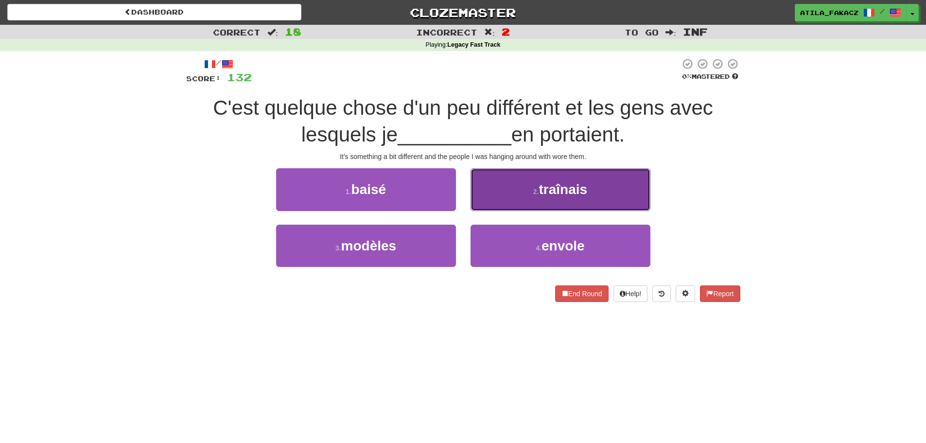
click at [546, 195] on span "traînais" at bounding box center [563, 189] width 49 height 15
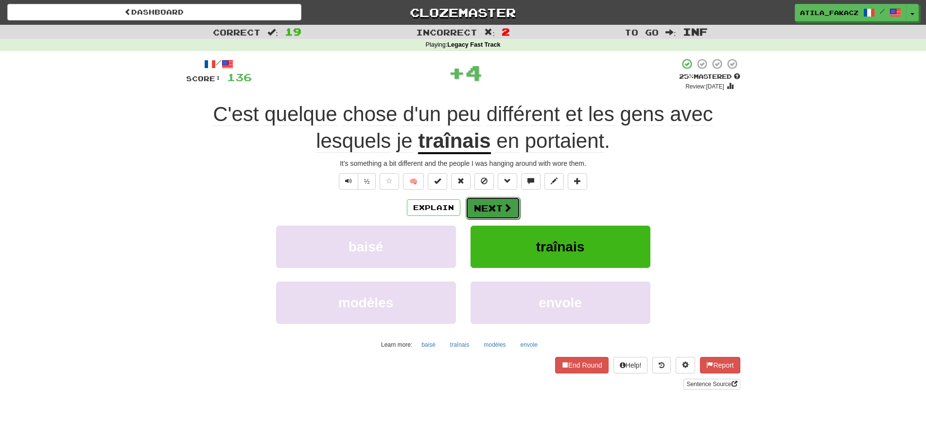
click at [499, 209] on button "Next" at bounding box center [493, 208] width 54 height 22
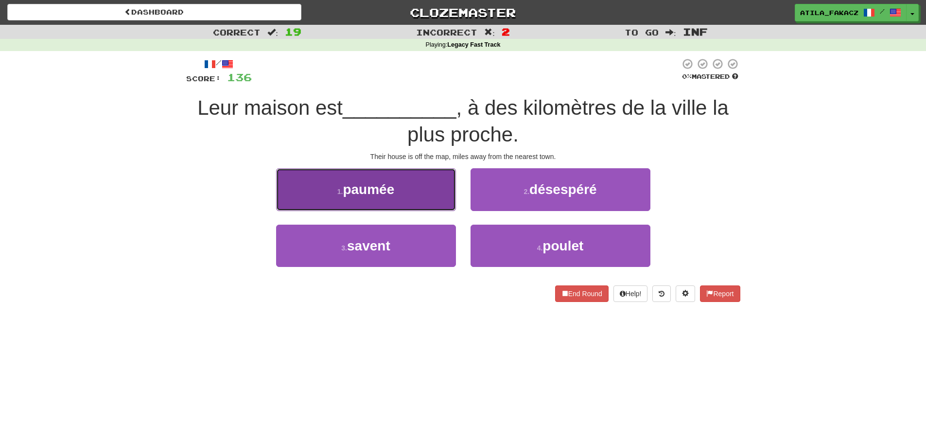
click at [409, 178] on button "1 . paumée" at bounding box center [366, 189] width 180 height 42
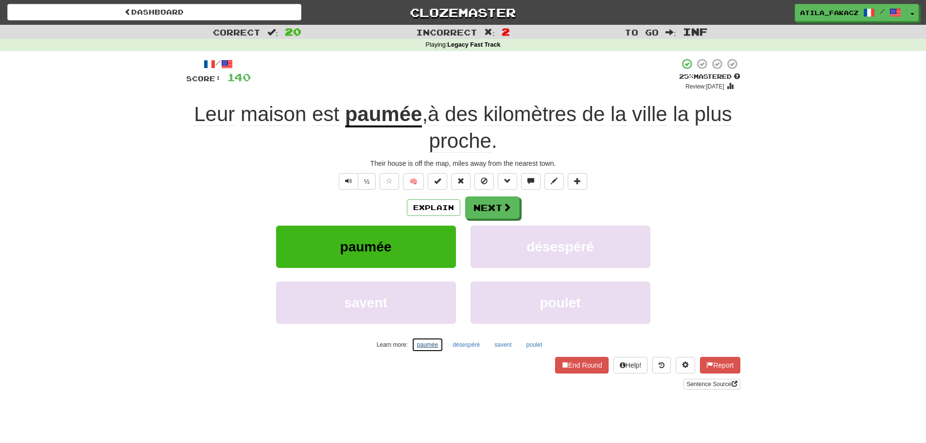
click at [426, 344] on button "paumée" at bounding box center [428, 344] width 32 height 15
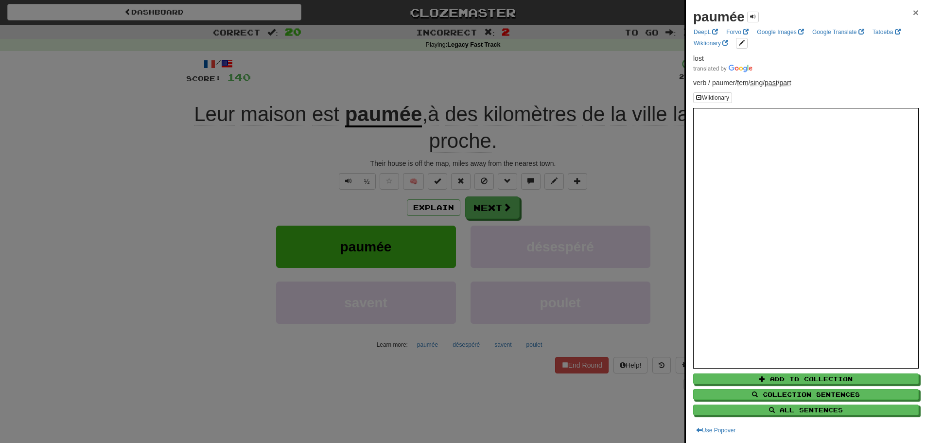
click at [913, 14] on span "×" at bounding box center [916, 12] width 6 height 11
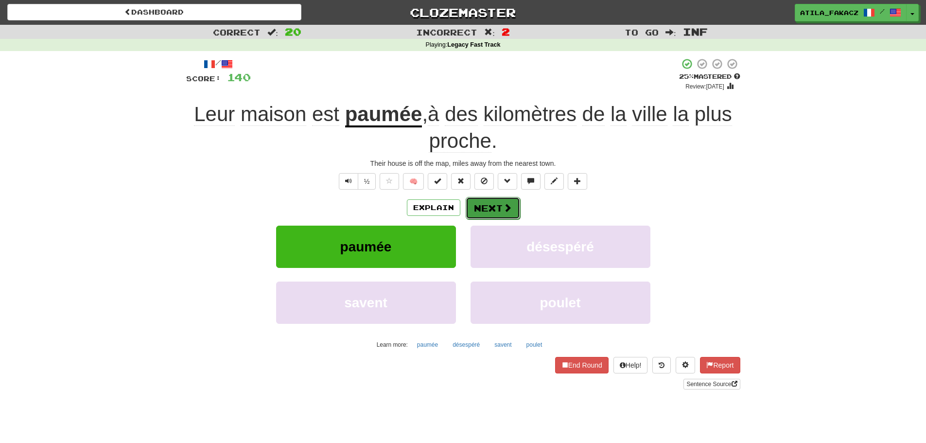
click at [496, 209] on button "Next" at bounding box center [493, 208] width 54 height 22
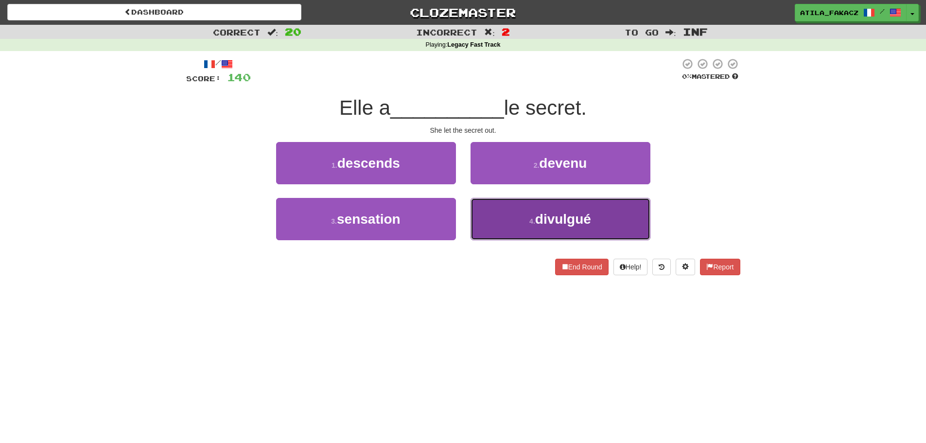
click at [511, 217] on button "4 . divulgué" at bounding box center [560, 219] width 180 height 42
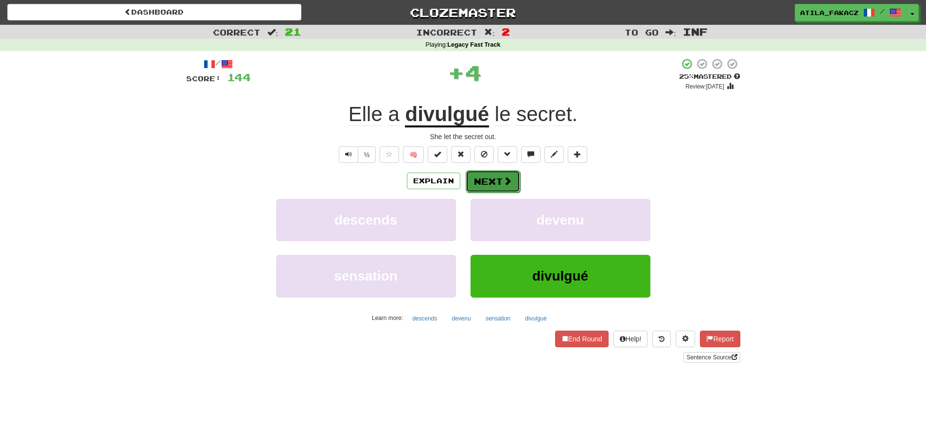
click at [496, 175] on button "Next" at bounding box center [493, 181] width 54 height 22
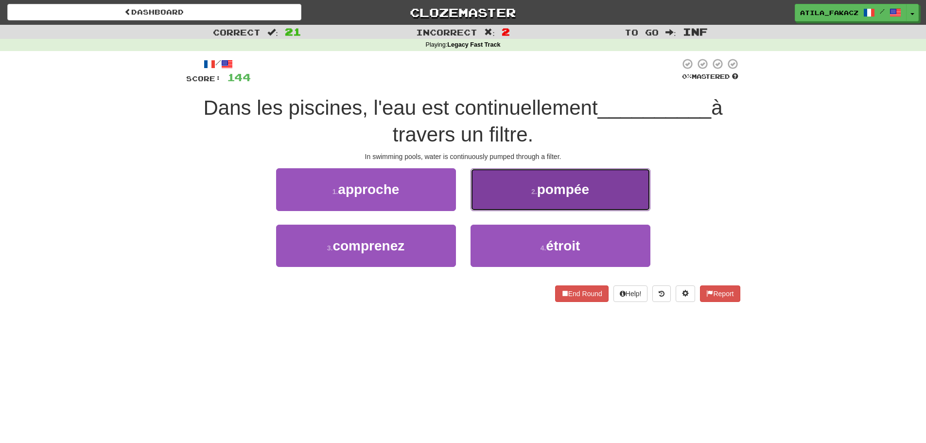
click at [504, 187] on button "2 . pompée" at bounding box center [560, 189] width 180 height 42
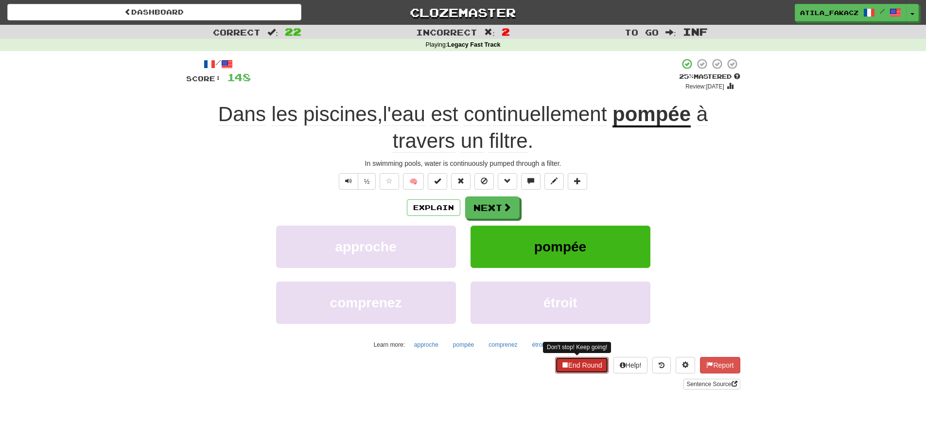
click at [581, 371] on button "End Round" at bounding box center [581, 365] width 53 height 17
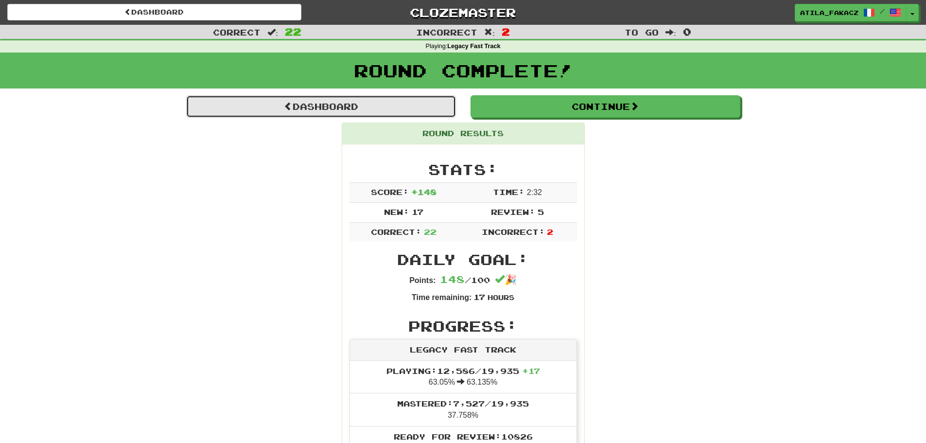
click at [324, 98] on link "Dashboard" at bounding box center [321, 106] width 270 height 22
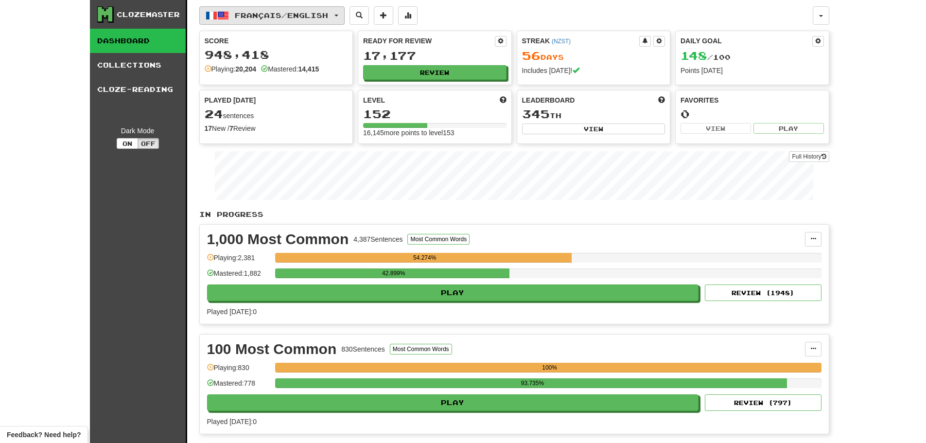
click at [296, 11] on span "Français / English" at bounding box center [281, 15] width 93 height 8
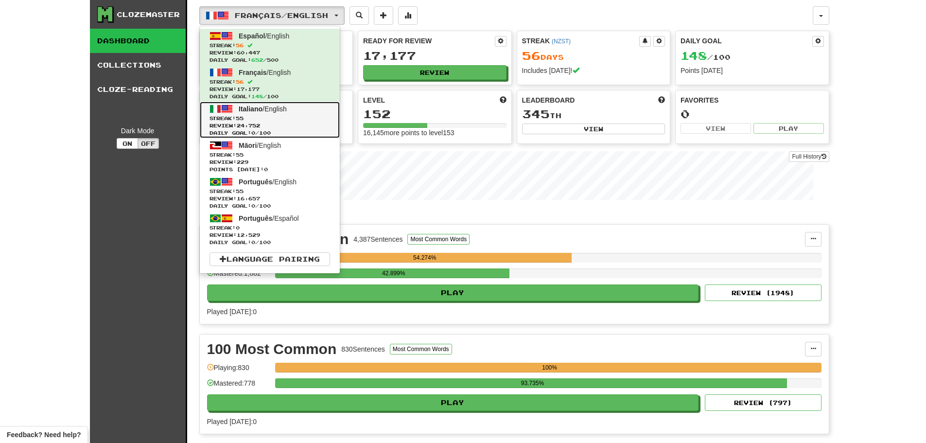
click at [277, 119] on span "Streak: 55" at bounding box center [269, 118] width 121 height 7
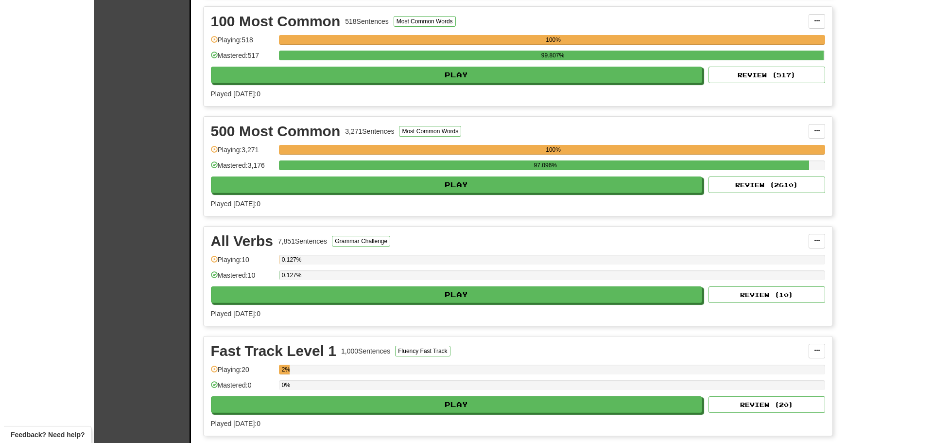
scroll to position [680, 0]
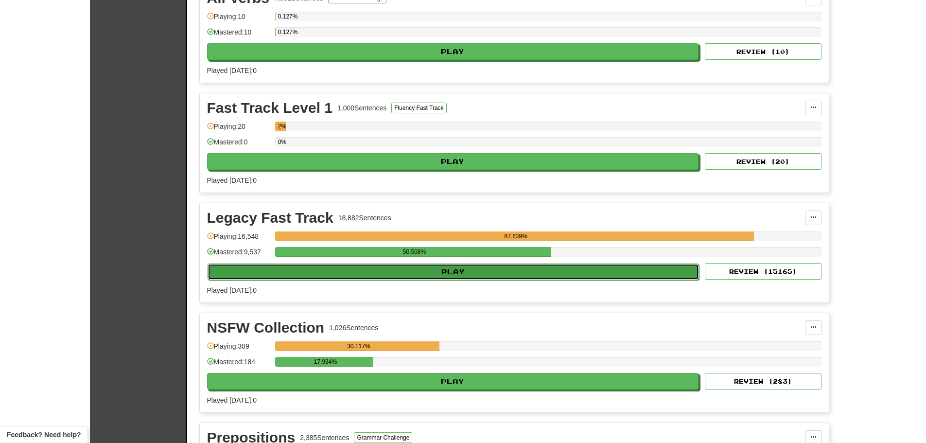
click at [435, 270] on button "Play" at bounding box center [454, 271] width 492 height 17
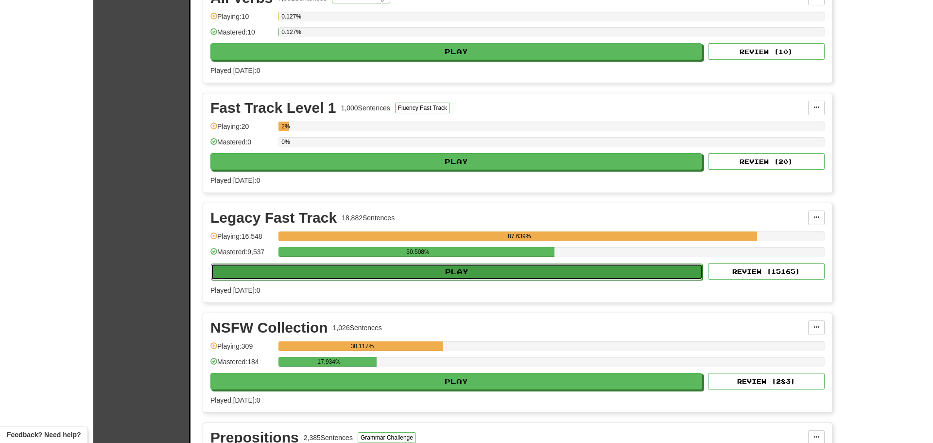
select select "********"
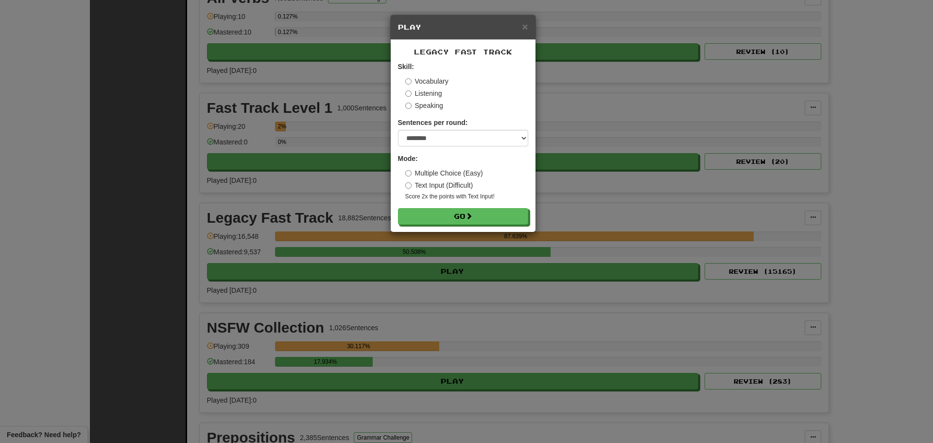
click at [435, 207] on form "Skill: Vocabulary Listening Speaking Sentences per round: * ** ** ** ** ** *** …" at bounding box center [463, 143] width 130 height 163
click at [436, 210] on button "Go" at bounding box center [464, 217] width 130 height 17
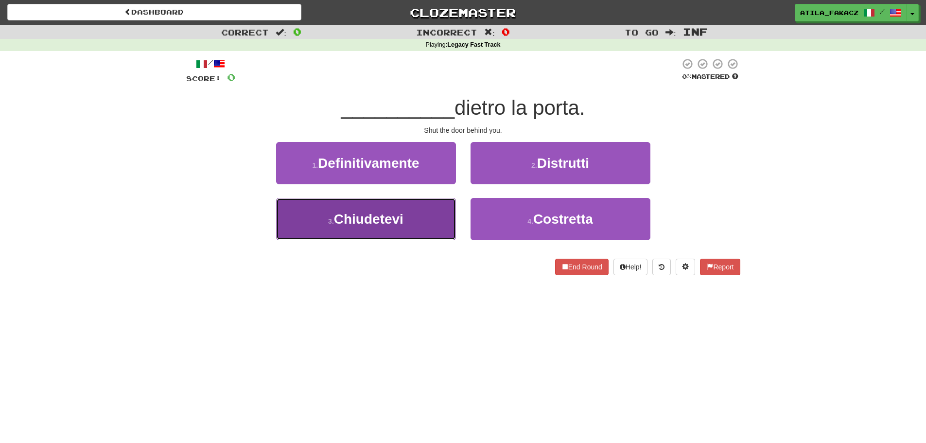
click at [425, 211] on button "3 . Chiudetevi" at bounding box center [366, 219] width 180 height 42
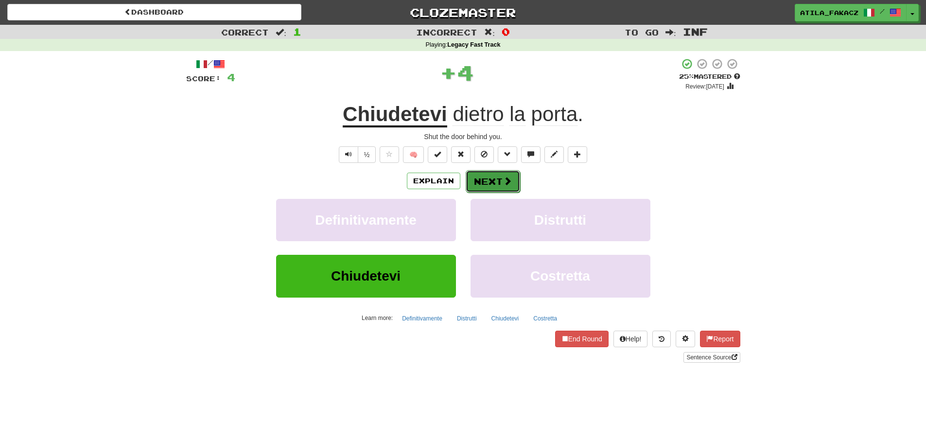
click at [489, 179] on button "Next" at bounding box center [493, 181] width 54 height 22
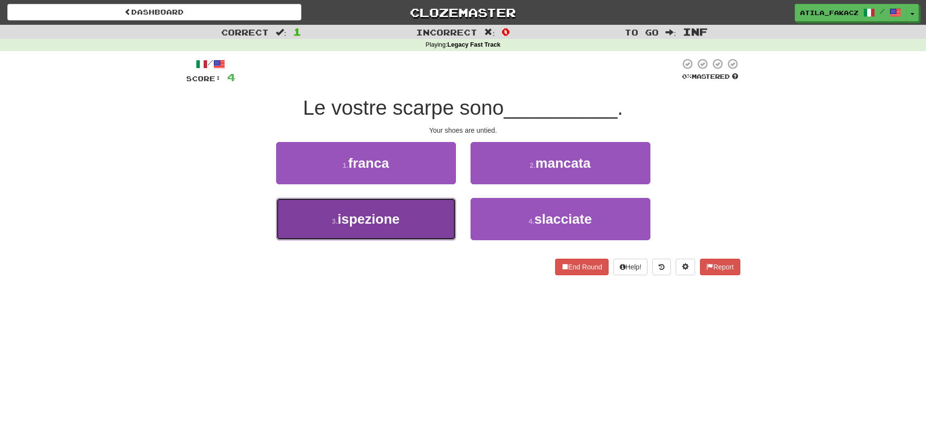
click at [424, 225] on button "3 . ispezione" at bounding box center [366, 219] width 180 height 42
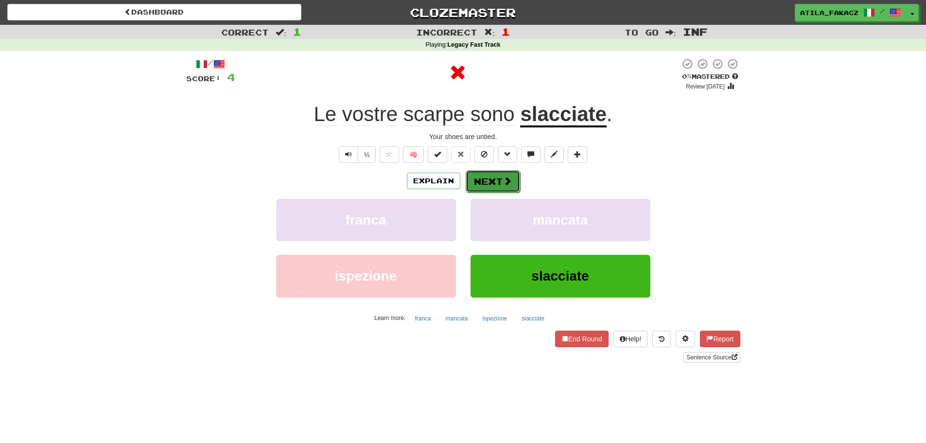
click at [489, 174] on button "Next" at bounding box center [493, 181] width 54 height 22
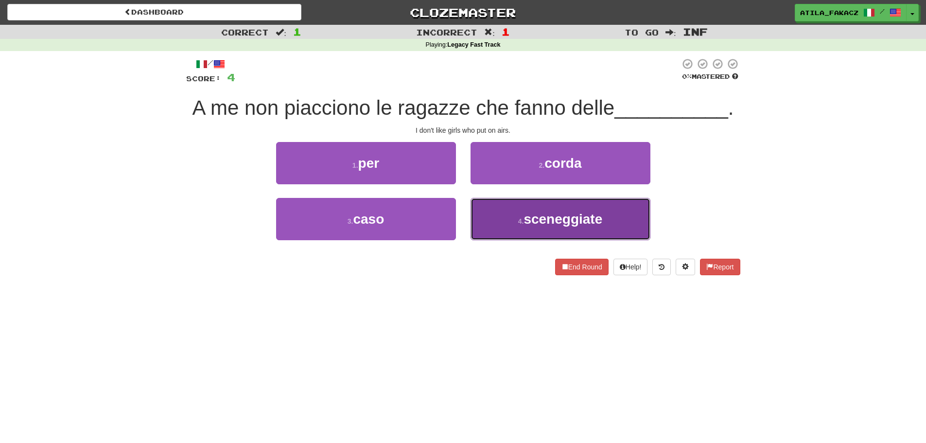
click at [520, 216] on button "4 . sceneggiate" at bounding box center [560, 219] width 180 height 42
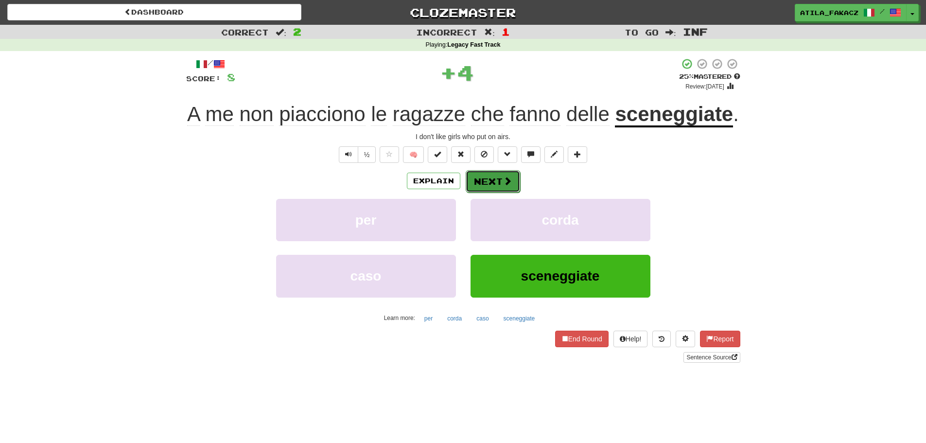
click at [516, 174] on button "Next" at bounding box center [493, 181] width 54 height 22
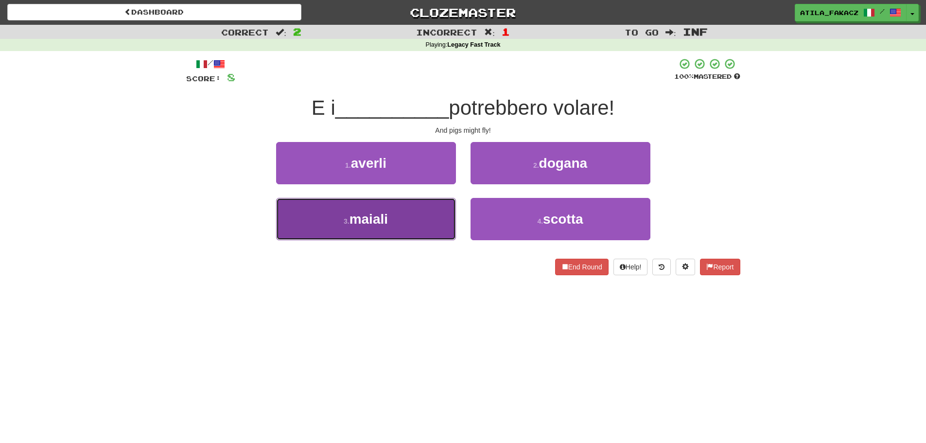
click at [414, 222] on button "3 . maiali" at bounding box center [366, 219] width 180 height 42
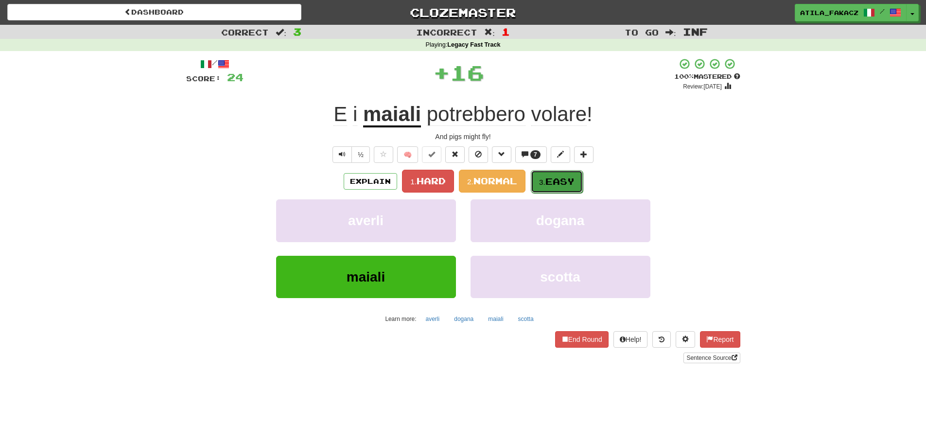
click at [555, 181] on span "Easy" at bounding box center [559, 181] width 29 height 11
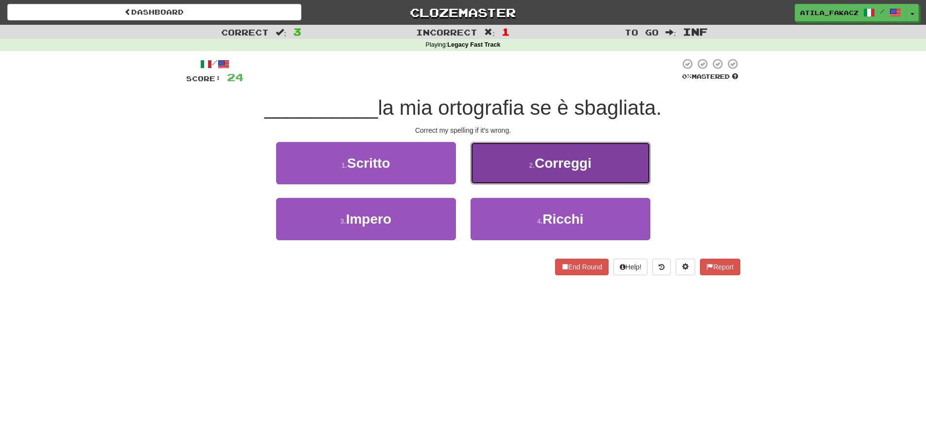
click at [500, 167] on button "2 . Correggi" at bounding box center [560, 163] width 180 height 42
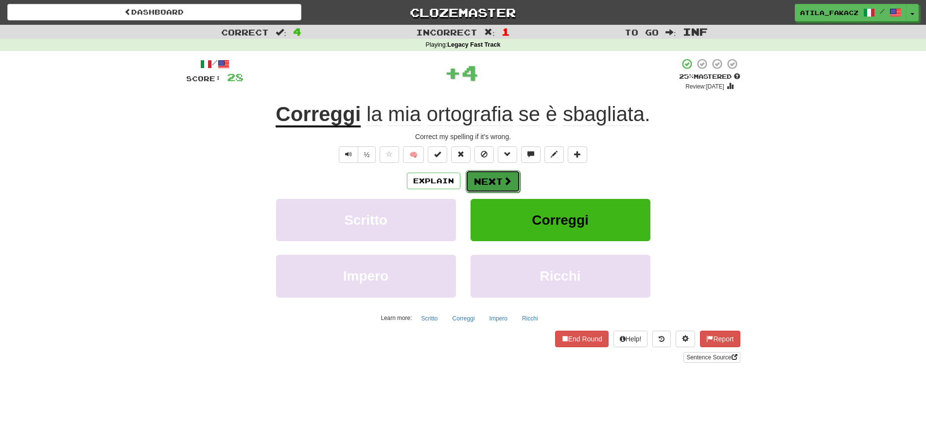
click at [512, 180] on button "Next" at bounding box center [493, 181] width 54 height 22
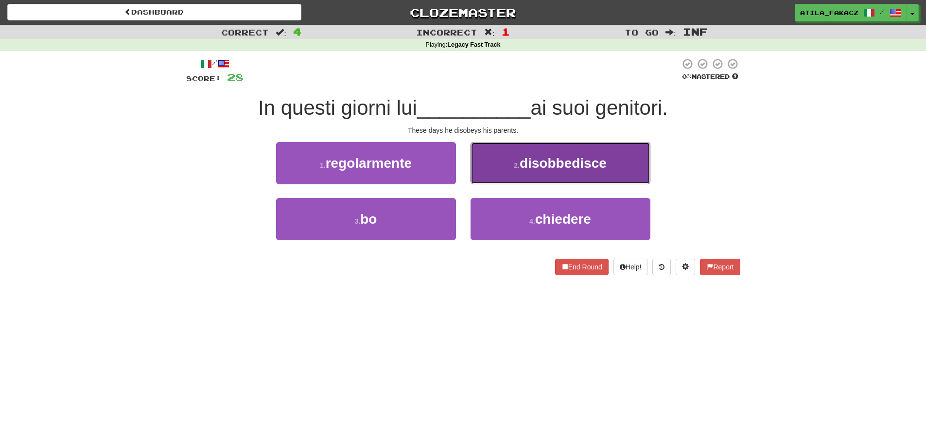
click at [496, 167] on button "2 . disobbedisce" at bounding box center [560, 163] width 180 height 42
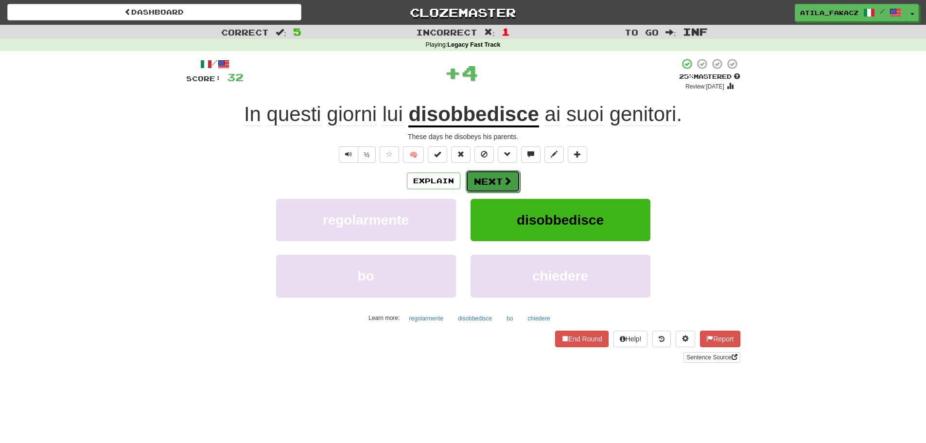
click at [505, 182] on span at bounding box center [507, 180] width 9 height 9
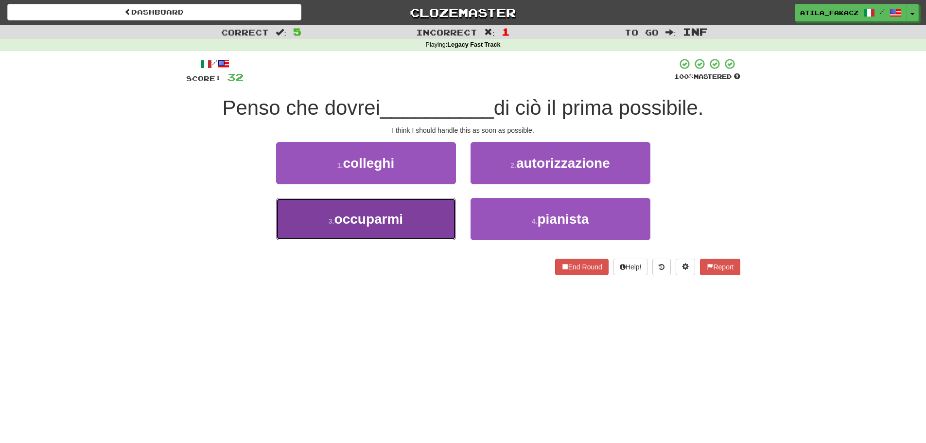
click at [433, 224] on button "3 . occuparmi" at bounding box center [366, 219] width 180 height 42
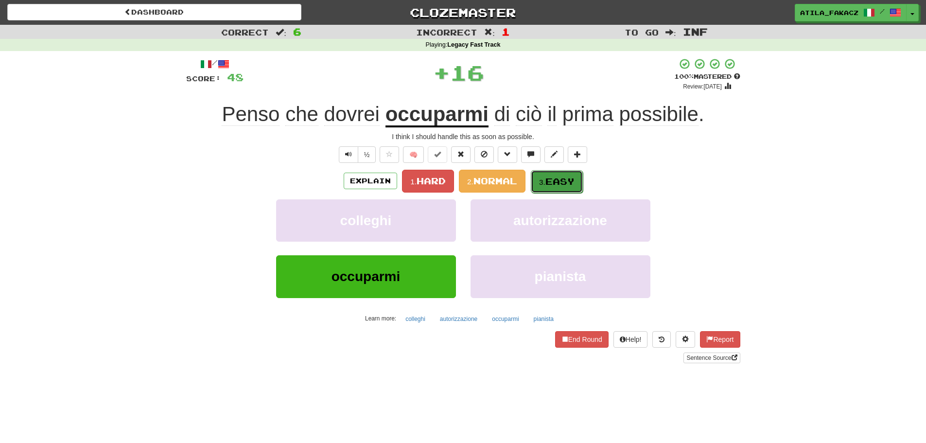
click at [555, 178] on span "Easy" at bounding box center [559, 181] width 29 height 11
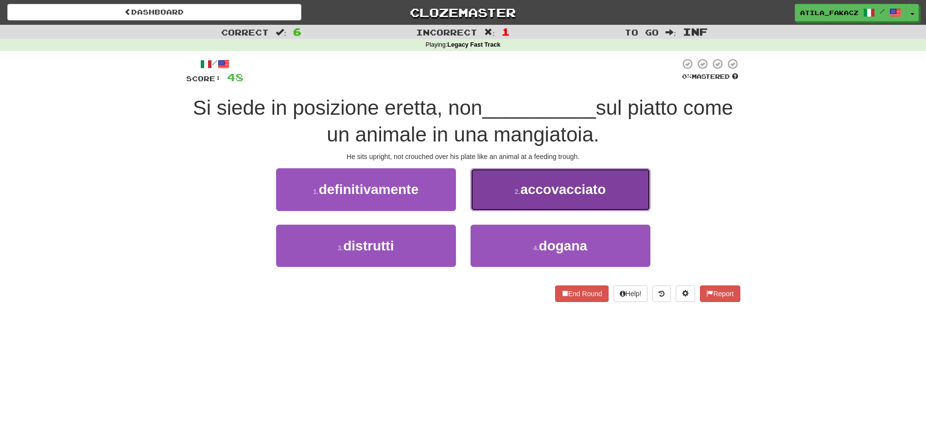
click at [513, 188] on button "2 . accovacciato" at bounding box center [560, 189] width 180 height 42
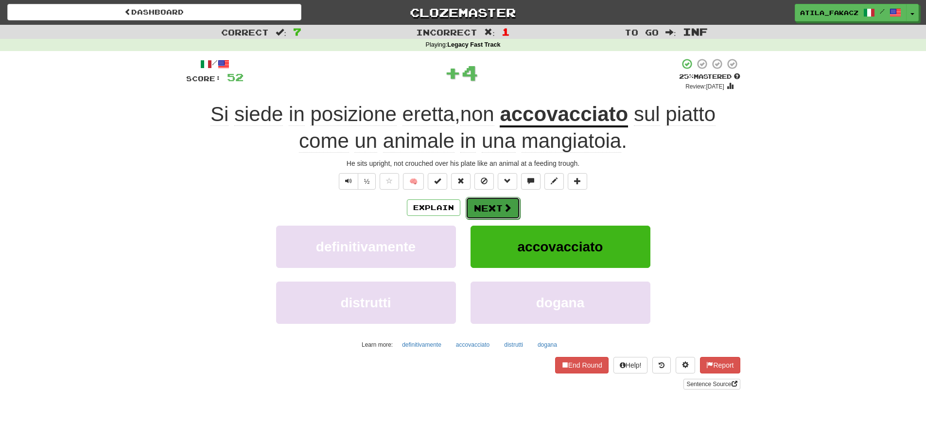
click at [499, 211] on button "Next" at bounding box center [493, 208] width 54 height 22
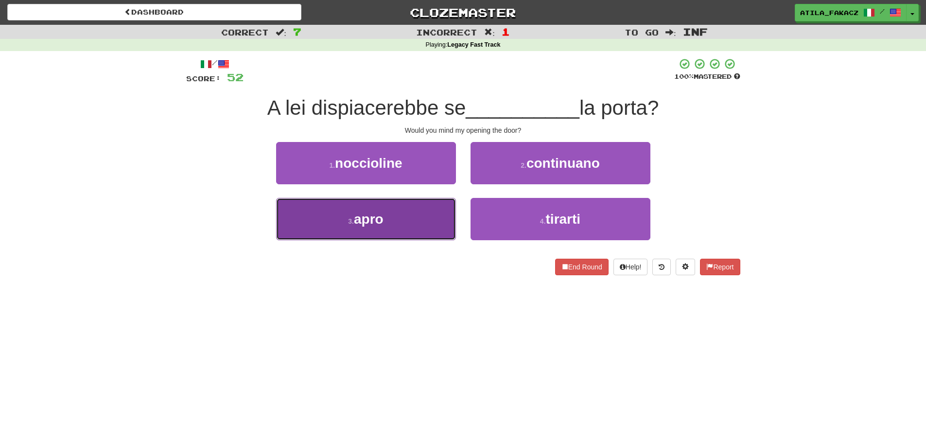
click at [396, 221] on button "3 . apro" at bounding box center [366, 219] width 180 height 42
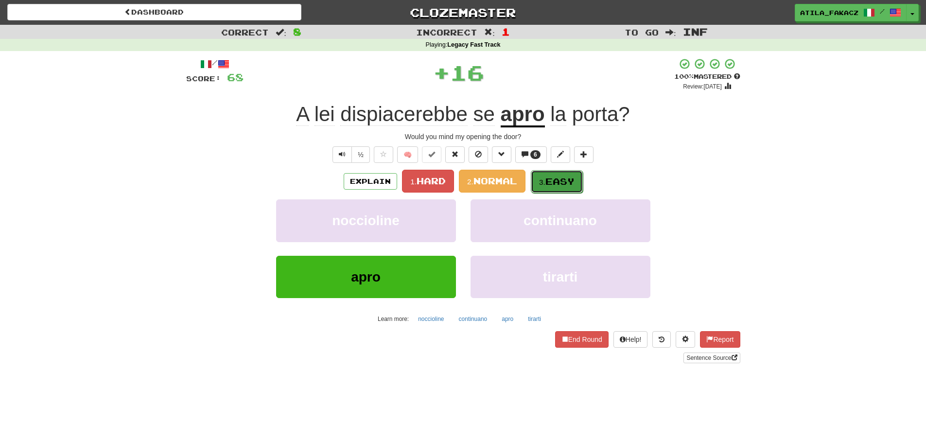
click at [540, 178] on small "3." at bounding box center [542, 182] width 6 height 8
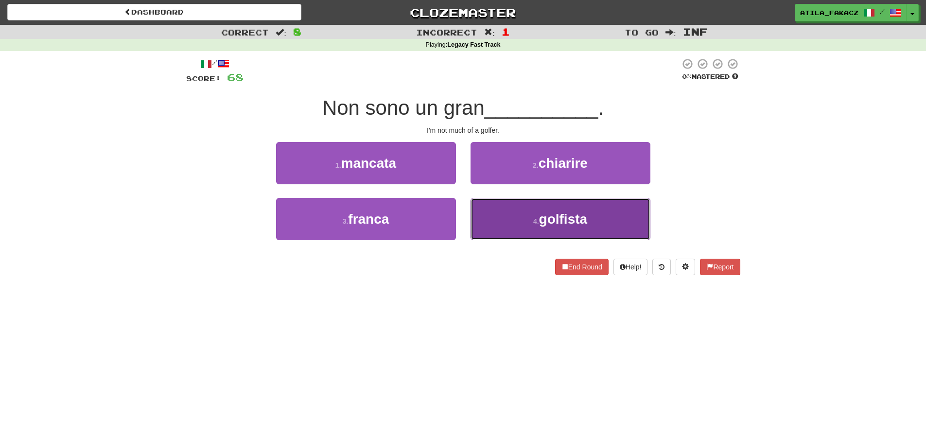
click at [522, 215] on button "4 . golfista" at bounding box center [560, 219] width 180 height 42
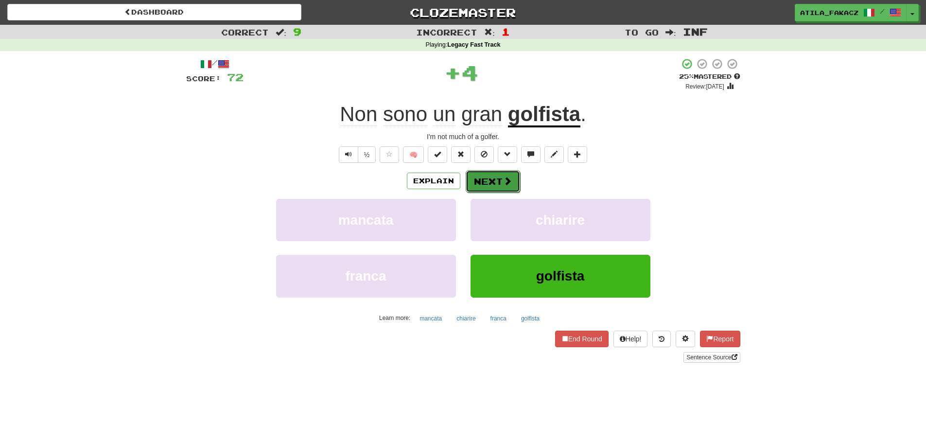
click at [501, 187] on button "Next" at bounding box center [493, 181] width 54 height 22
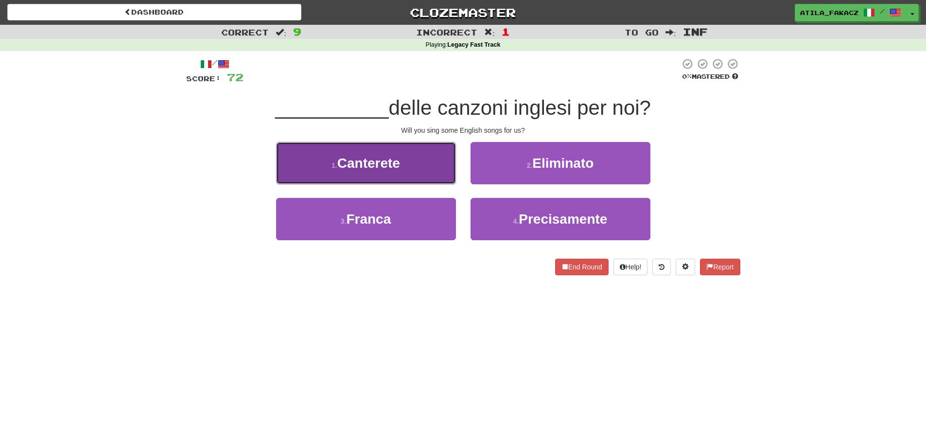
click at [427, 157] on button "1 . Canterete" at bounding box center [366, 163] width 180 height 42
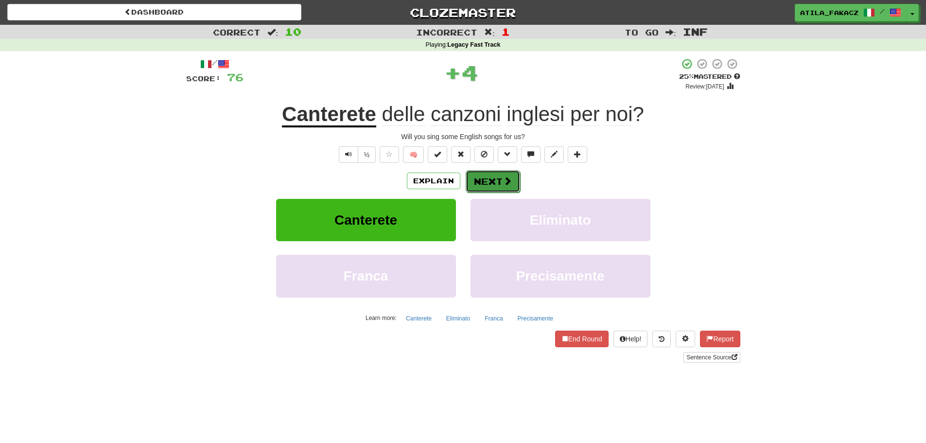
click at [507, 176] on span at bounding box center [507, 180] width 9 height 9
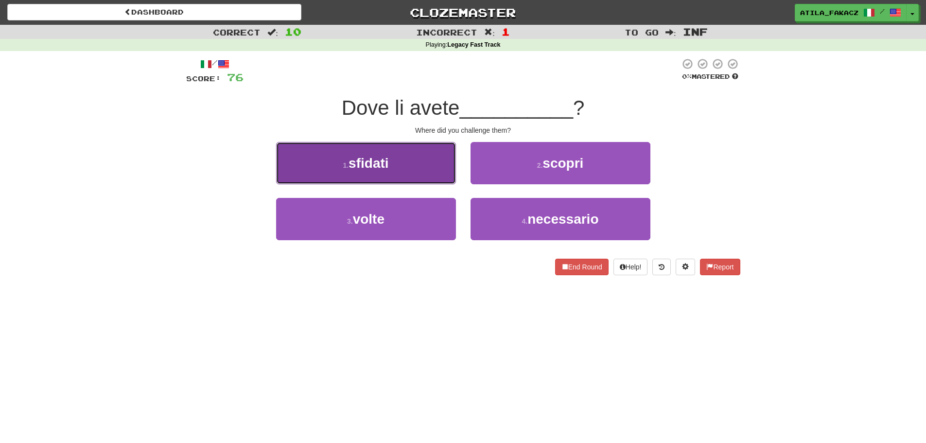
click at [418, 161] on button "1 . sfidati" at bounding box center [366, 163] width 180 height 42
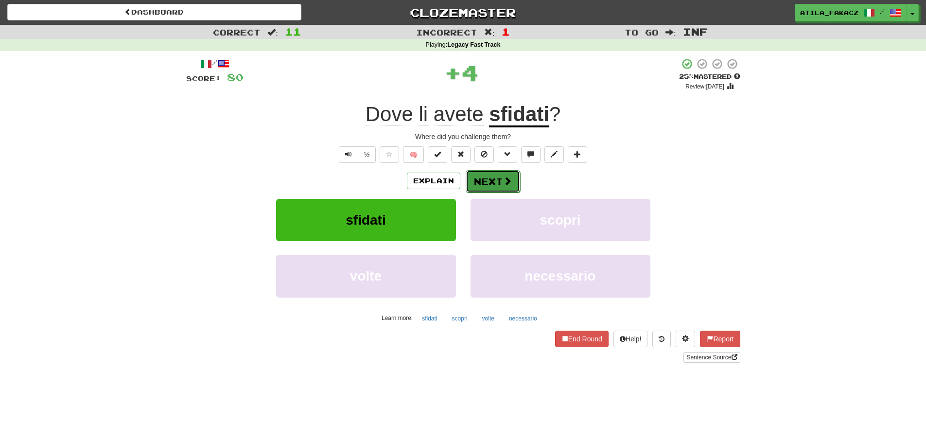
click at [503, 178] on span at bounding box center [507, 180] width 9 height 9
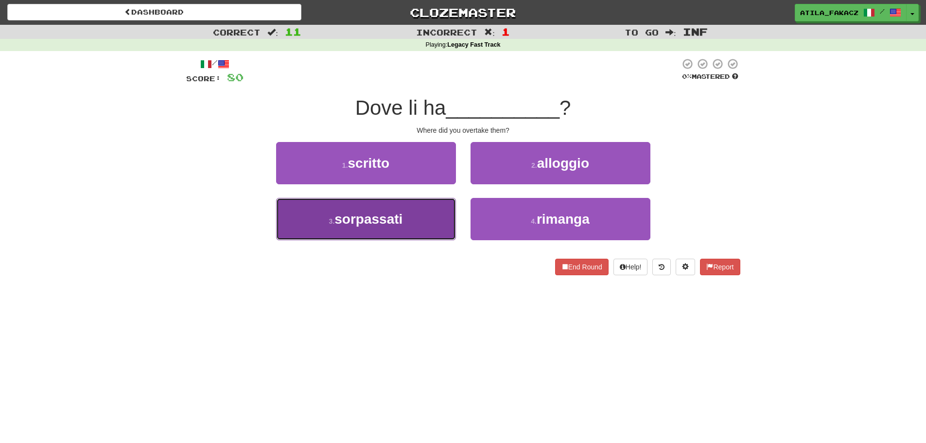
click at [413, 234] on button "3 . sorpassati" at bounding box center [366, 219] width 180 height 42
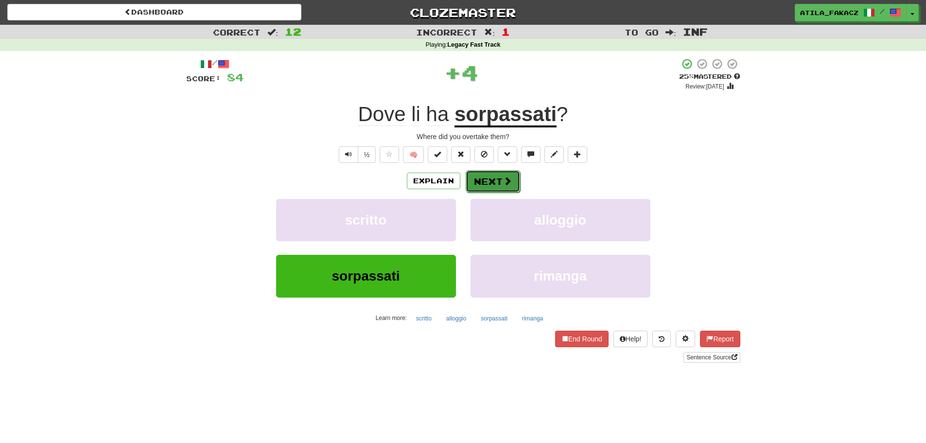
click at [501, 177] on button "Next" at bounding box center [493, 181] width 54 height 22
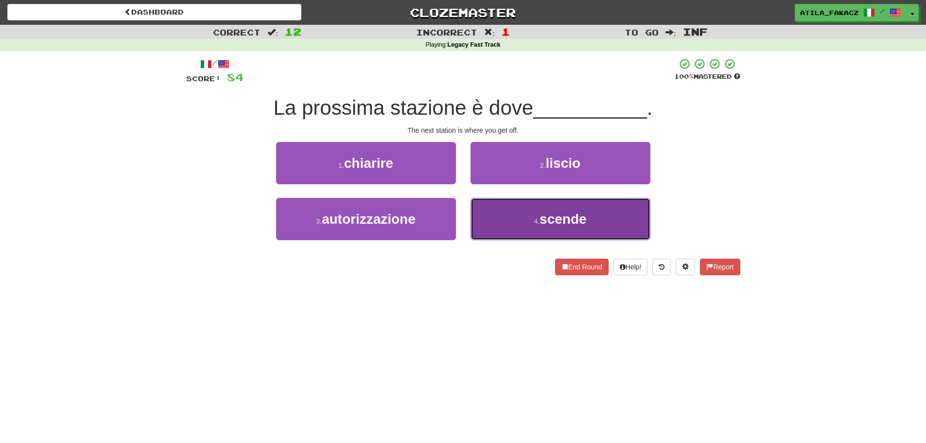
click at [522, 214] on button "4 . scende" at bounding box center [560, 219] width 180 height 42
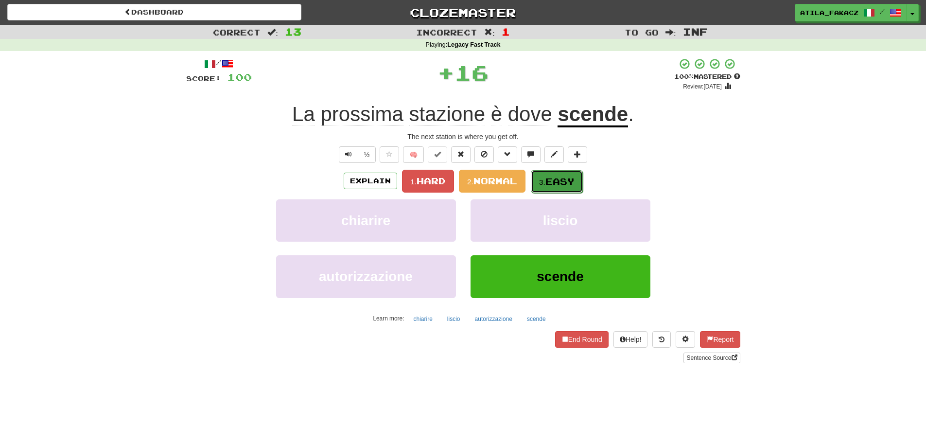
click at [549, 183] on span "Easy" at bounding box center [559, 181] width 29 height 11
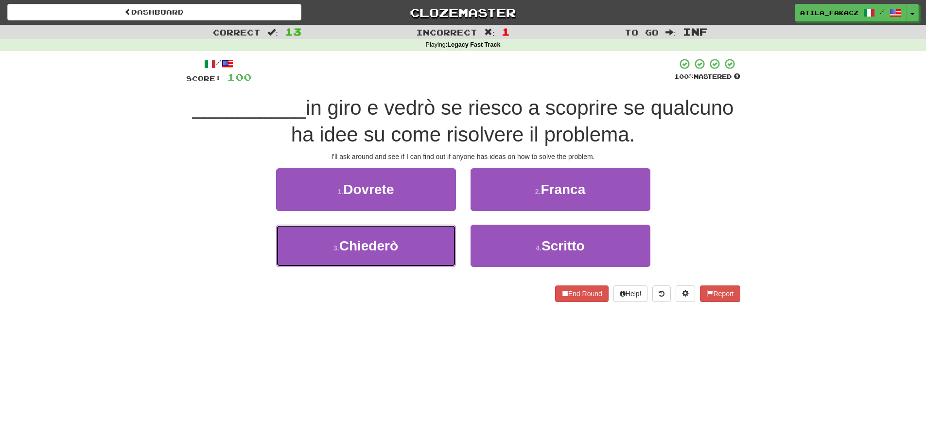
drag, startPoint x: 383, startPoint y: 252, endPoint x: 438, endPoint y: 225, distance: 61.3
click at [383, 252] on span "Chiederò" at bounding box center [368, 245] width 59 height 15
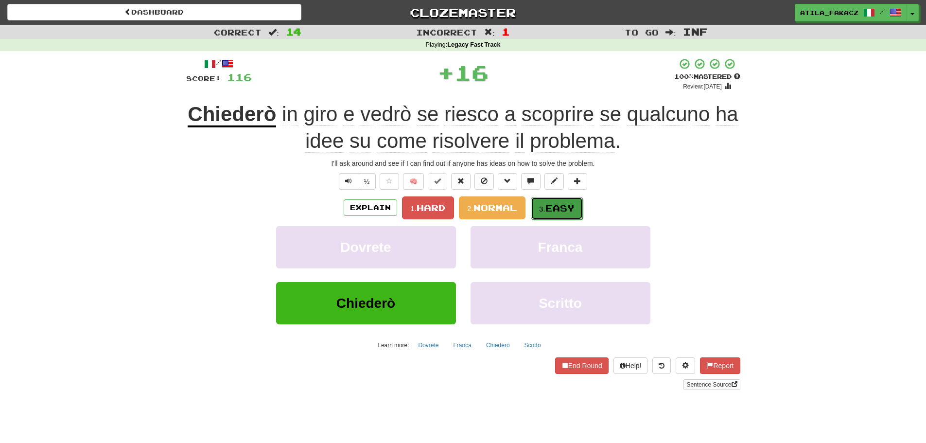
click at [555, 206] on span "Easy" at bounding box center [559, 208] width 29 height 11
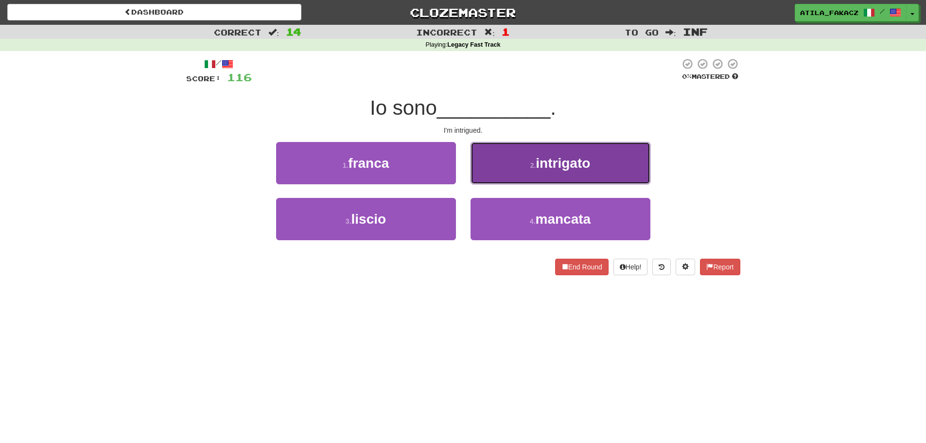
click at [508, 176] on button "2 . intrigato" at bounding box center [560, 163] width 180 height 42
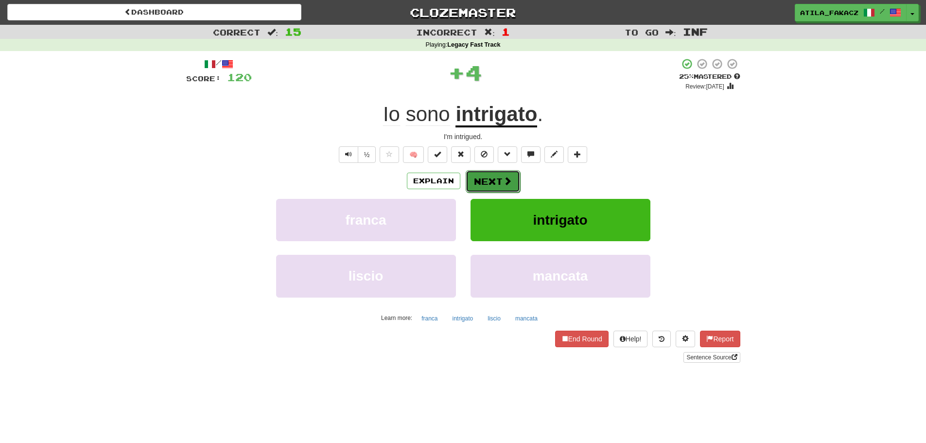
click at [508, 176] on span at bounding box center [507, 180] width 9 height 9
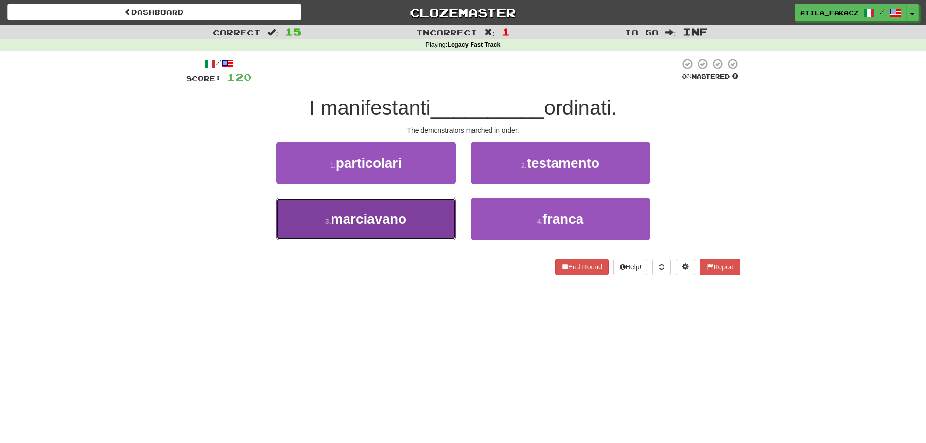
click at [422, 211] on button "3 . marciavano" at bounding box center [366, 219] width 180 height 42
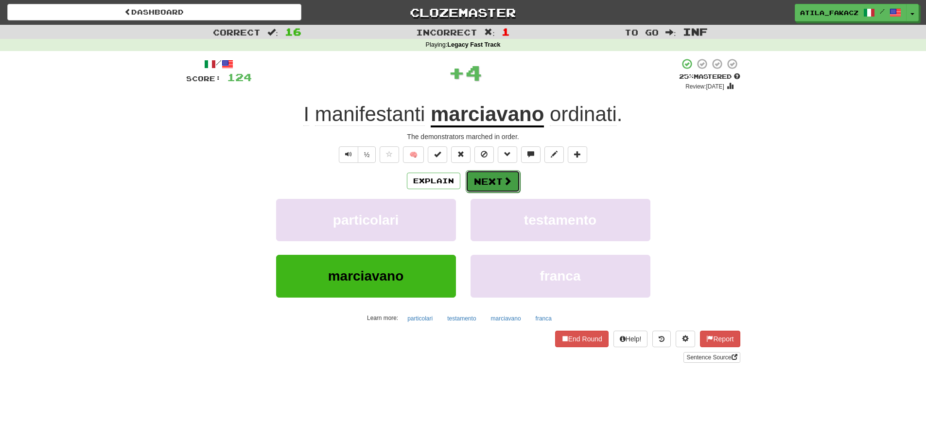
click at [494, 177] on button "Next" at bounding box center [493, 181] width 54 height 22
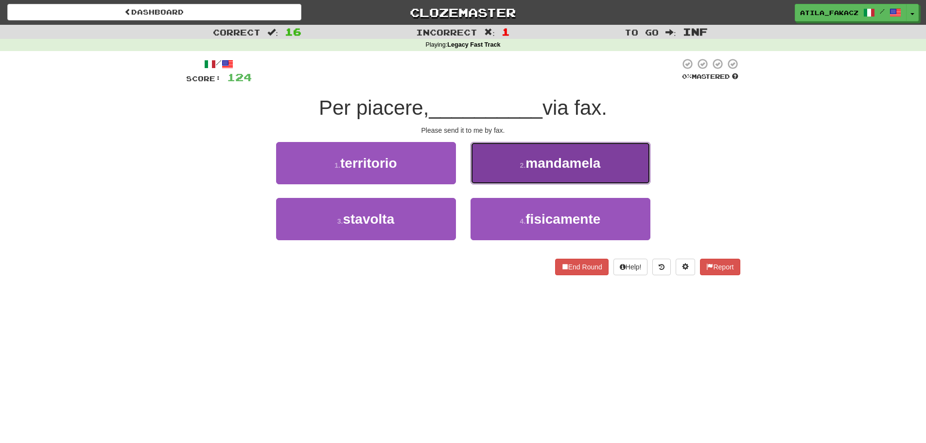
click at [512, 160] on button "2 . mandamela" at bounding box center [560, 163] width 180 height 42
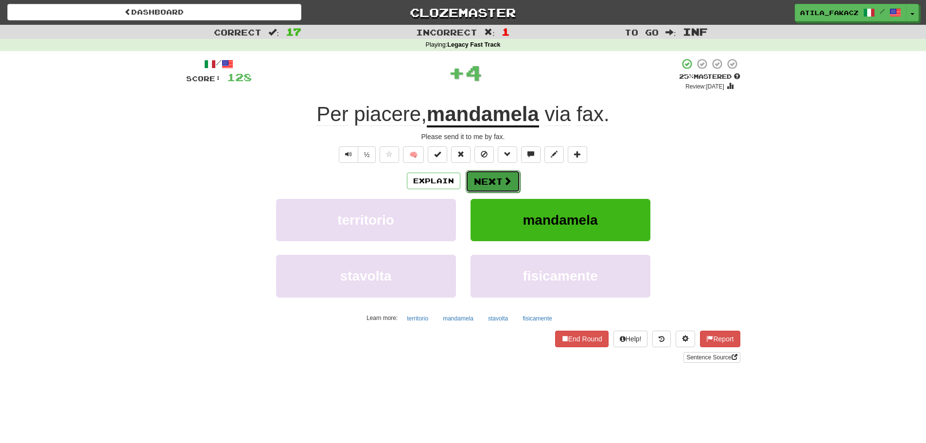
click at [507, 180] on span at bounding box center [507, 180] width 9 height 9
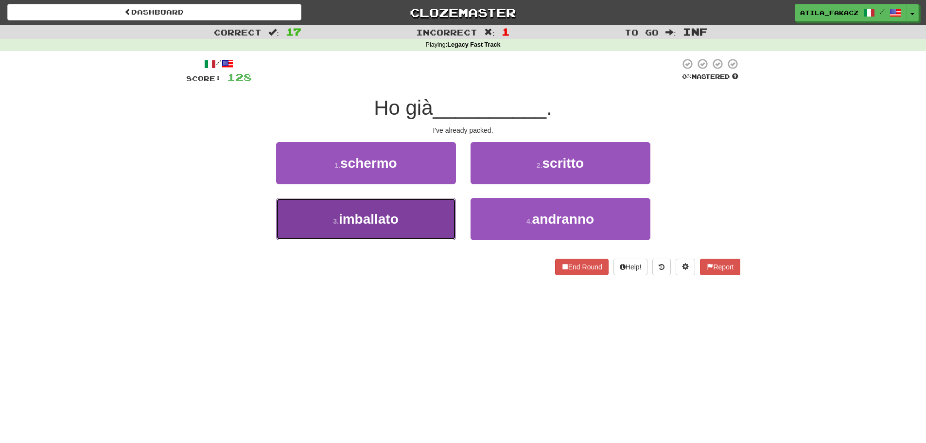
click at [416, 221] on button "3 . imballato" at bounding box center [366, 219] width 180 height 42
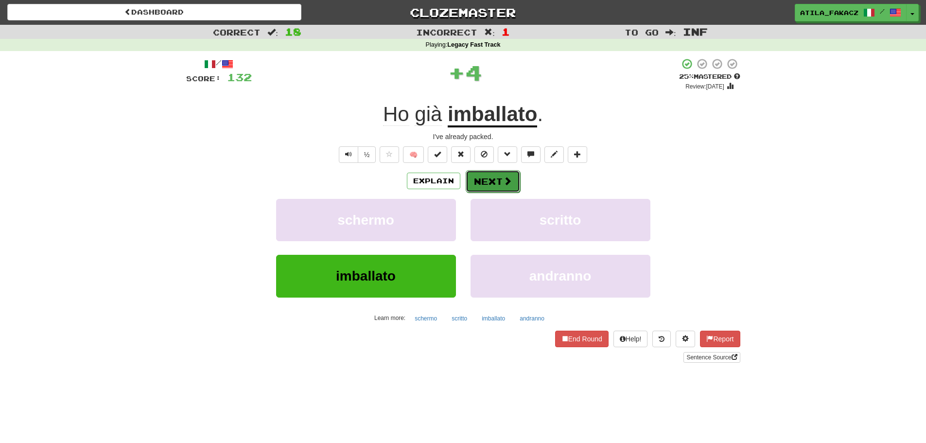
click at [487, 185] on button "Next" at bounding box center [493, 181] width 54 height 22
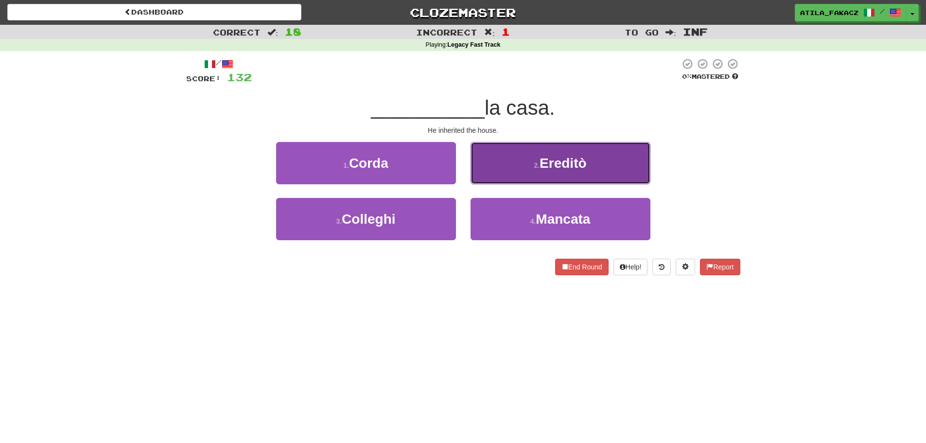
click at [540, 165] on small "2 ." at bounding box center [537, 165] width 6 height 8
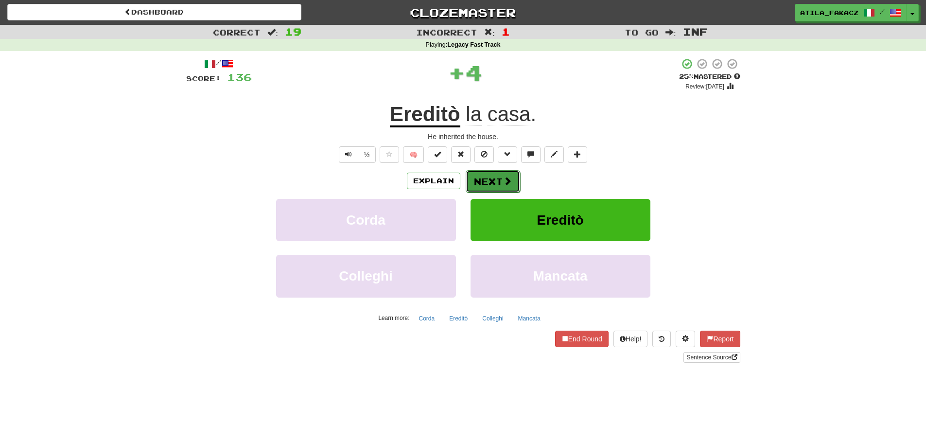
click at [506, 180] on span at bounding box center [507, 180] width 9 height 9
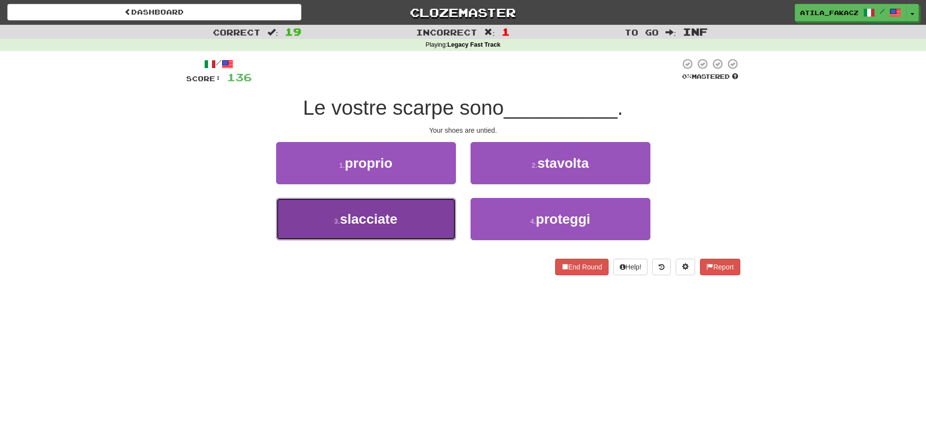
click at [406, 222] on button "3 . slacciate" at bounding box center [366, 219] width 180 height 42
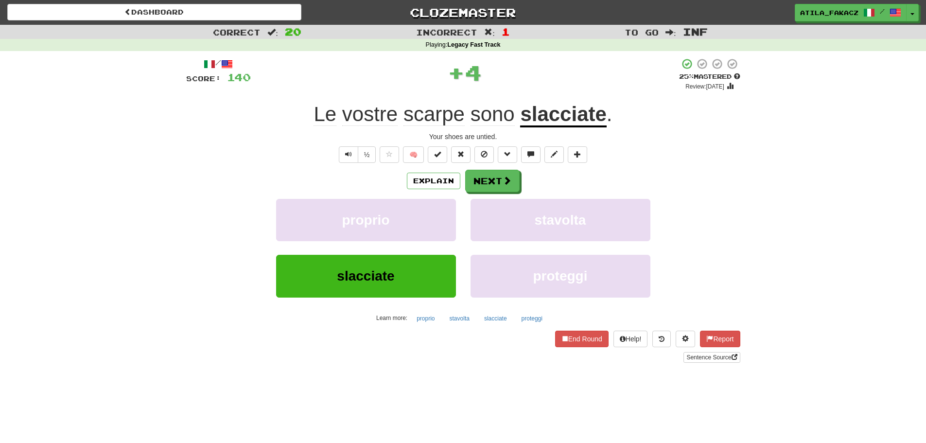
click at [549, 114] on u "slacciate" at bounding box center [563, 115] width 86 height 25
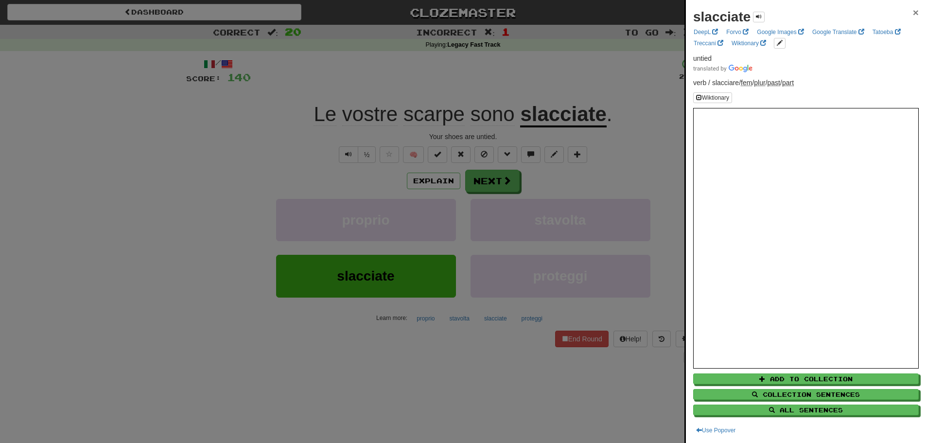
click at [913, 13] on span "×" at bounding box center [916, 12] width 6 height 11
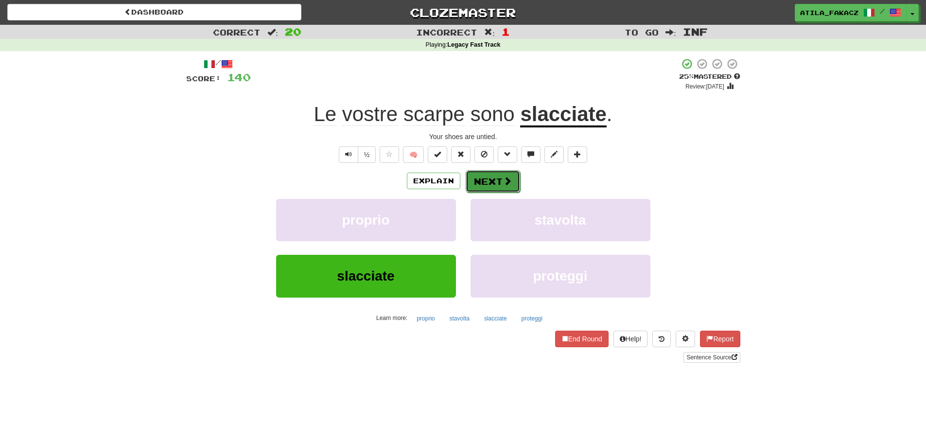
click at [489, 175] on button "Next" at bounding box center [493, 181] width 54 height 22
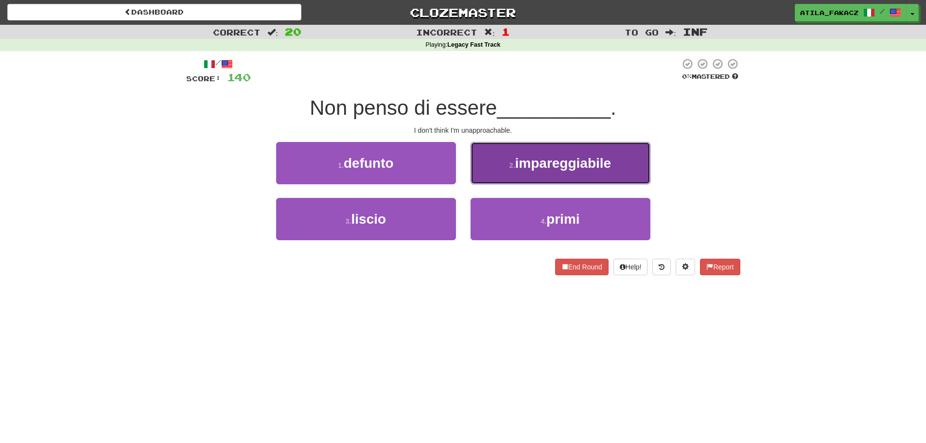
click at [517, 162] on span "impareggiabile" at bounding box center [563, 163] width 96 height 15
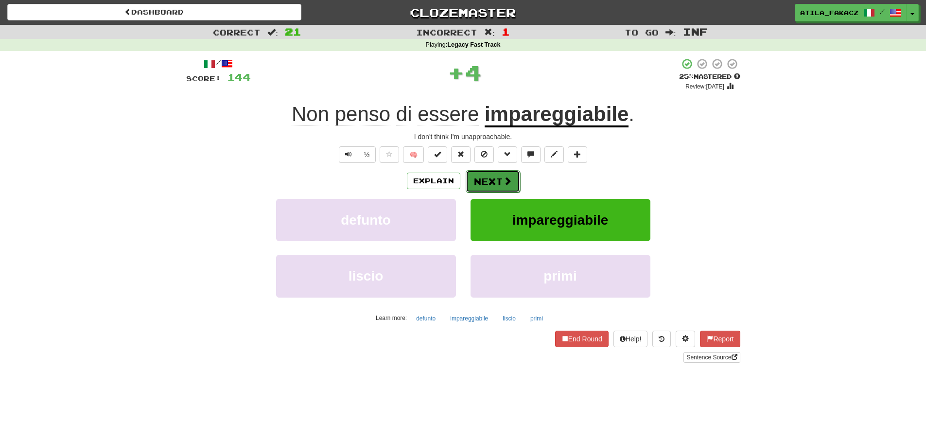
click at [481, 183] on button "Next" at bounding box center [493, 181] width 54 height 22
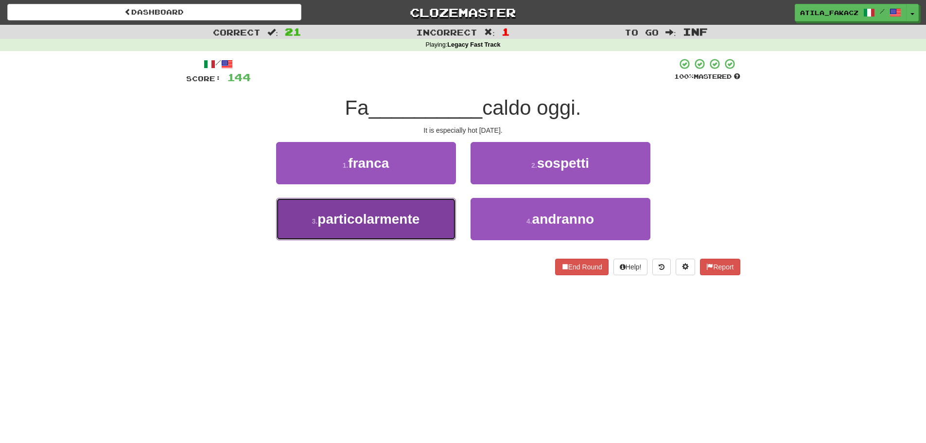
click at [435, 219] on button "3 . particolarmente" at bounding box center [366, 219] width 180 height 42
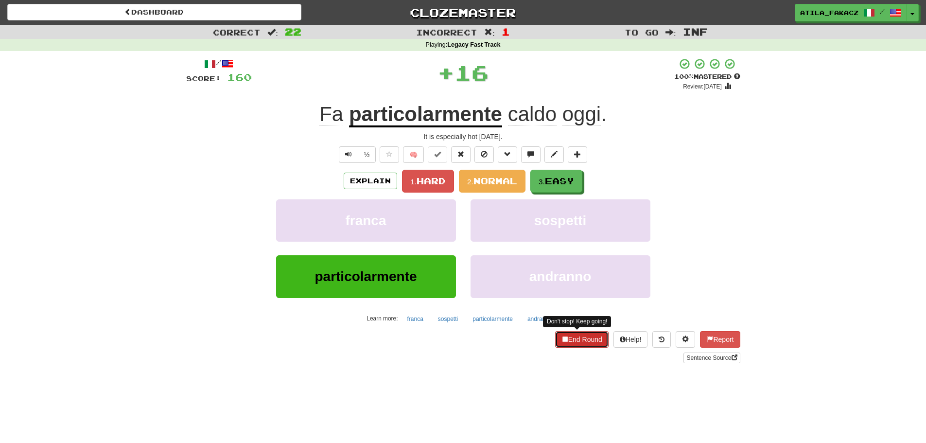
click at [574, 337] on button "End Round" at bounding box center [581, 339] width 53 height 17
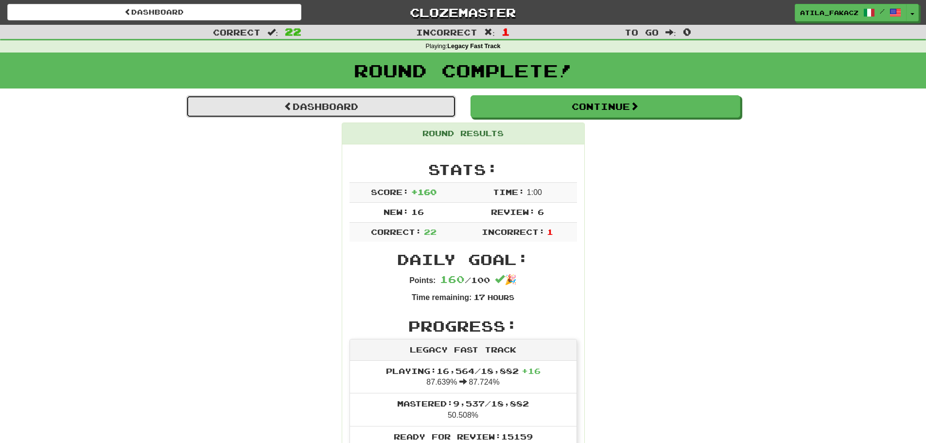
click at [309, 104] on link "Dashboard" at bounding box center [321, 106] width 270 height 22
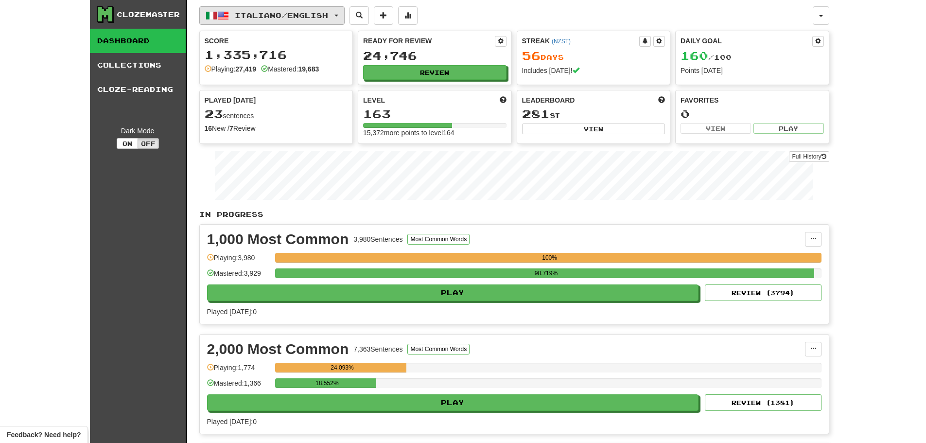
click at [262, 9] on button "Italiano / English" at bounding box center [271, 15] width 145 height 18
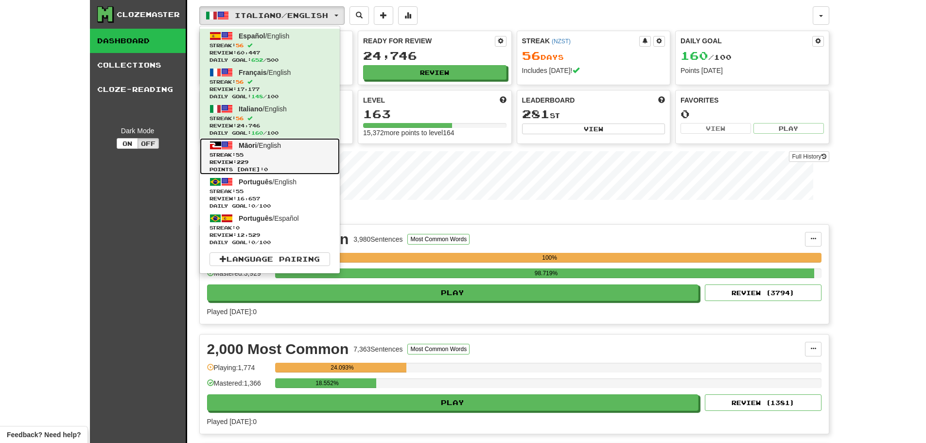
click at [265, 151] on link "Māori / English Streak: 55 Review: 229 Points [DATE]: 0" at bounding box center [270, 156] width 140 height 36
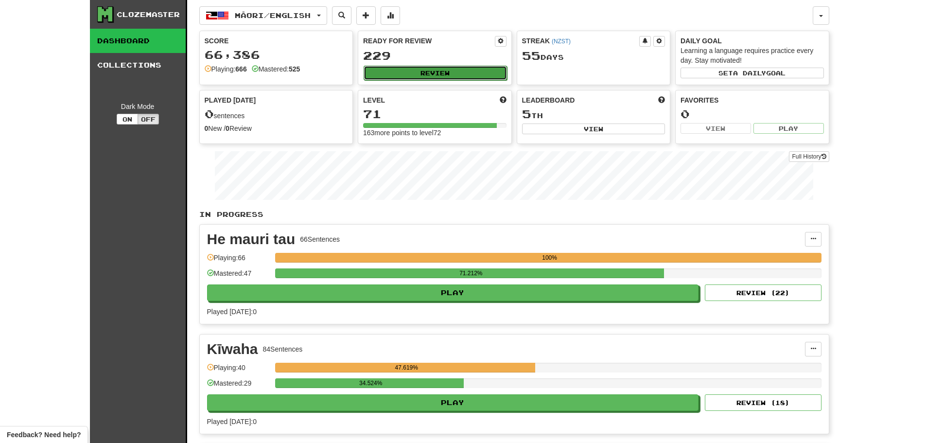
click at [418, 69] on button "Review" at bounding box center [435, 73] width 143 height 15
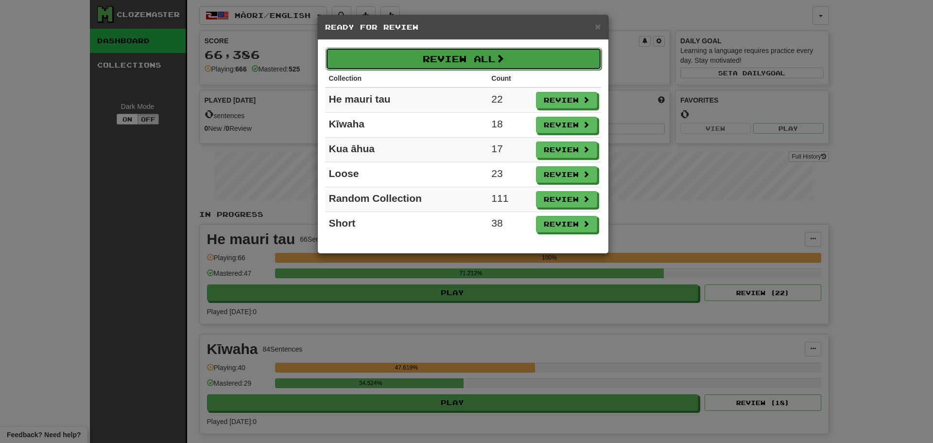
click at [454, 59] on button "Review All" at bounding box center [464, 59] width 276 height 22
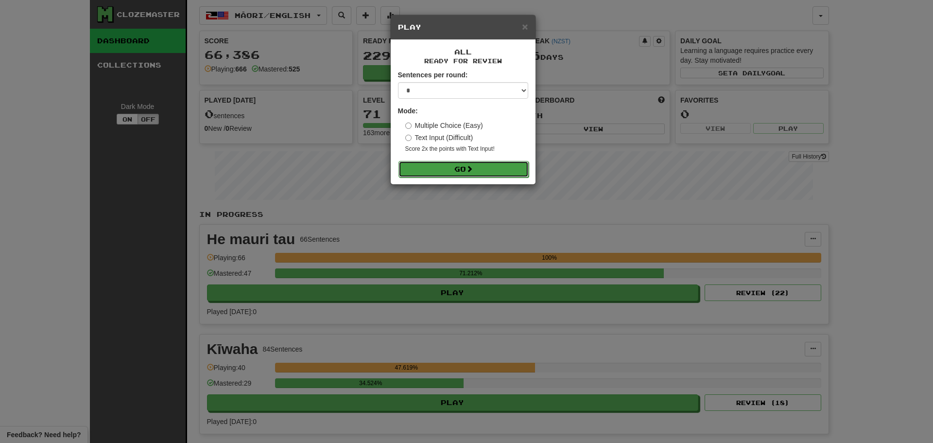
click at [442, 164] on button "Go" at bounding box center [464, 169] width 130 height 17
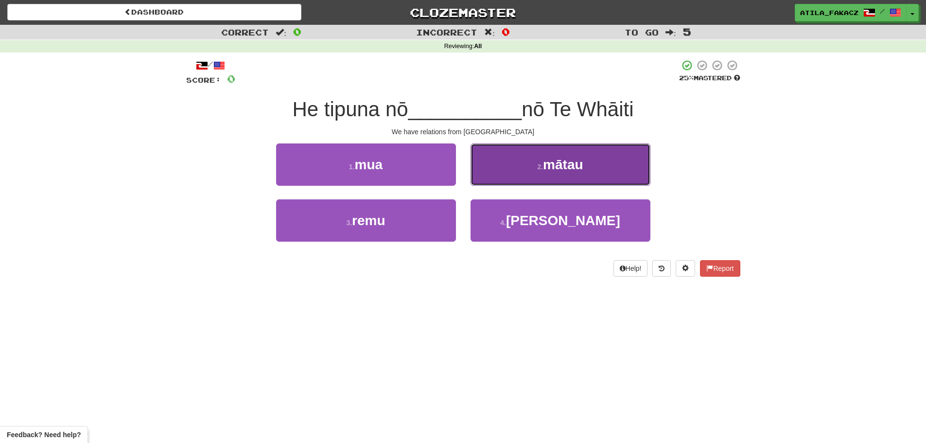
click at [522, 164] on button "2 . mātau" at bounding box center [560, 164] width 180 height 42
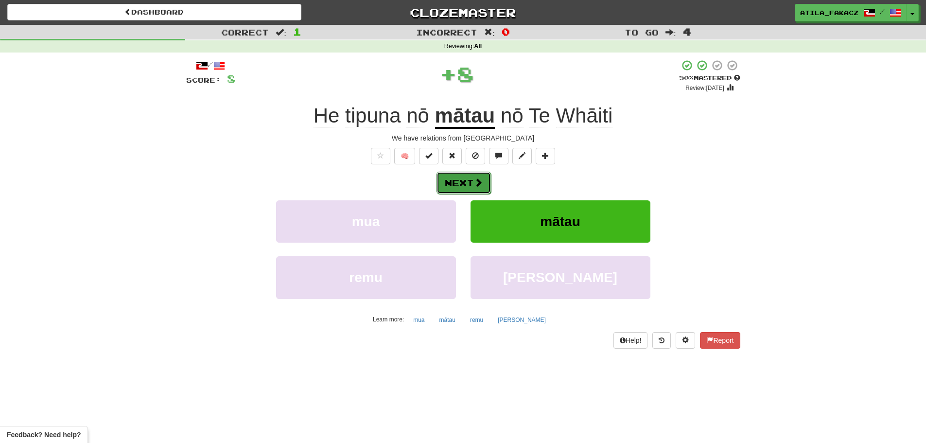
click at [485, 184] on button "Next" at bounding box center [463, 183] width 54 height 22
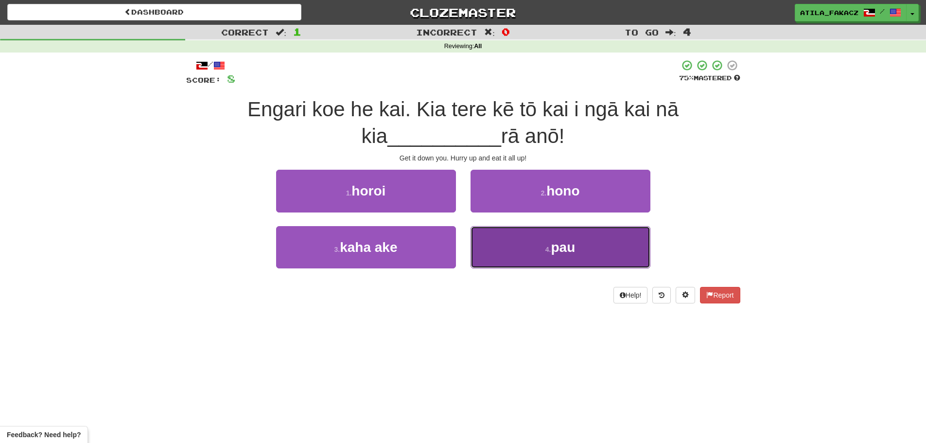
click at [540, 247] on button "4 . pau" at bounding box center [560, 247] width 180 height 42
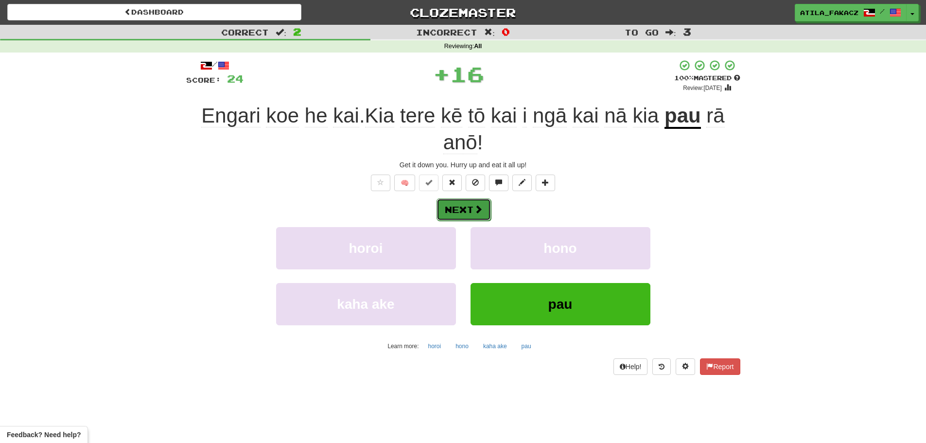
click at [473, 202] on button "Next" at bounding box center [463, 209] width 54 height 22
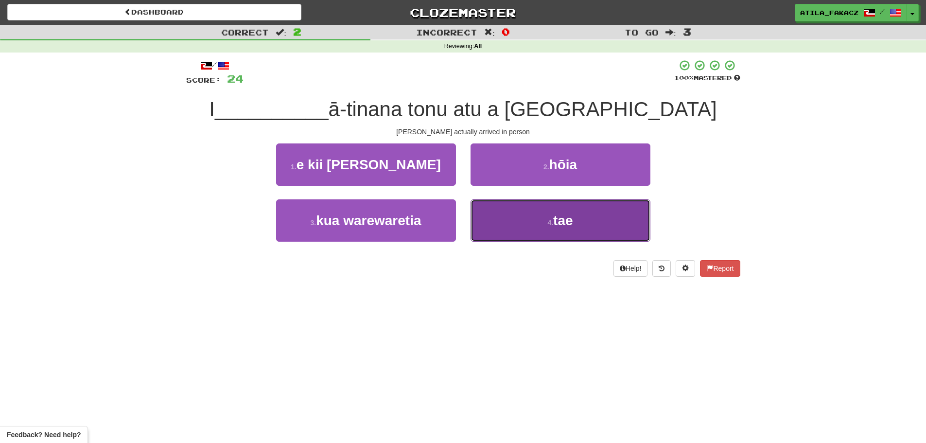
click at [506, 219] on button "4 . tae" at bounding box center [560, 220] width 180 height 42
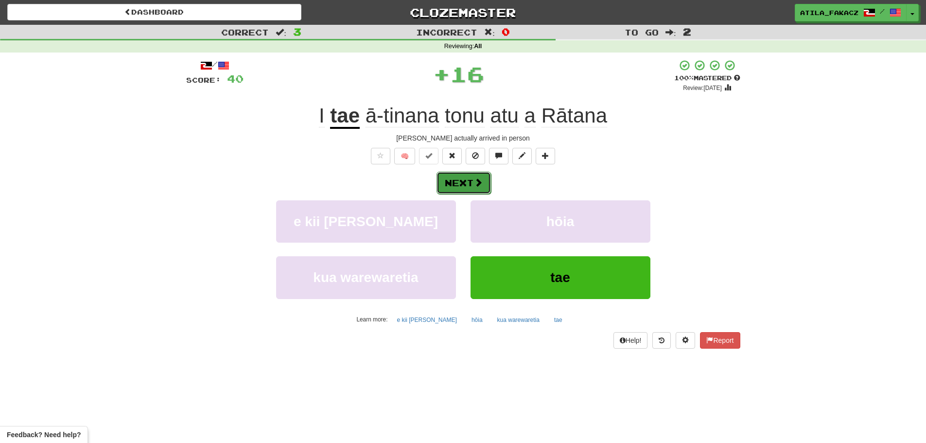
click at [467, 182] on button "Next" at bounding box center [463, 183] width 54 height 22
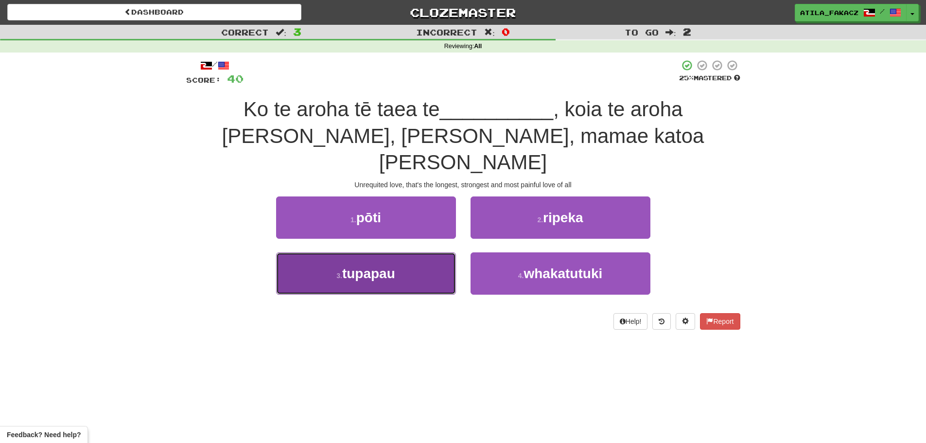
click at [407, 252] on button "3 . tupapau" at bounding box center [366, 273] width 180 height 42
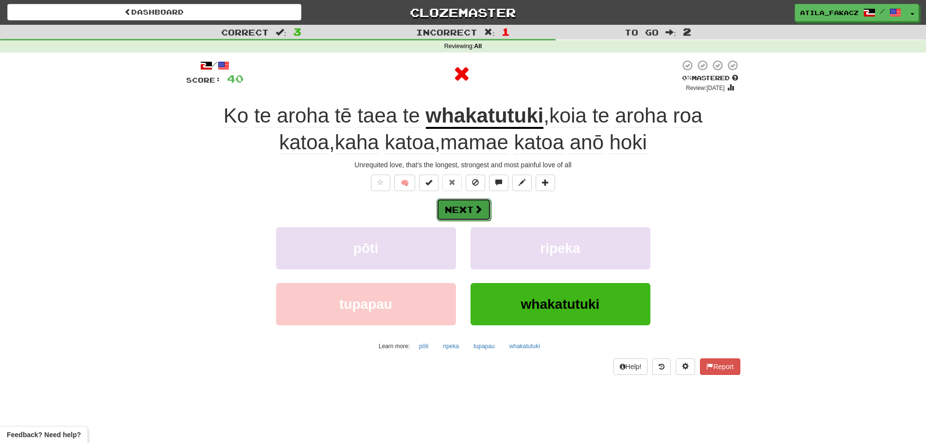
click at [480, 211] on span at bounding box center [478, 209] width 9 height 9
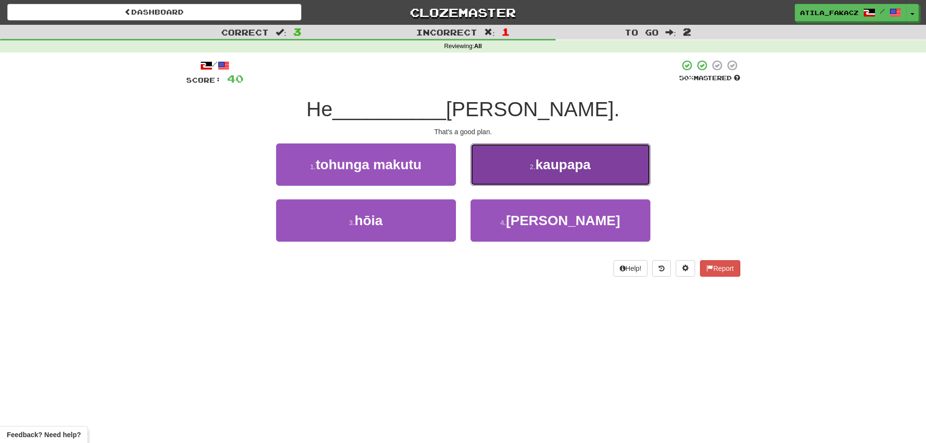
click at [511, 165] on button "2 . kaupapa" at bounding box center [560, 164] width 180 height 42
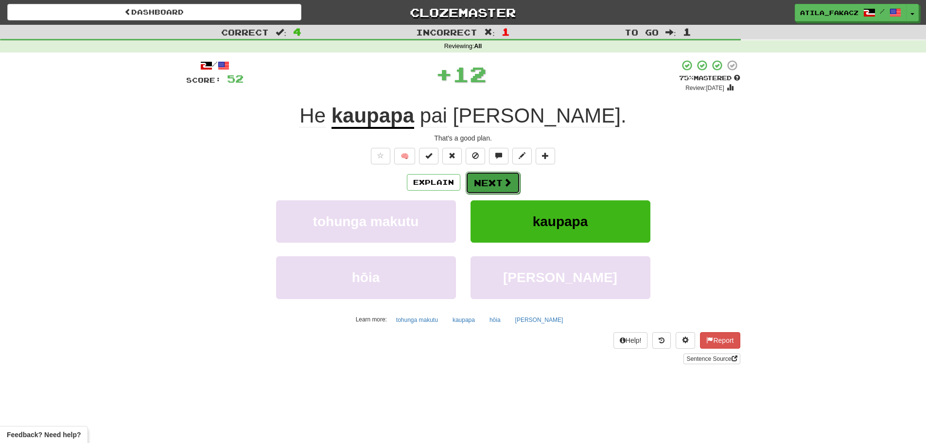
click at [499, 184] on button "Next" at bounding box center [493, 183] width 54 height 22
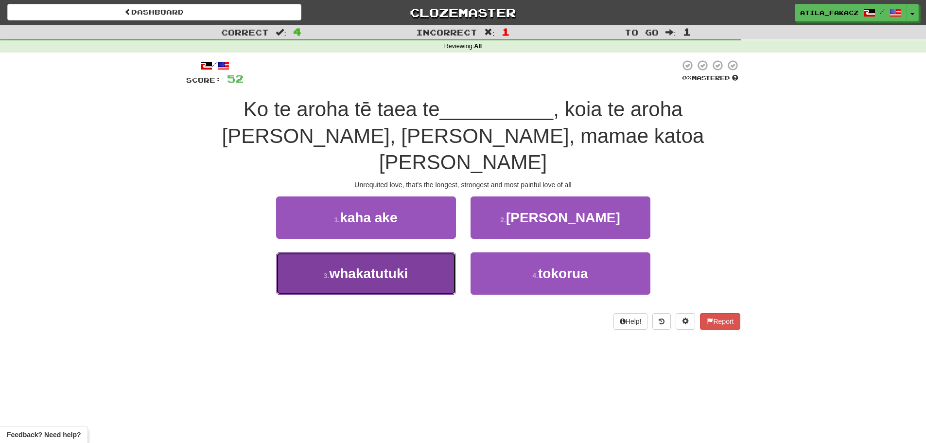
click at [395, 255] on button "3 . whakatutuki" at bounding box center [366, 273] width 180 height 42
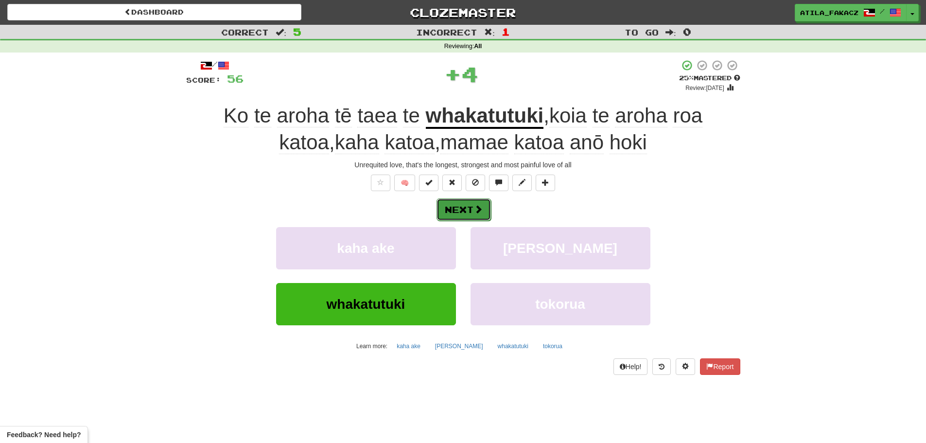
click at [477, 212] on span at bounding box center [478, 209] width 9 height 9
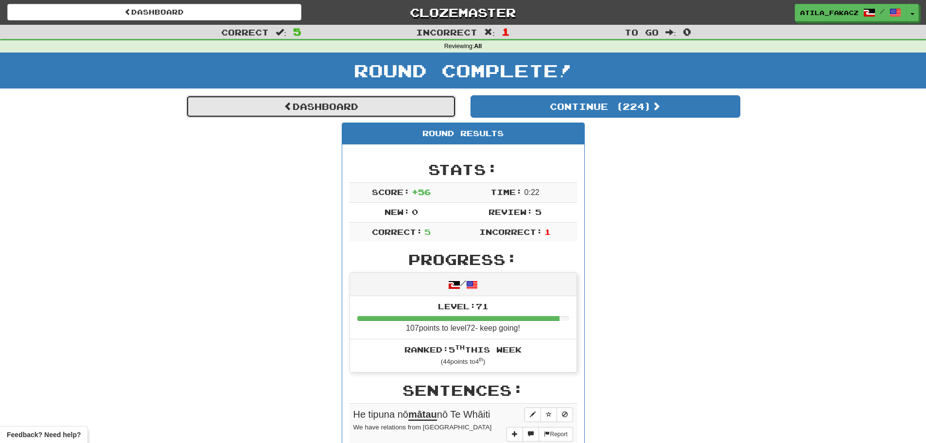
click at [331, 108] on link "Dashboard" at bounding box center [321, 106] width 270 height 22
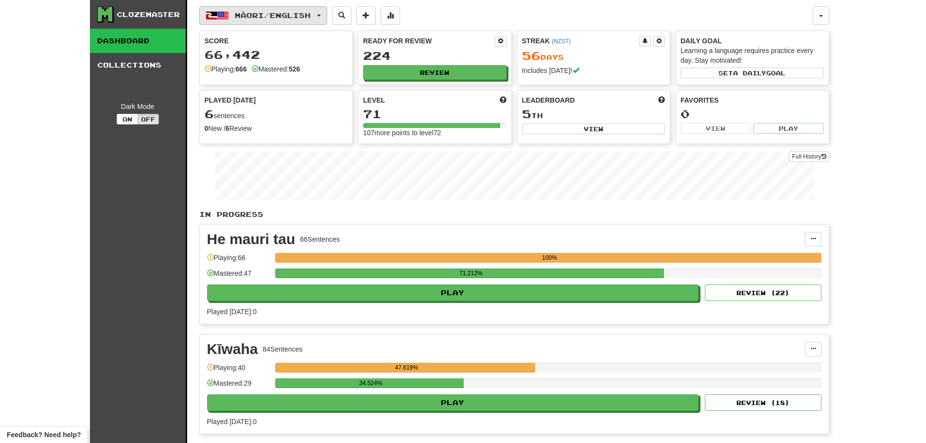
click at [263, 16] on span "Māori / English" at bounding box center [273, 15] width 76 height 8
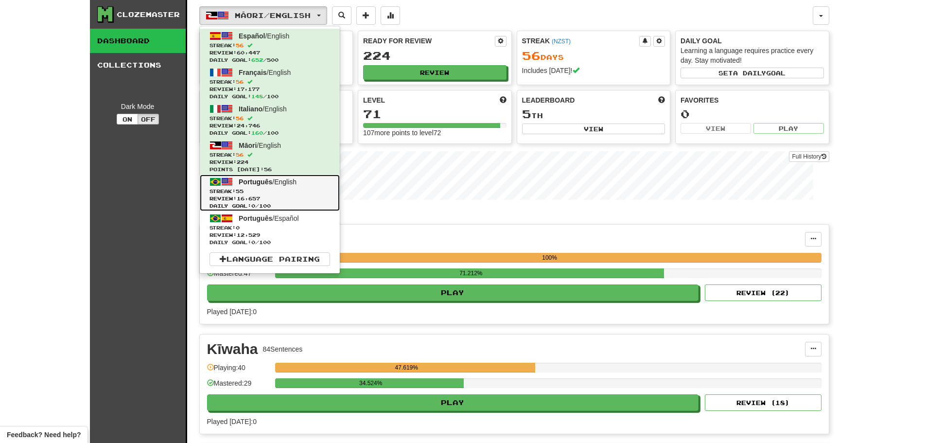
click at [260, 192] on span "Streak: 55" at bounding box center [269, 191] width 121 height 7
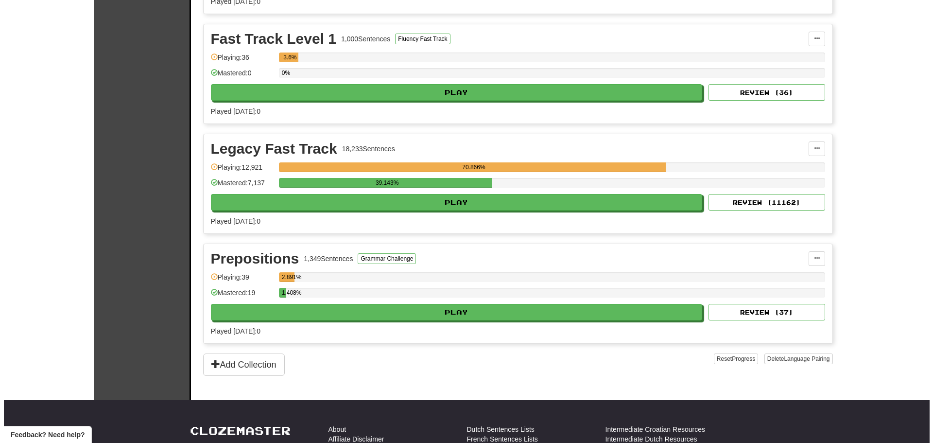
scroll to position [535, 0]
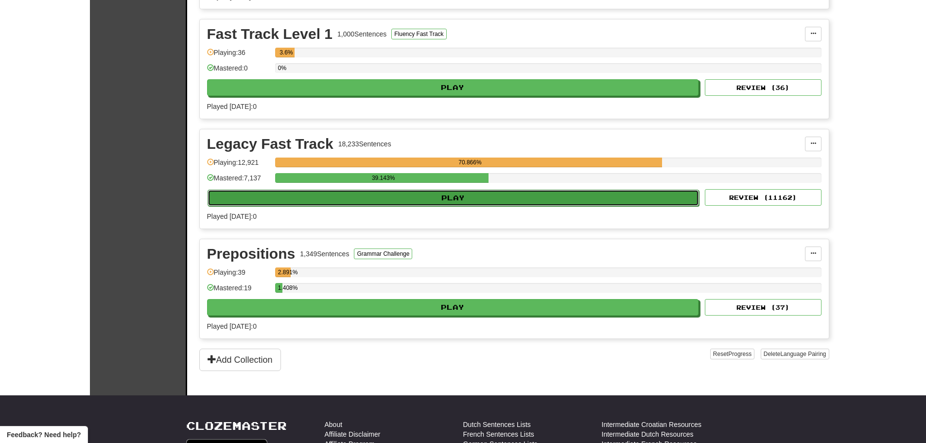
click at [432, 200] on button "Play" at bounding box center [454, 198] width 492 height 17
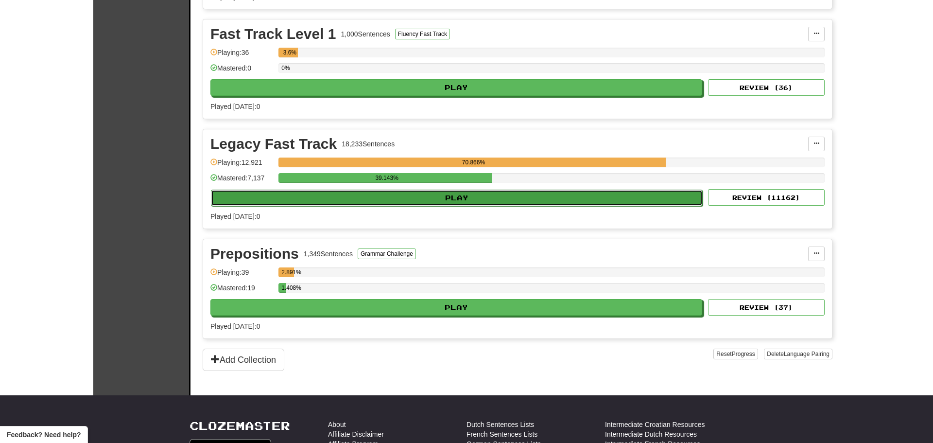
select select "********"
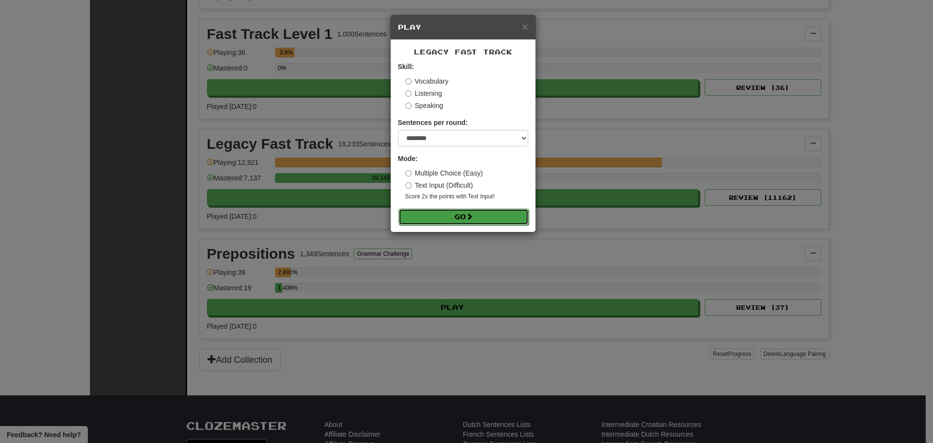
click at [449, 212] on button "Go" at bounding box center [464, 217] width 130 height 17
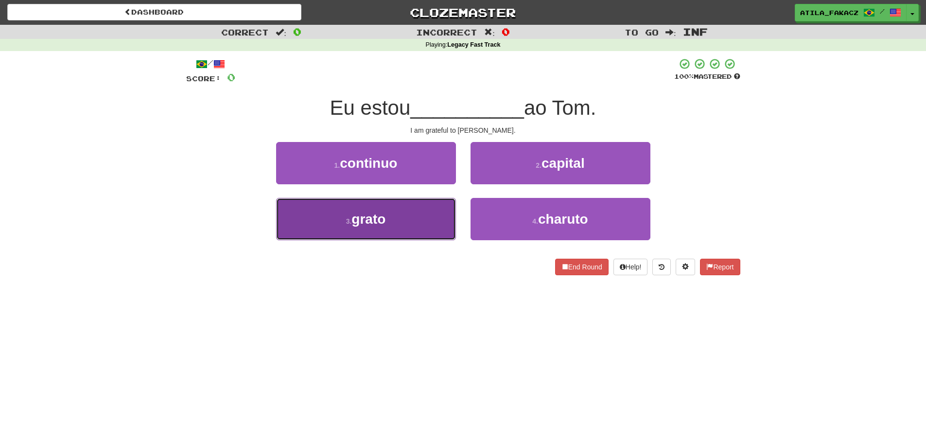
click at [405, 215] on button "3 . grato" at bounding box center [366, 219] width 180 height 42
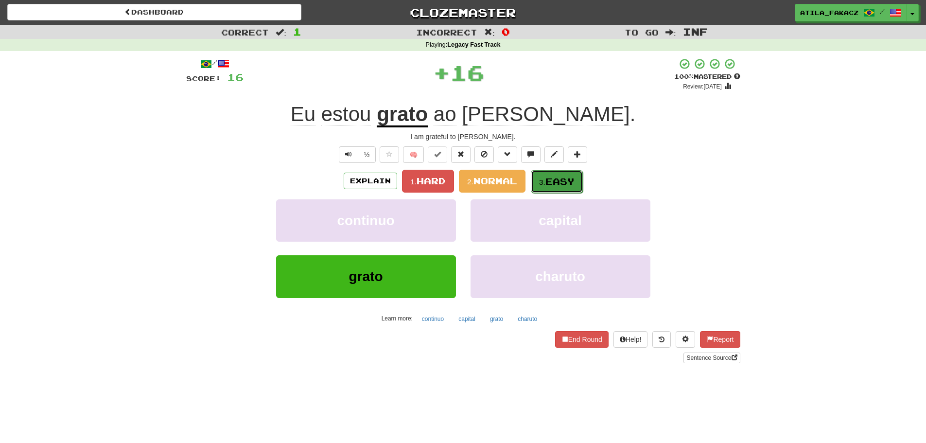
click at [560, 186] on span "Easy" at bounding box center [559, 181] width 29 height 11
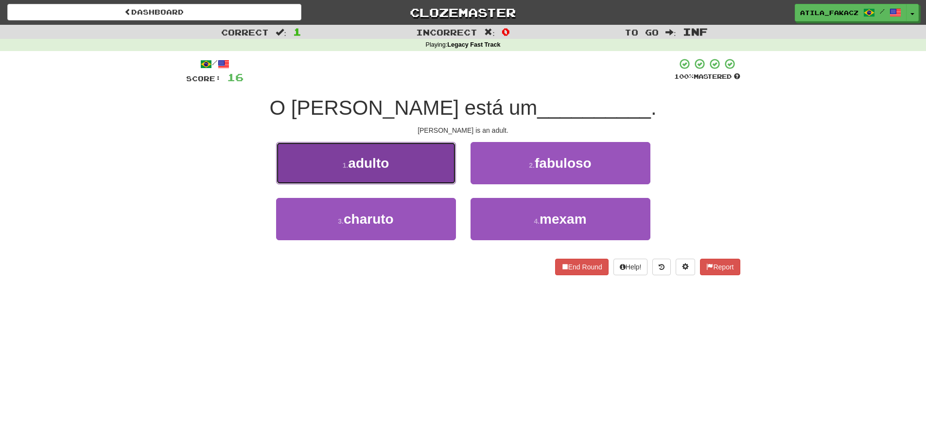
click at [423, 178] on button "1 . adulto" at bounding box center [366, 163] width 180 height 42
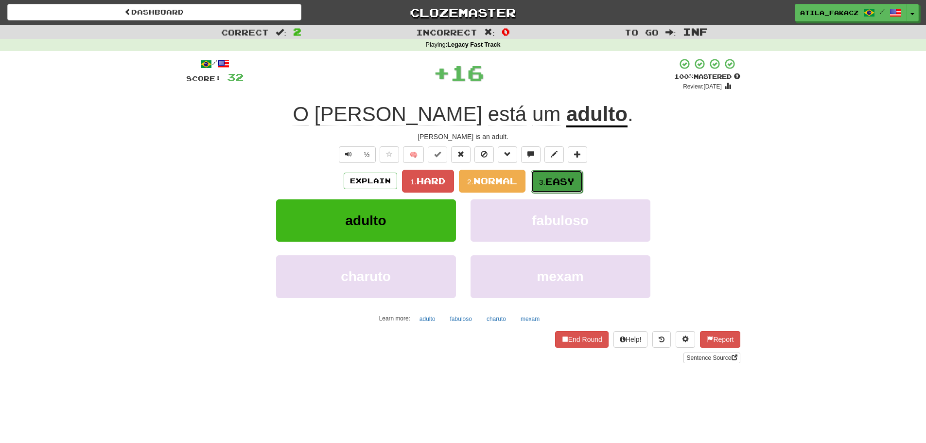
click at [550, 185] on span "Easy" at bounding box center [559, 181] width 29 height 11
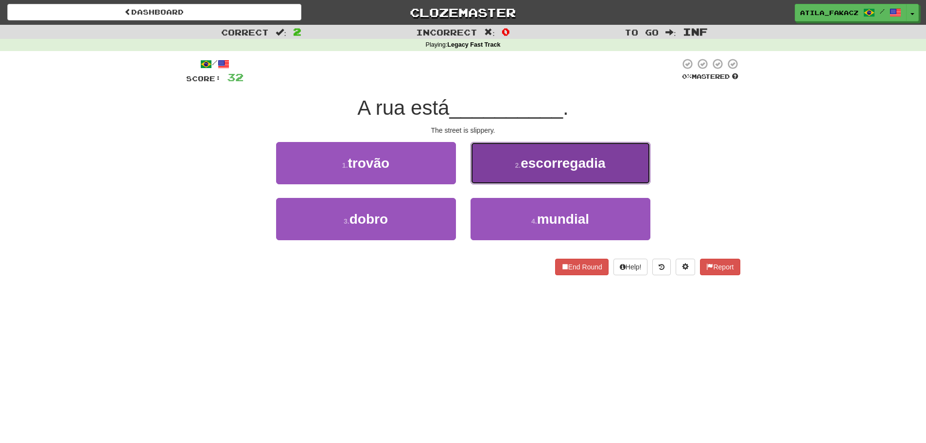
click at [500, 169] on button "2 . escorregadia" at bounding box center [560, 163] width 180 height 42
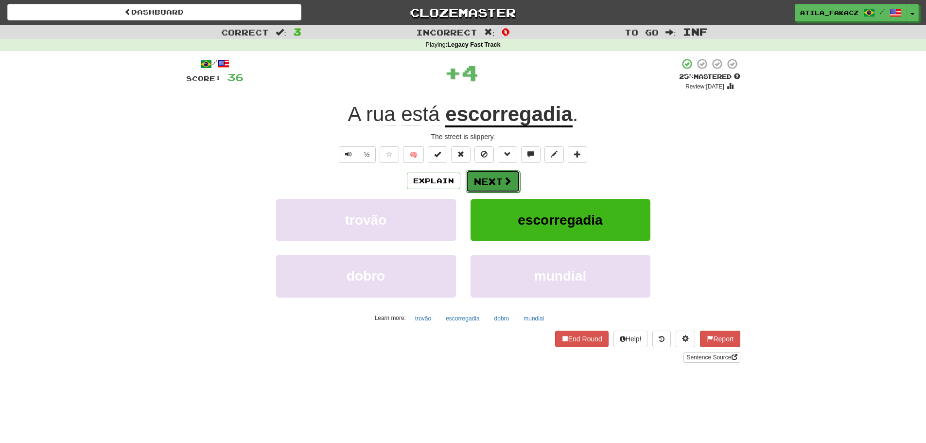
click at [502, 173] on button "Next" at bounding box center [493, 181] width 54 height 22
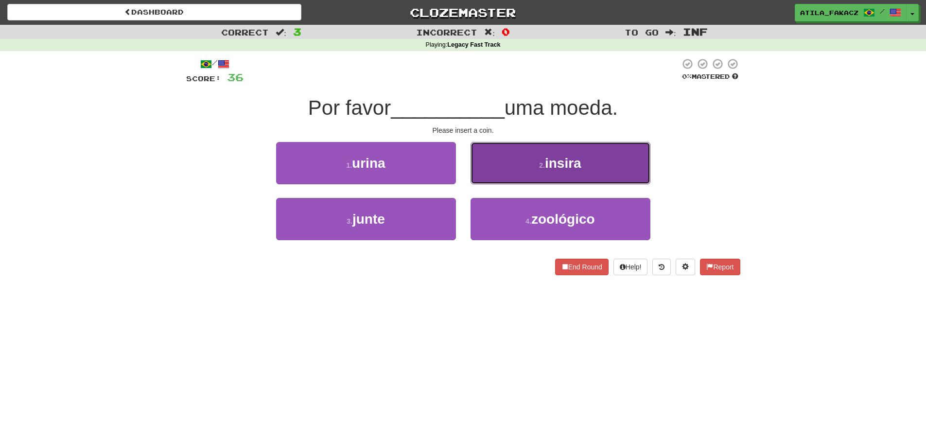
click at [500, 165] on button "2 . insira" at bounding box center [560, 163] width 180 height 42
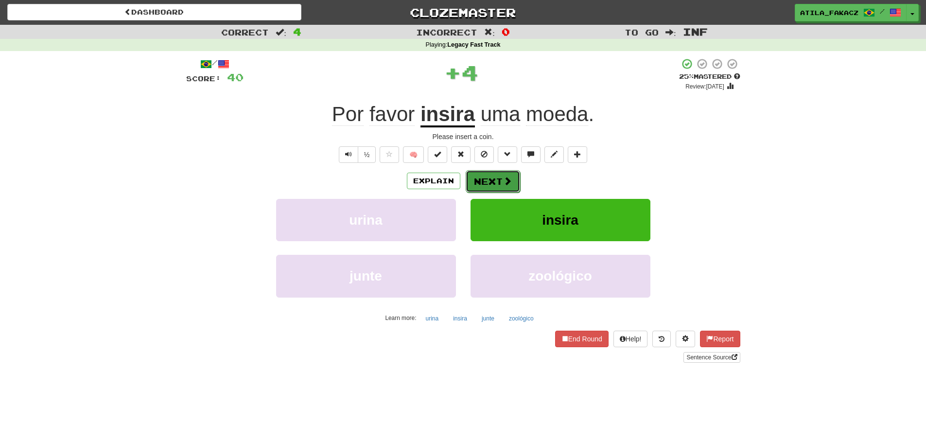
click at [500, 176] on button "Next" at bounding box center [493, 181] width 54 height 22
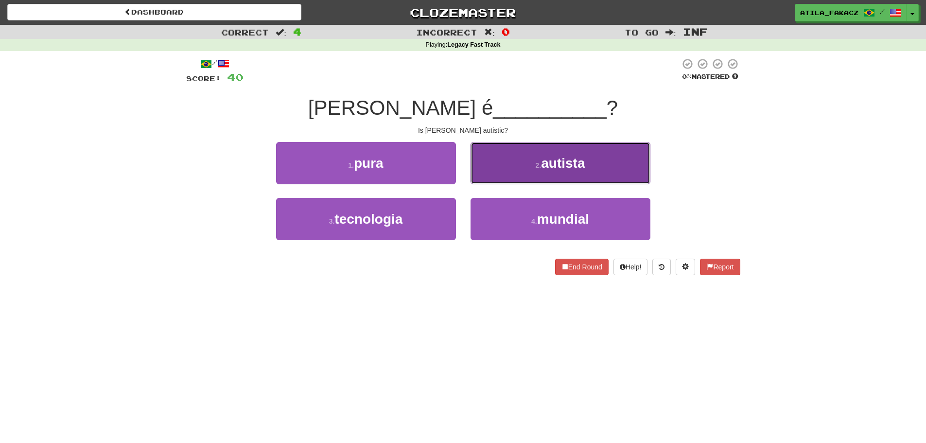
click at [485, 169] on button "2 . autista" at bounding box center [560, 163] width 180 height 42
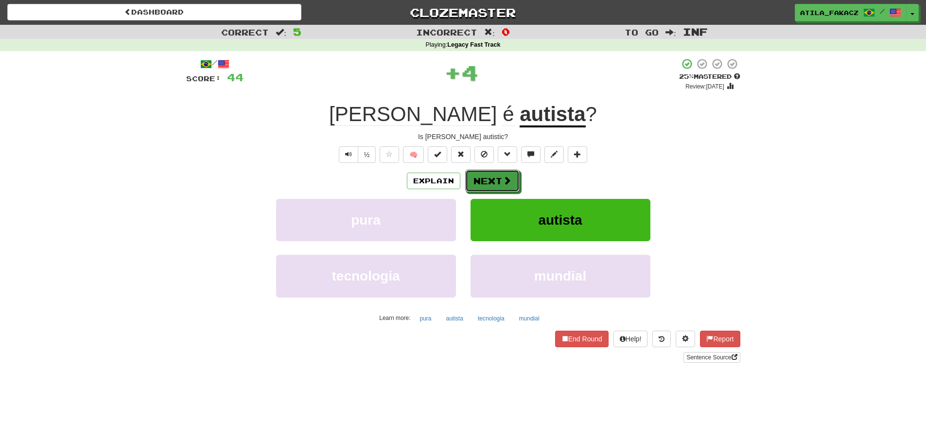
click at [491, 172] on button "Next" at bounding box center [492, 181] width 54 height 22
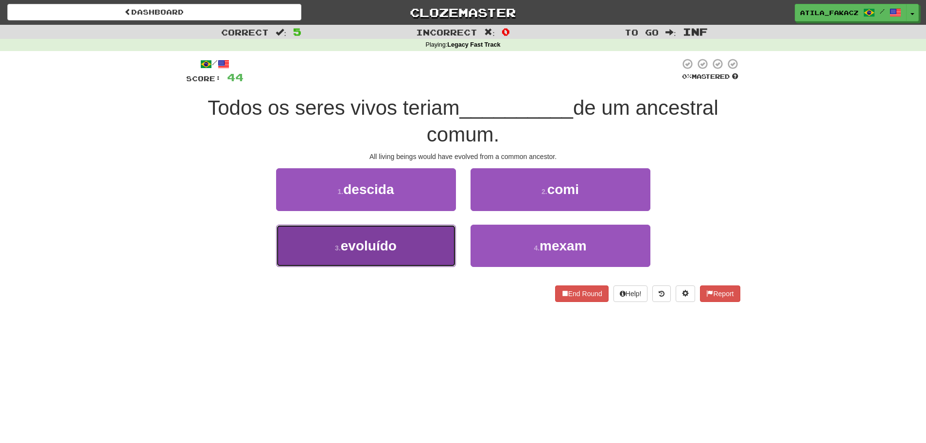
click at [426, 252] on button "3 . evoluído" at bounding box center [366, 246] width 180 height 42
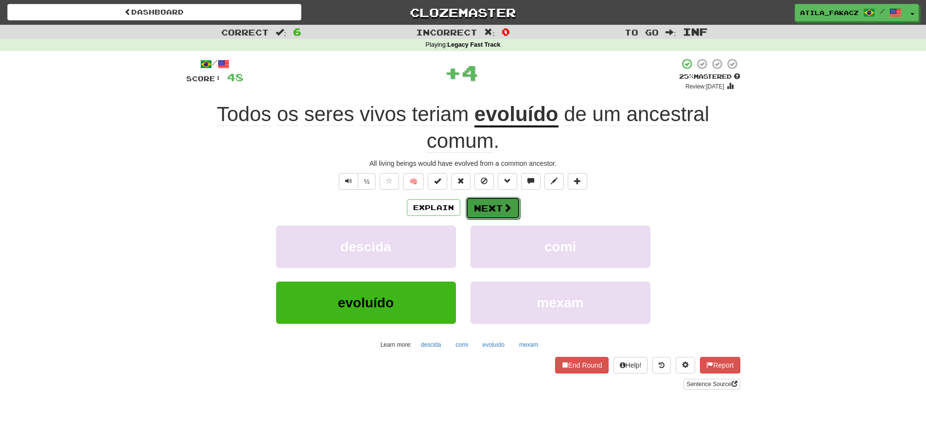
click at [483, 205] on button "Next" at bounding box center [493, 208] width 54 height 22
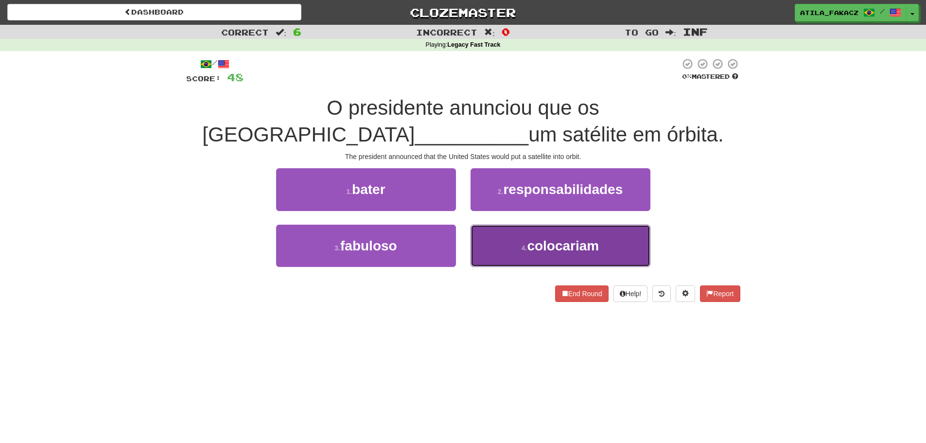
click at [481, 243] on button "4 . colocariam" at bounding box center [560, 246] width 180 height 42
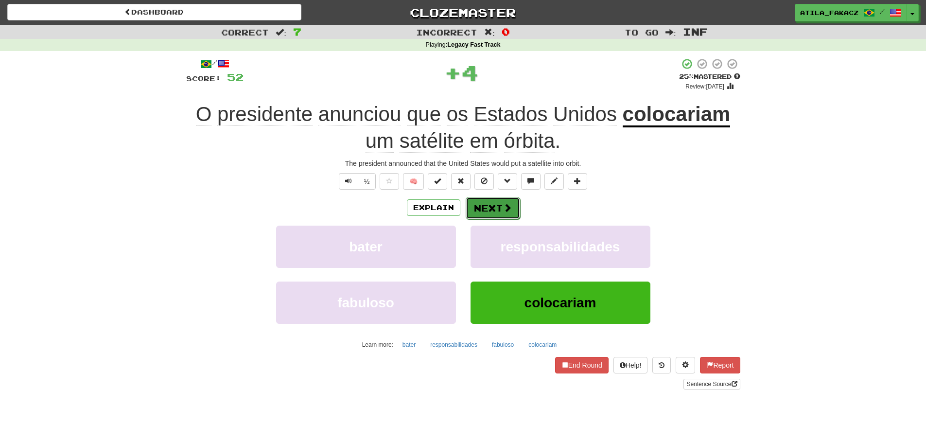
click at [511, 200] on button "Next" at bounding box center [493, 208] width 54 height 22
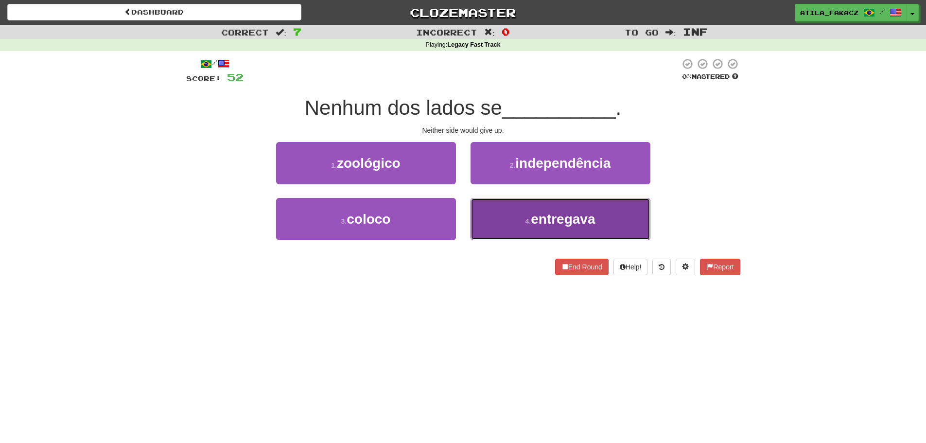
click at [526, 234] on button "4 . entregava" at bounding box center [560, 219] width 180 height 42
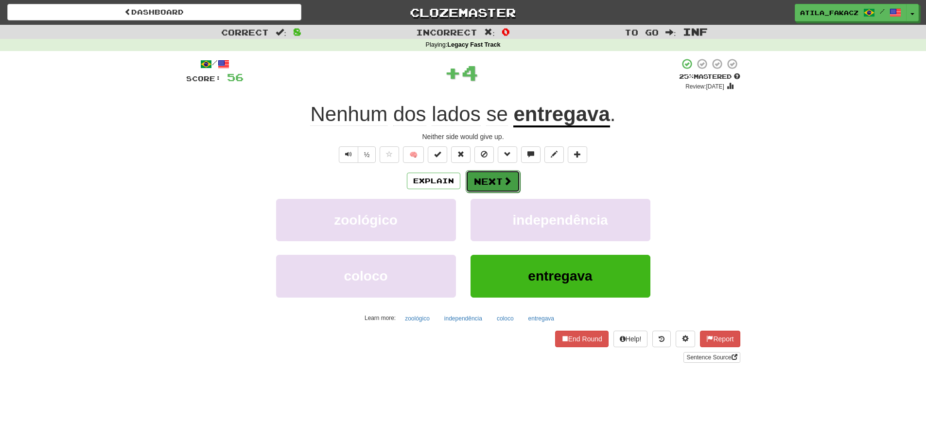
click at [503, 177] on span at bounding box center [507, 180] width 9 height 9
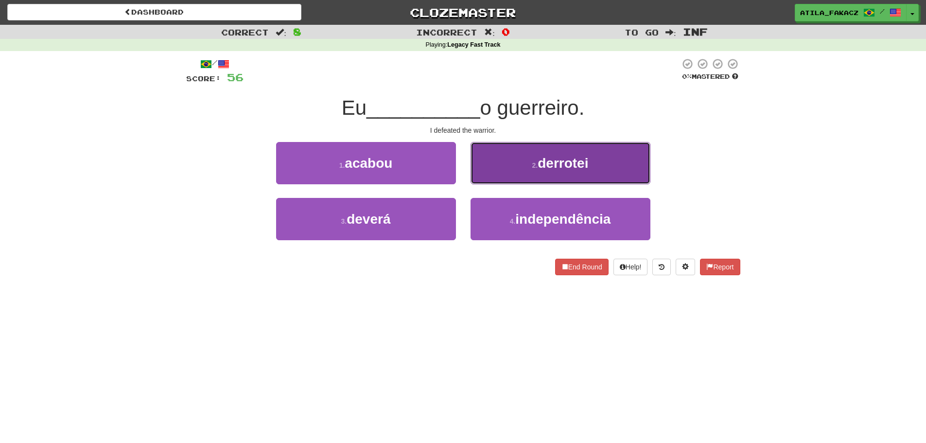
click at [496, 164] on button "2 . derrotei" at bounding box center [560, 163] width 180 height 42
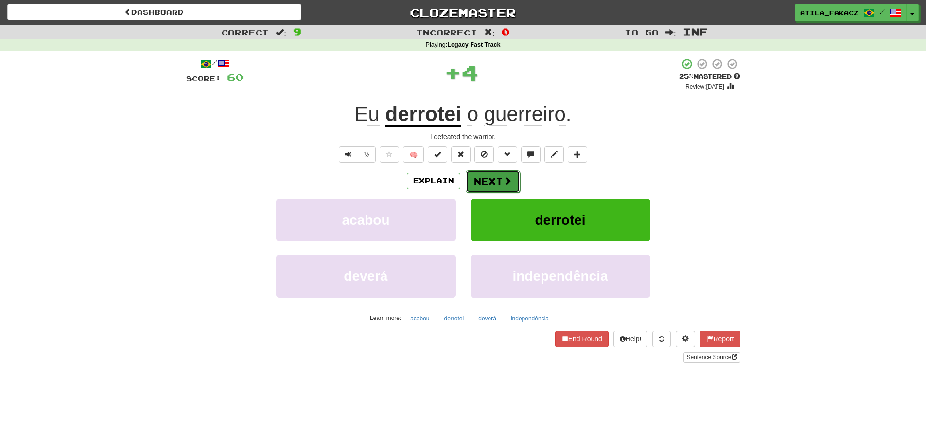
click at [495, 186] on button "Next" at bounding box center [493, 181] width 54 height 22
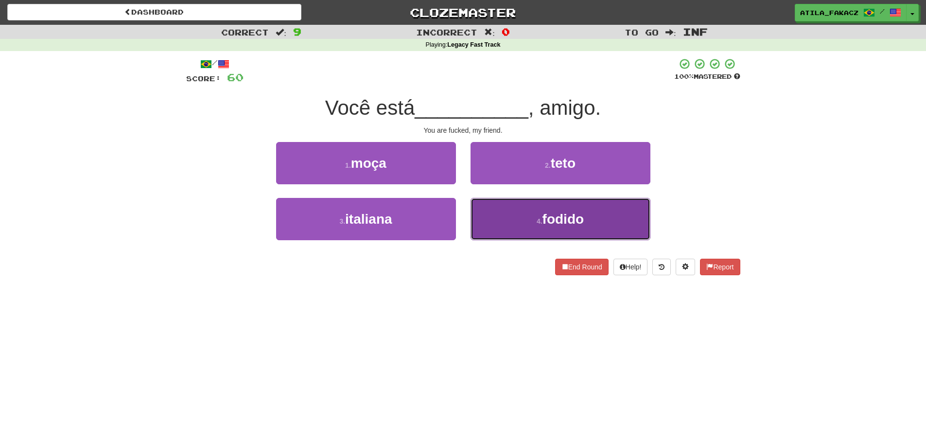
click at [505, 217] on button "4 . fodido" at bounding box center [560, 219] width 180 height 42
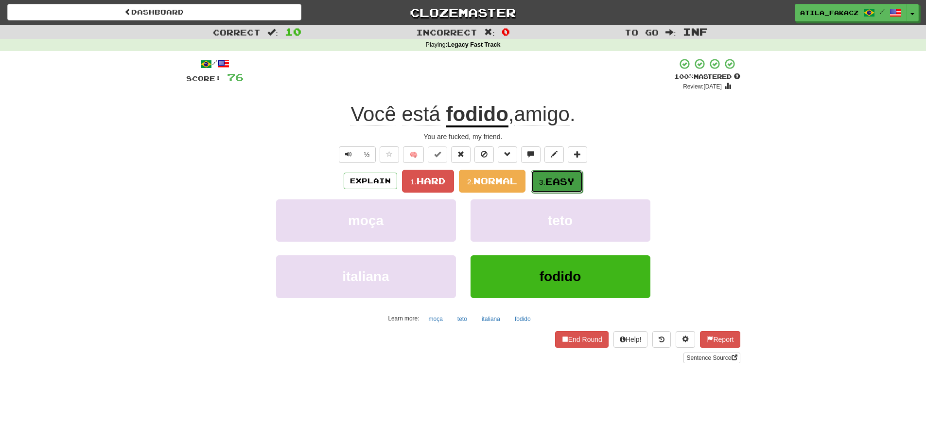
click at [566, 184] on span "Easy" at bounding box center [559, 181] width 29 height 11
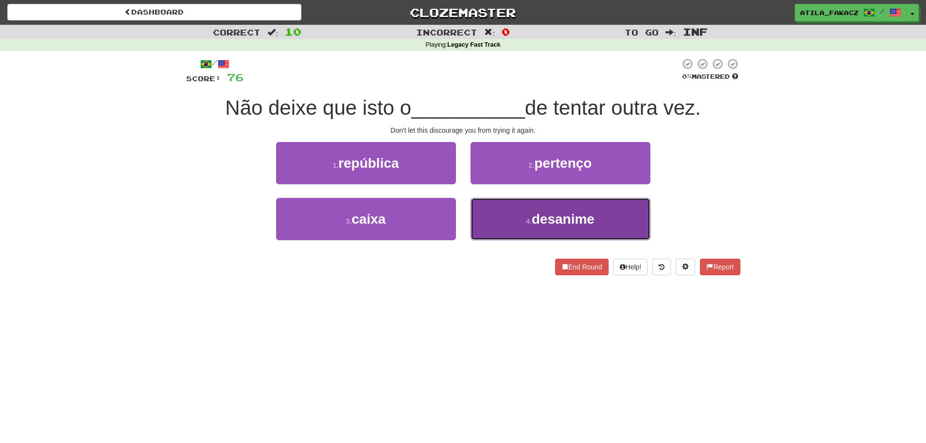
click at [509, 216] on button "4 . desanime" at bounding box center [560, 219] width 180 height 42
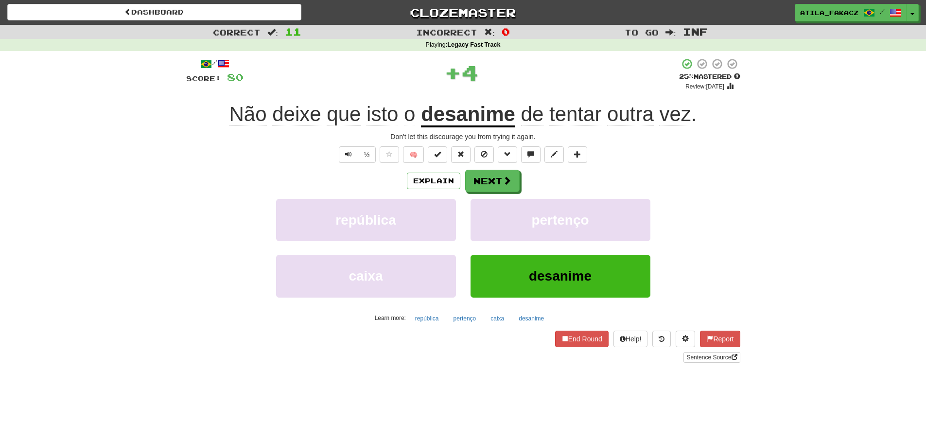
click at [505, 192] on div "Explain Next república pertenço caixa desanime Learn more: república pertenço c…" at bounding box center [463, 248] width 554 height 156
click at [503, 187] on button "Next" at bounding box center [493, 181] width 54 height 22
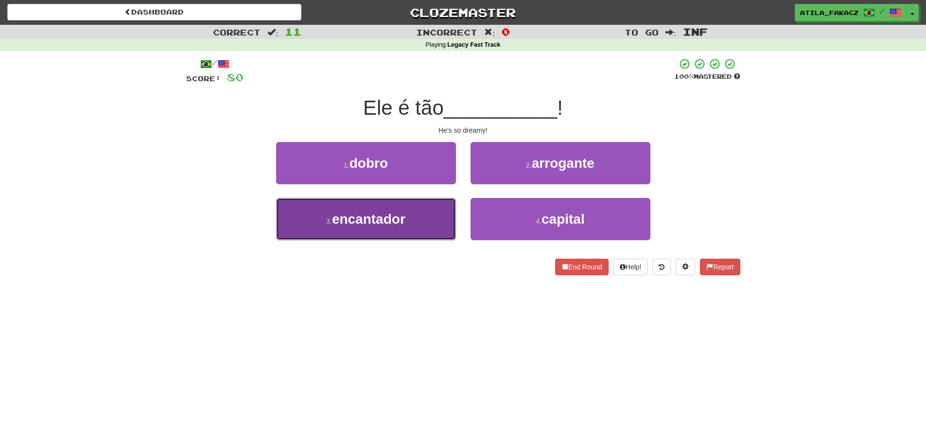
click at [398, 226] on button "3 . encantador" at bounding box center [366, 219] width 180 height 42
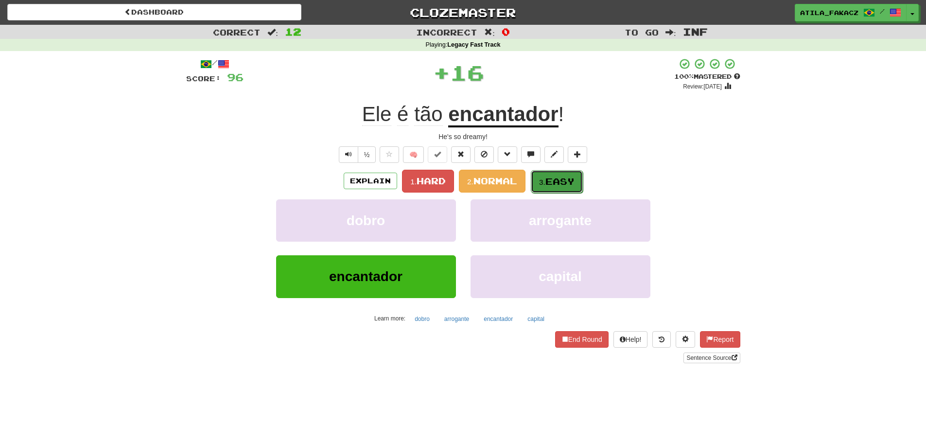
click at [545, 180] on small "3." at bounding box center [542, 182] width 6 height 8
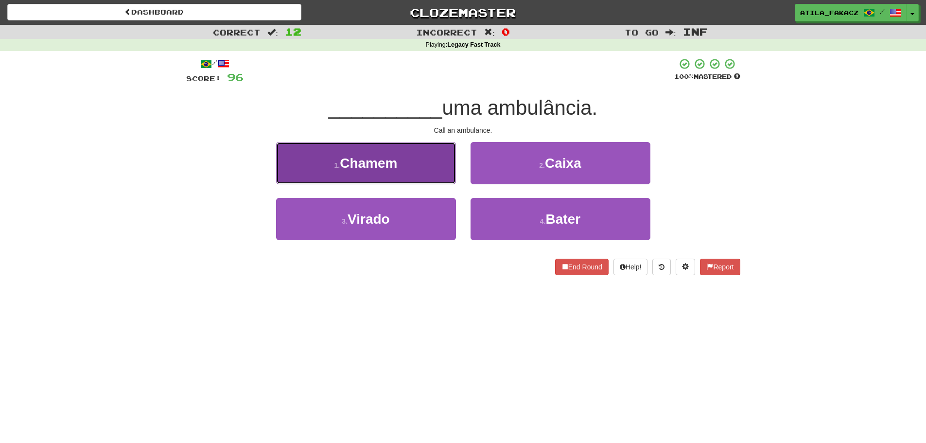
click at [420, 171] on button "1 . Chamem" at bounding box center [366, 163] width 180 height 42
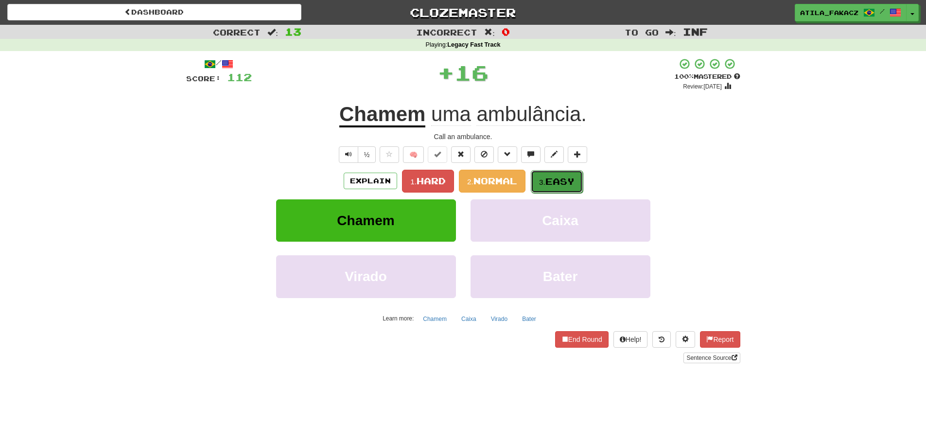
click at [537, 181] on button "3. Easy" at bounding box center [557, 181] width 52 height 23
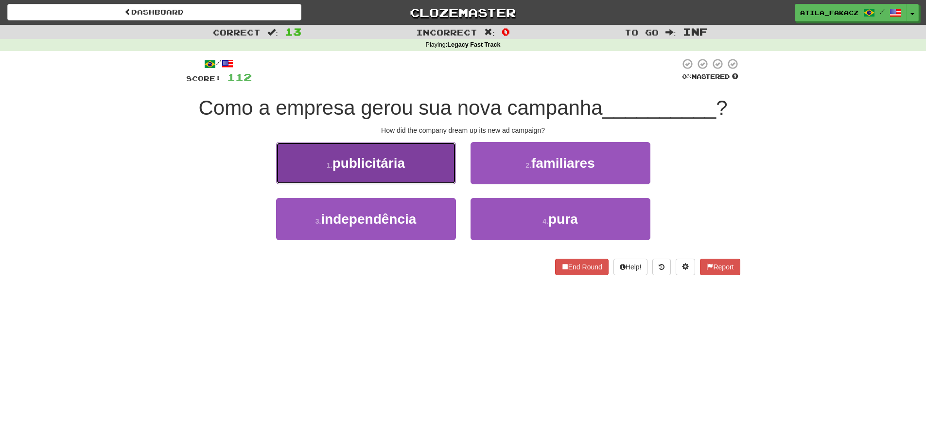
click at [433, 170] on button "1 . publicitária" at bounding box center [366, 163] width 180 height 42
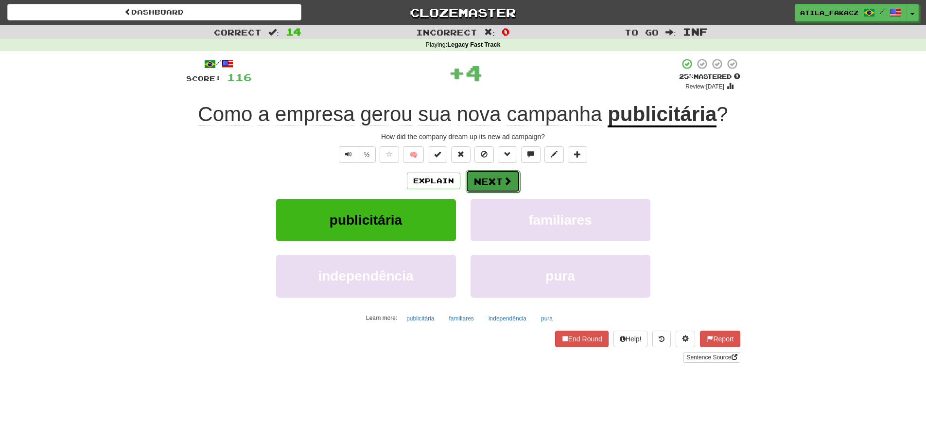
click at [501, 176] on button "Next" at bounding box center [493, 181] width 54 height 22
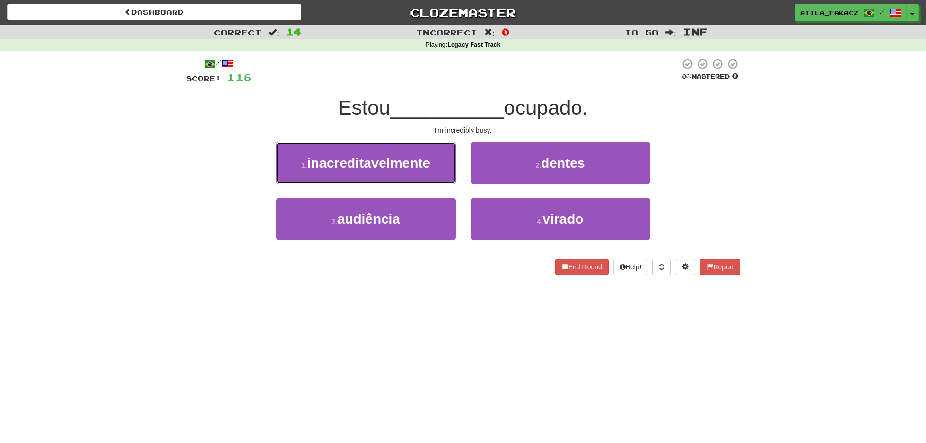
drag, startPoint x: 419, startPoint y: 163, endPoint x: 455, endPoint y: 169, distance: 35.9
click at [421, 164] on span "inacreditavelmente" at bounding box center [368, 163] width 123 height 15
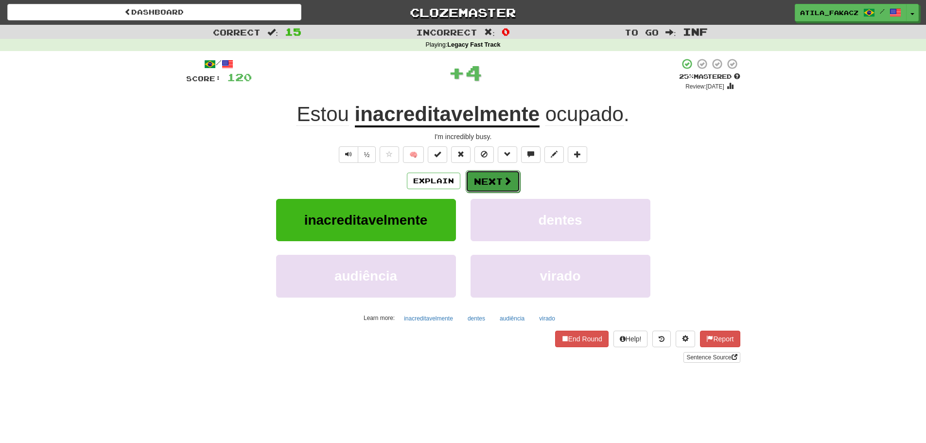
click at [500, 181] on button "Next" at bounding box center [493, 181] width 54 height 22
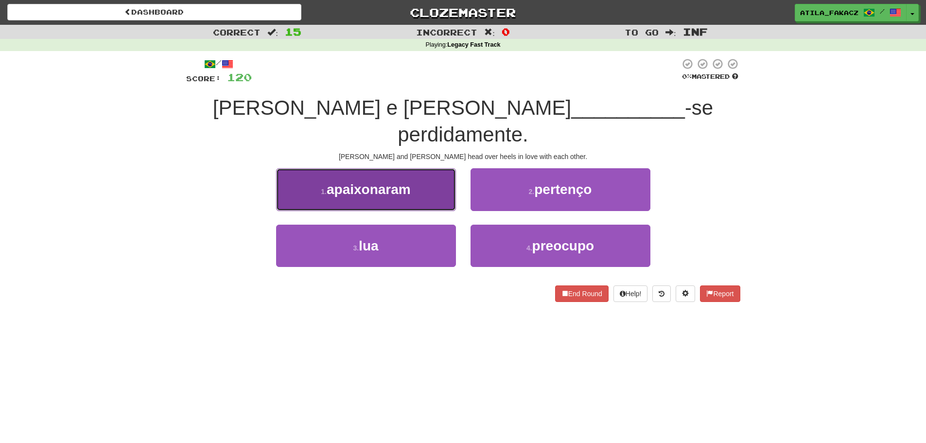
click at [418, 168] on button "1 . apaixonaram" at bounding box center [366, 189] width 180 height 42
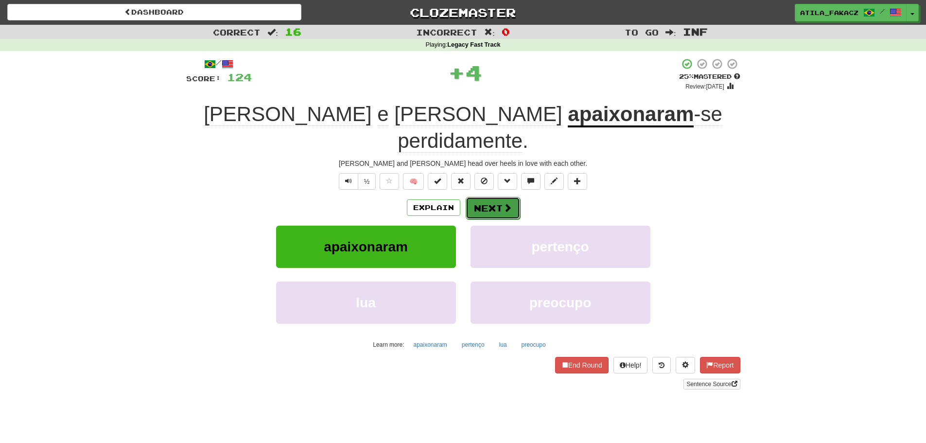
click at [506, 203] on span at bounding box center [507, 207] width 9 height 9
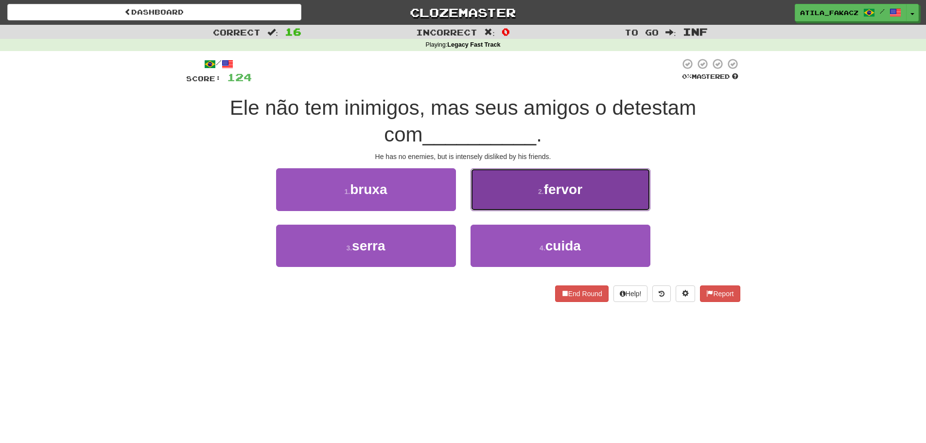
click at [505, 197] on button "2 . fervor" at bounding box center [560, 189] width 180 height 42
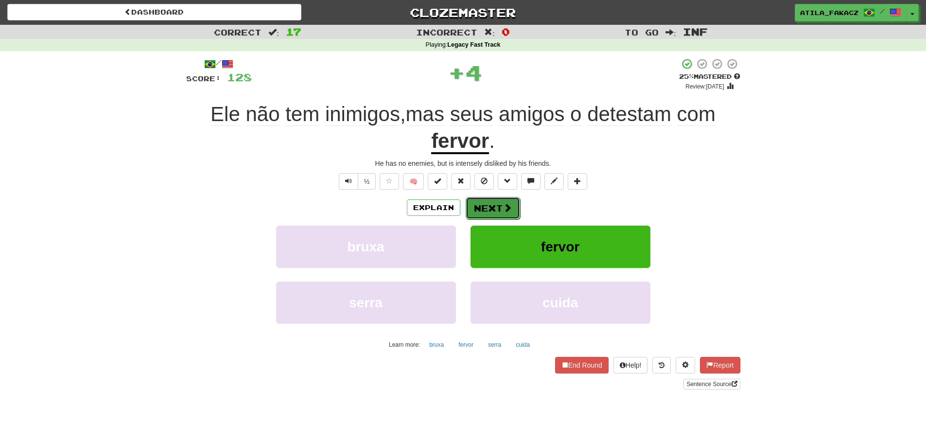
click at [499, 204] on button "Next" at bounding box center [493, 208] width 54 height 22
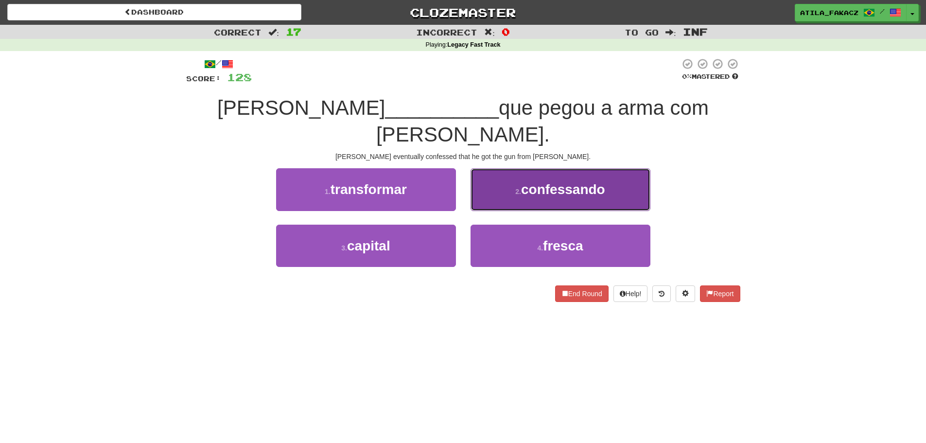
click at [515, 168] on button "2 . confessando" at bounding box center [560, 189] width 180 height 42
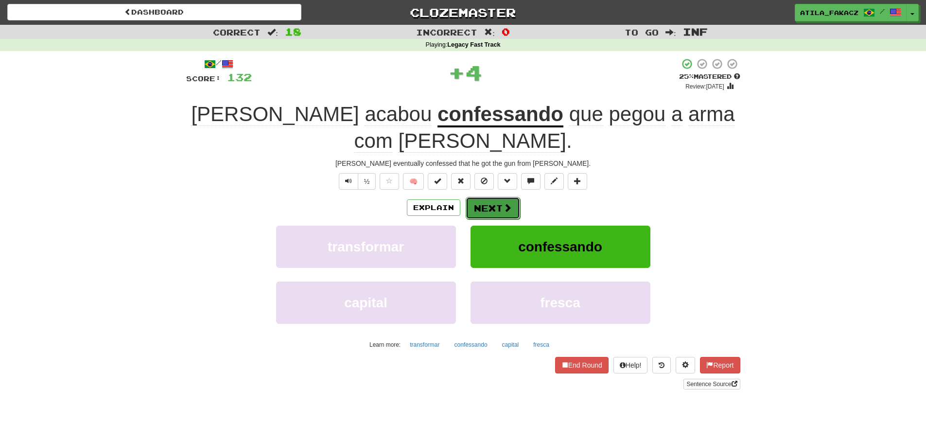
click at [497, 197] on button "Next" at bounding box center [493, 208] width 54 height 22
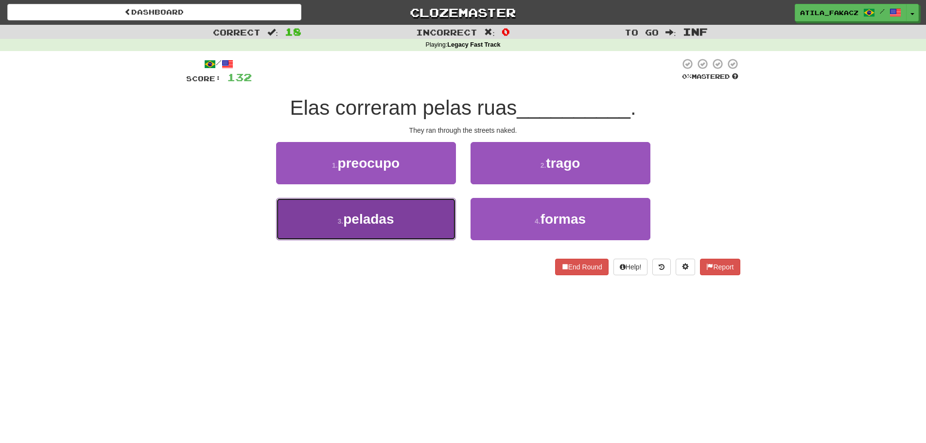
click at [428, 224] on button "3 . peladas" at bounding box center [366, 219] width 180 height 42
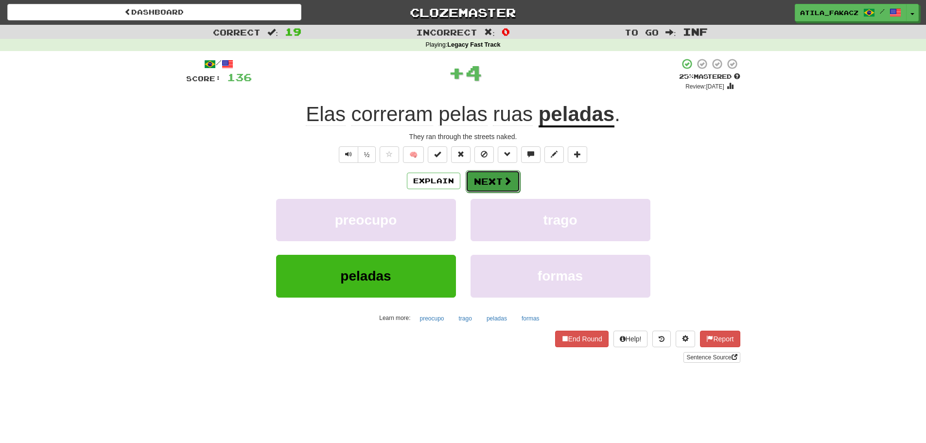
click at [490, 186] on button "Next" at bounding box center [493, 181] width 54 height 22
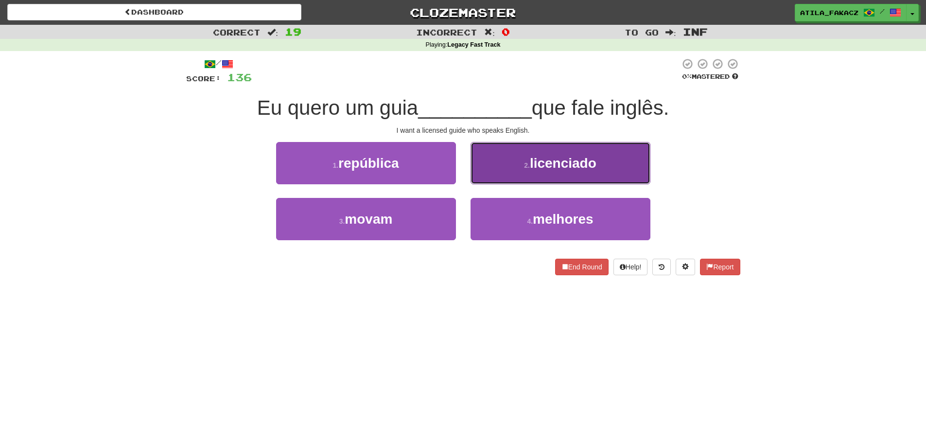
click at [545, 160] on span "licenciado" at bounding box center [563, 163] width 67 height 15
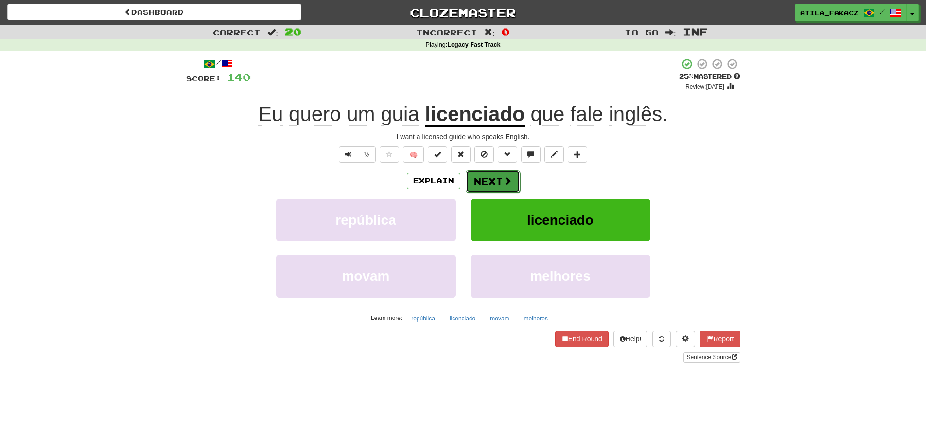
click at [507, 186] on button "Next" at bounding box center [493, 181] width 54 height 22
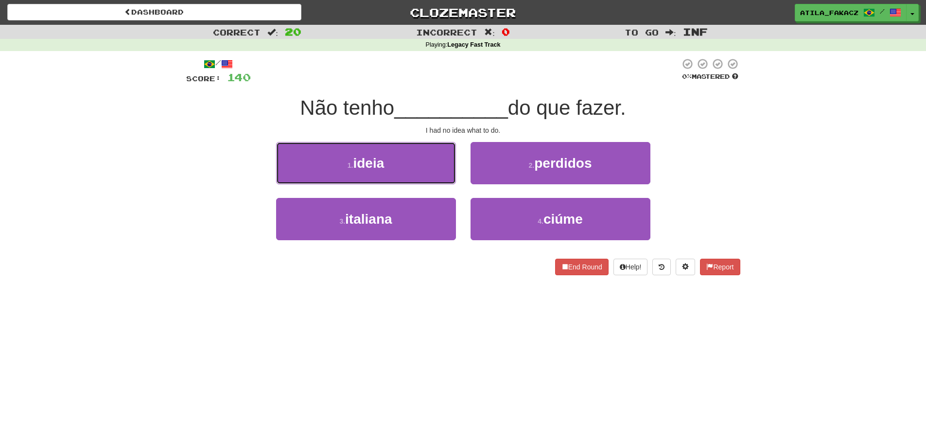
drag, startPoint x: 433, startPoint y: 164, endPoint x: 441, endPoint y: 168, distance: 9.1
click at [435, 166] on button "1 . ideia" at bounding box center [366, 163] width 180 height 42
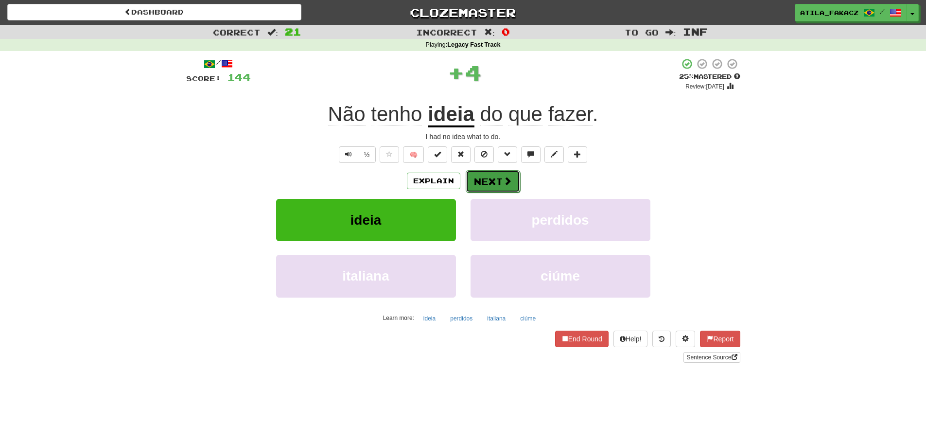
click at [495, 174] on button "Next" at bounding box center [493, 181] width 54 height 22
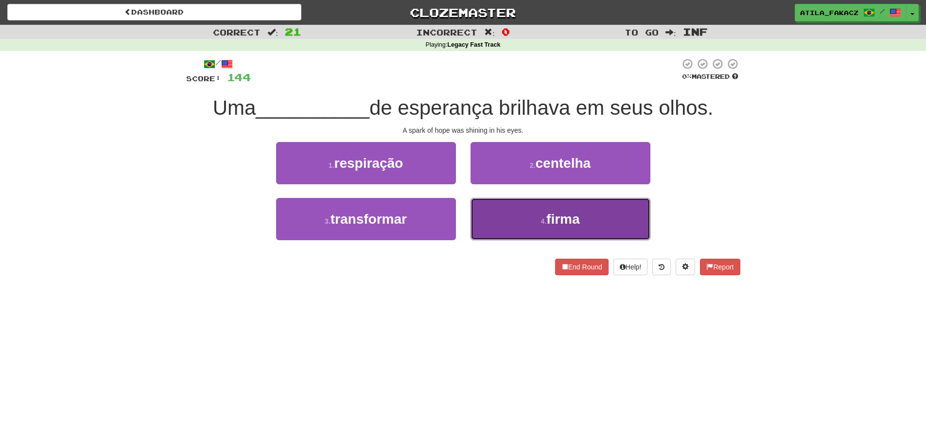
click at [501, 212] on button "4 . firma" at bounding box center [560, 219] width 180 height 42
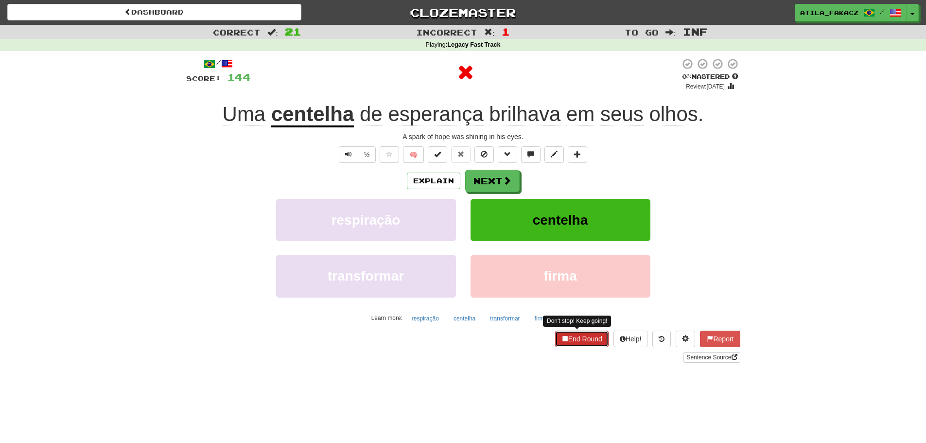
click at [566, 340] on button "End Round" at bounding box center [581, 339] width 53 height 17
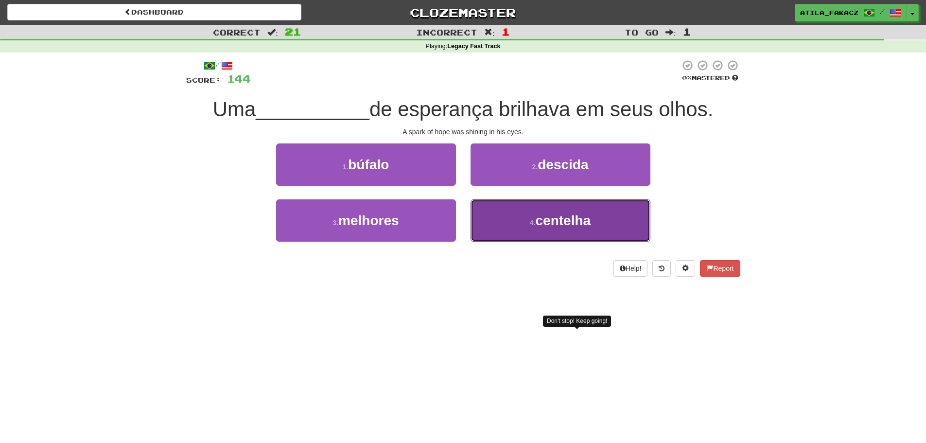
click at [519, 219] on button "4 . centelha" at bounding box center [560, 220] width 180 height 42
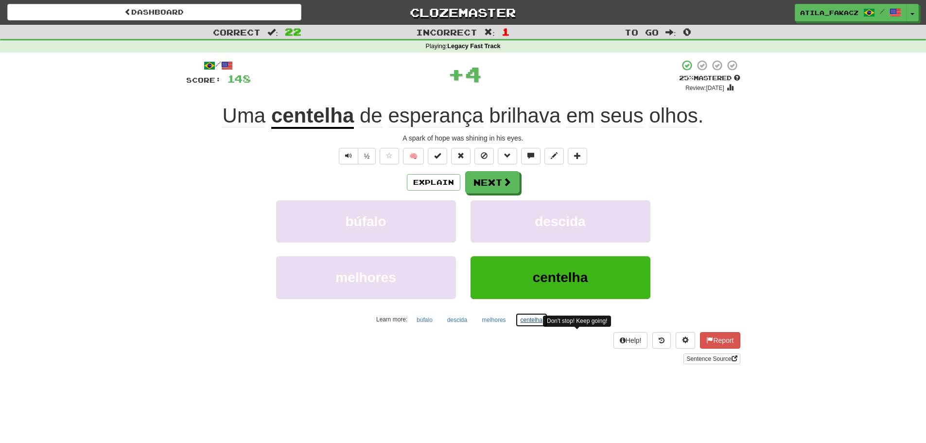
click at [524, 319] on button "centelha" at bounding box center [531, 320] width 33 height 15
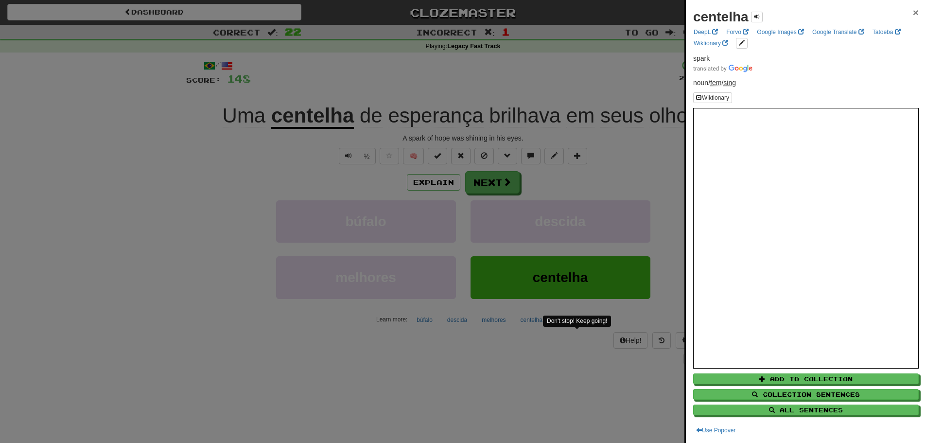
click at [913, 15] on span "×" at bounding box center [916, 12] width 6 height 11
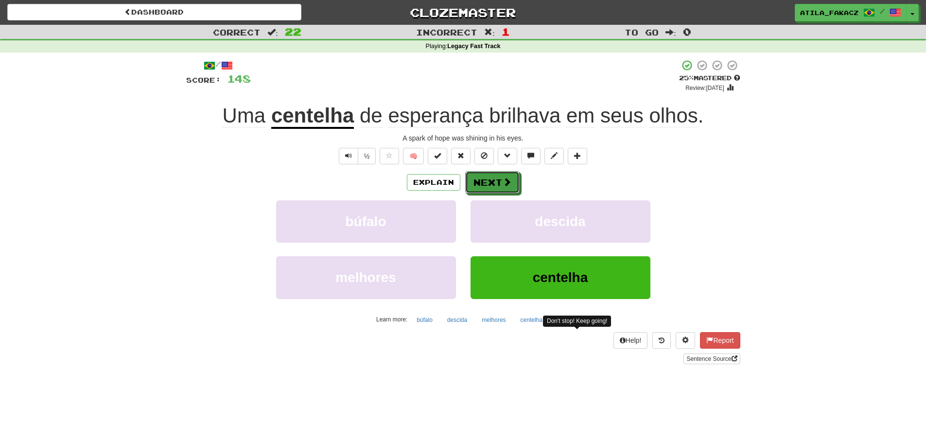
click at [494, 175] on button "Next" at bounding box center [492, 182] width 54 height 22
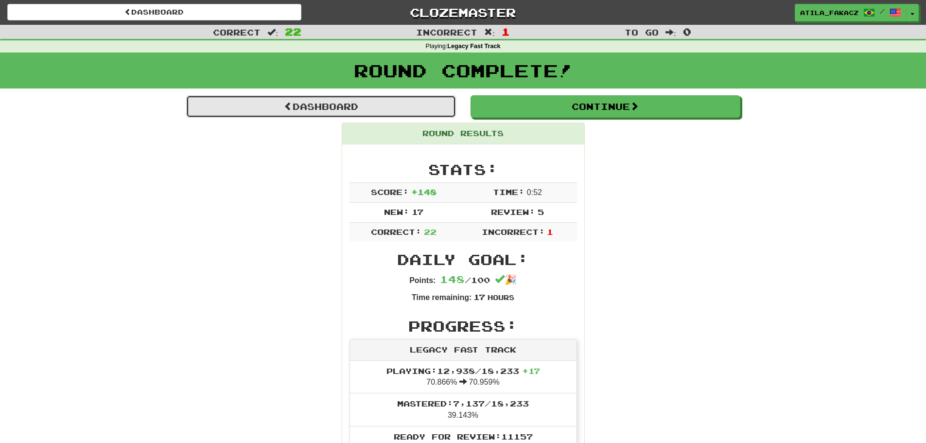
click at [315, 98] on link "Dashboard" at bounding box center [321, 106] width 270 height 22
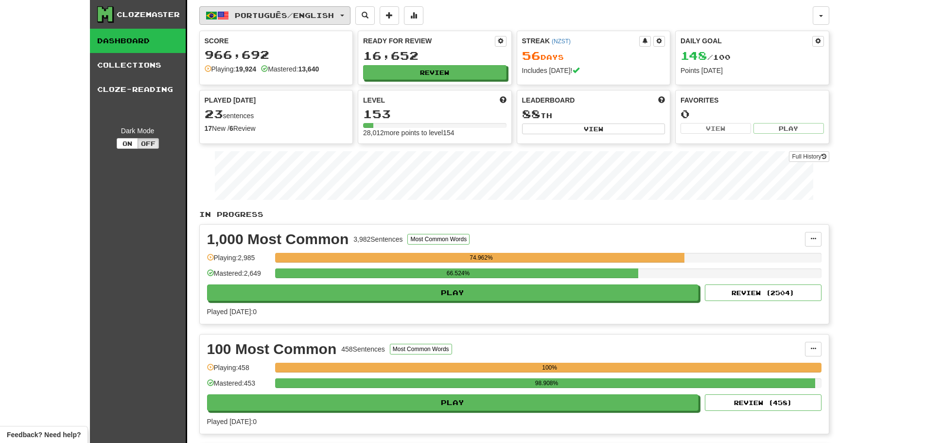
click at [323, 17] on span "Português / English" at bounding box center [284, 15] width 99 height 8
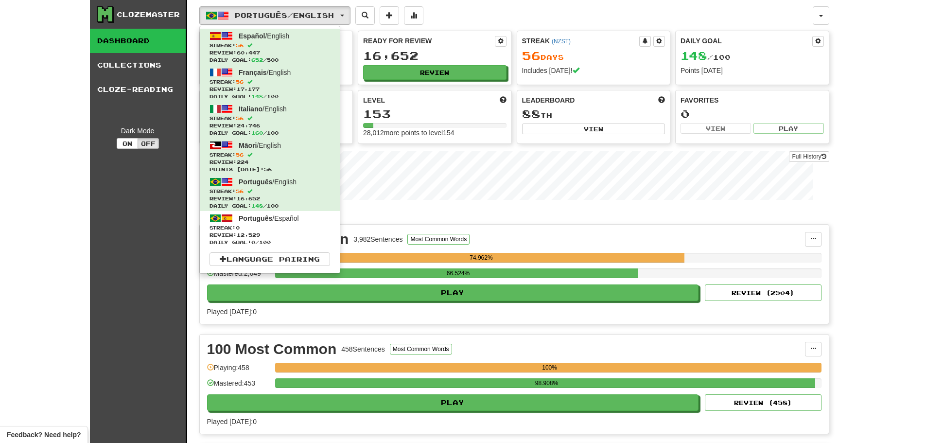
click at [509, 14] on div "Português / English Español / English Streak: 56 Review: 60,447 Daily Goal: 652…" at bounding box center [505, 15] width 613 height 18
